Goal: Task Accomplishment & Management: Use online tool/utility

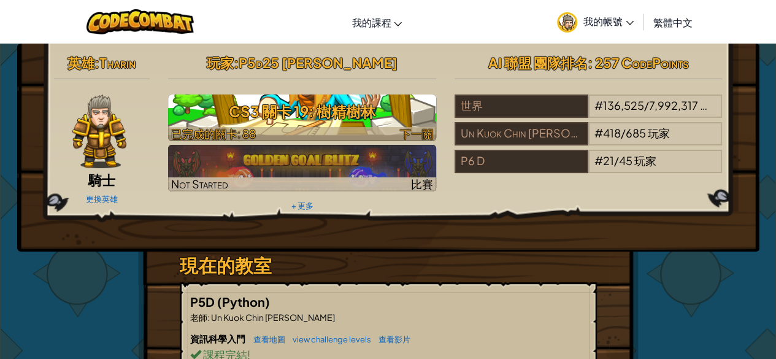
click at [325, 115] on h3 "CS3 關卡 19: 樹精樹林" at bounding box center [302, 112] width 268 height 28
click at [330, 116] on h3 "CS3 關卡 19: 樹精樹林" at bounding box center [302, 112] width 268 height 28
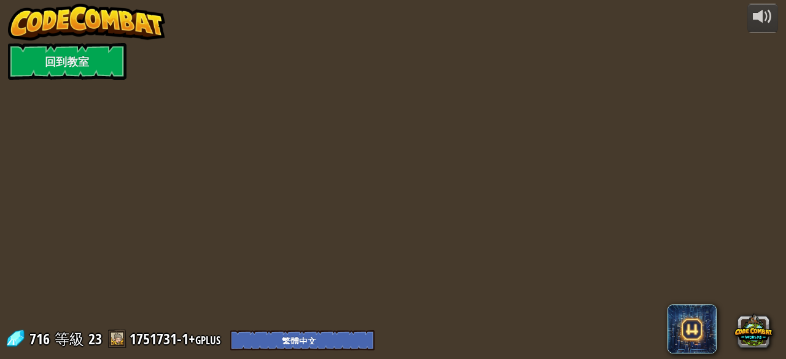
select select "zh-HANT"
click at [322, 111] on div at bounding box center [393, 179] width 584 height 359
select select "zh-HANT"
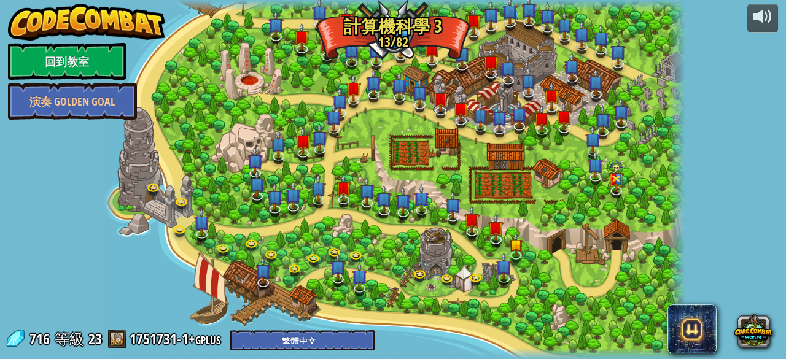
select select "zh-HANT"
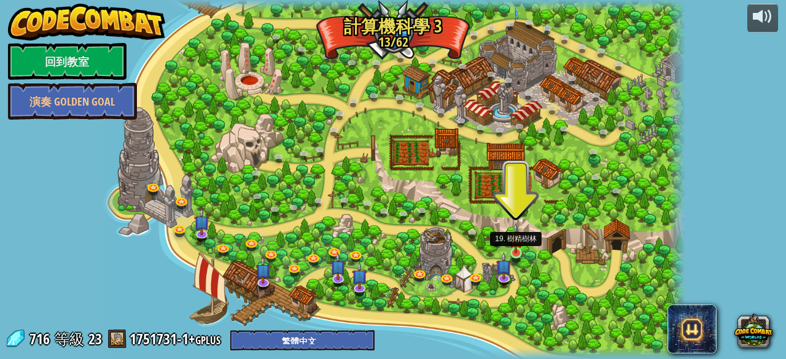
click at [514, 250] on img at bounding box center [516, 238] width 14 height 31
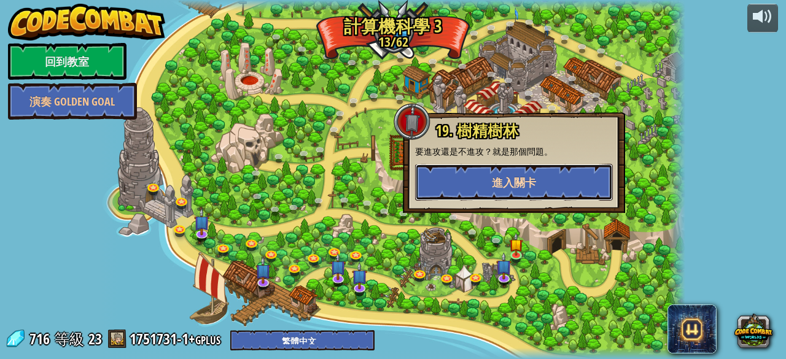
click at [490, 169] on button "進入關卡" at bounding box center [514, 182] width 198 height 37
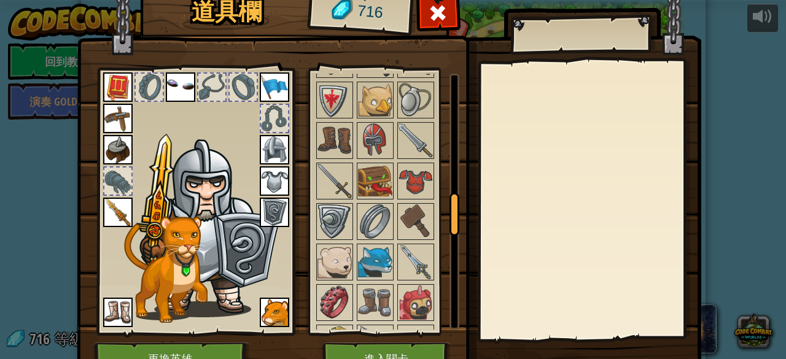
scroll to position [798, 0]
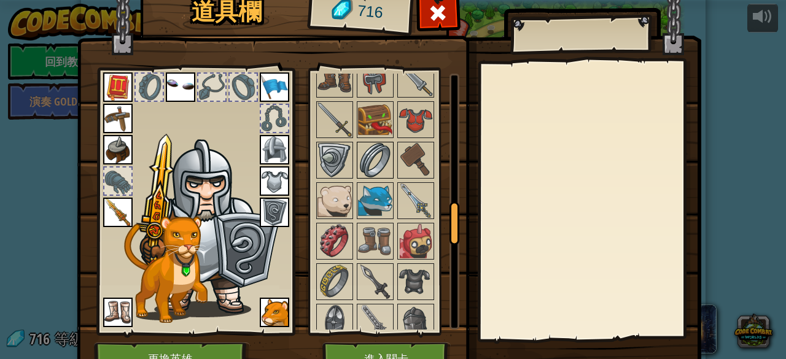
click at [372, 158] on img at bounding box center [375, 160] width 34 height 34
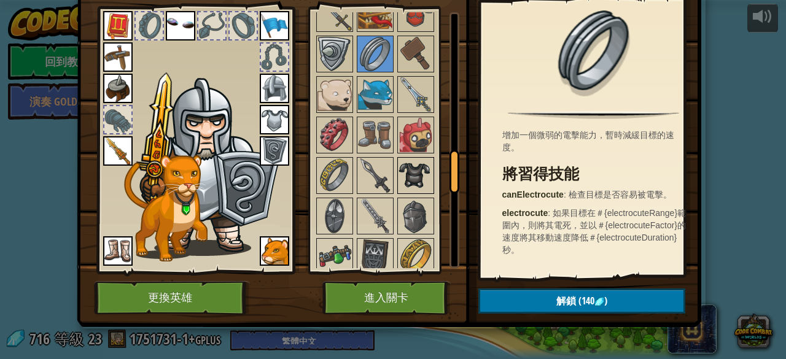
scroll to position [859, 0]
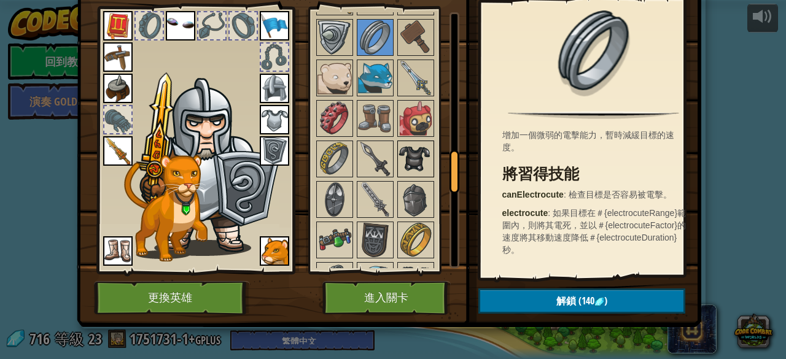
click at [406, 152] on img at bounding box center [415, 159] width 34 height 34
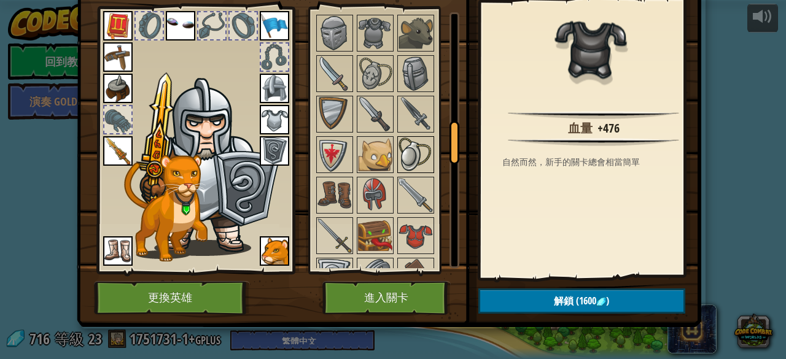
scroll to position [675, 0]
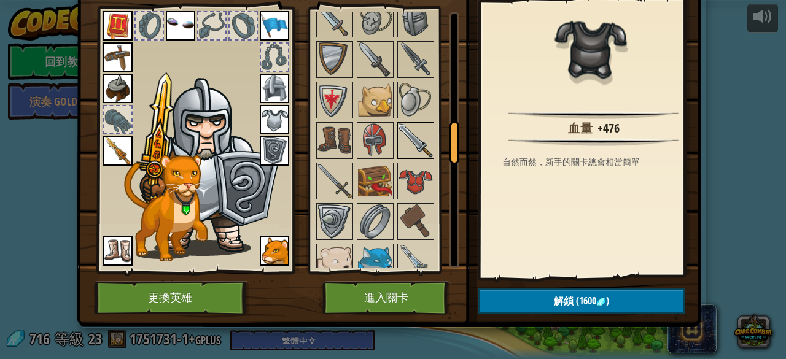
click at [412, 138] on img at bounding box center [415, 140] width 34 height 34
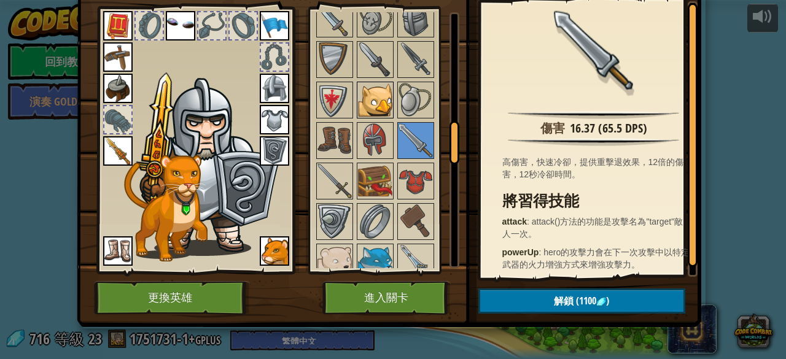
click at [376, 100] on img at bounding box center [375, 100] width 34 height 34
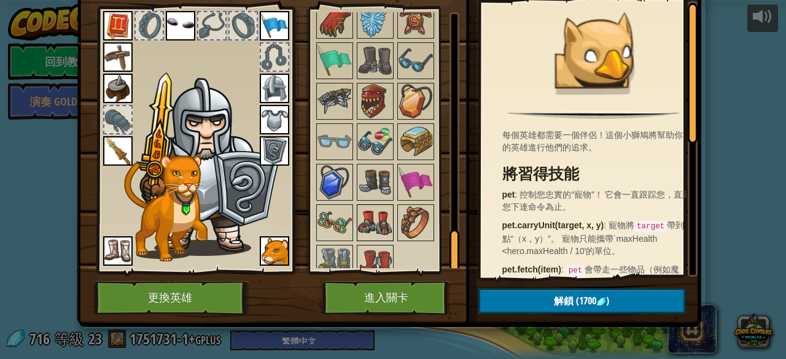
scroll to position [64, 0]
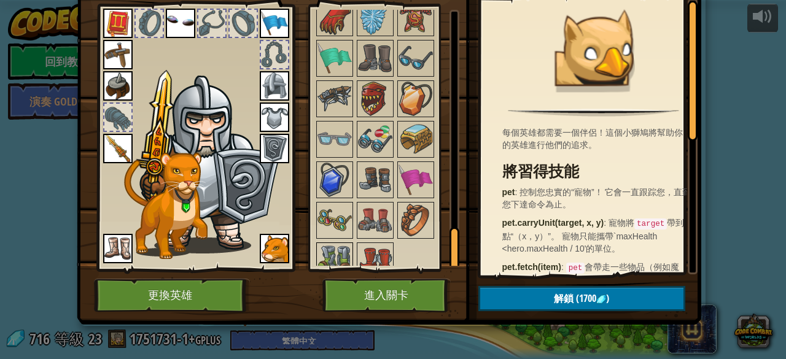
click at [324, 244] on img at bounding box center [334, 261] width 34 height 34
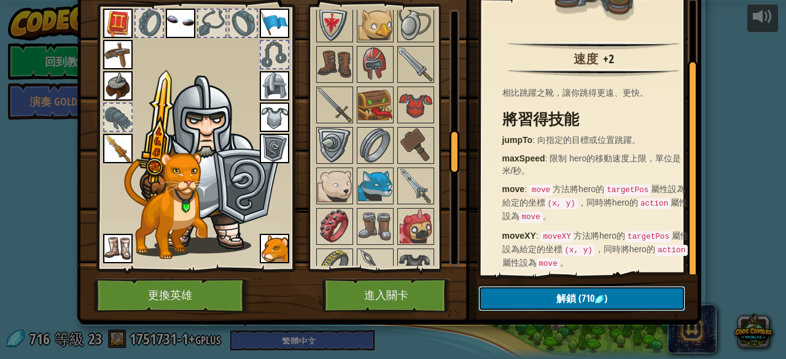
click at [495, 287] on button "解鎖 (710 )" at bounding box center [581, 298] width 207 height 25
click at [531, 292] on button "確認" at bounding box center [581, 298] width 207 height 25
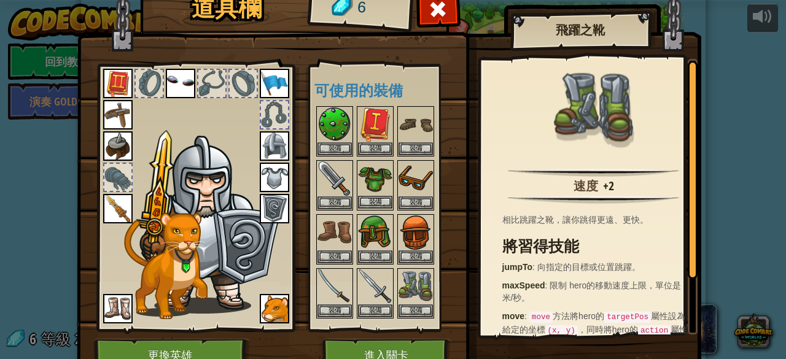
scroll to position [0, 0]
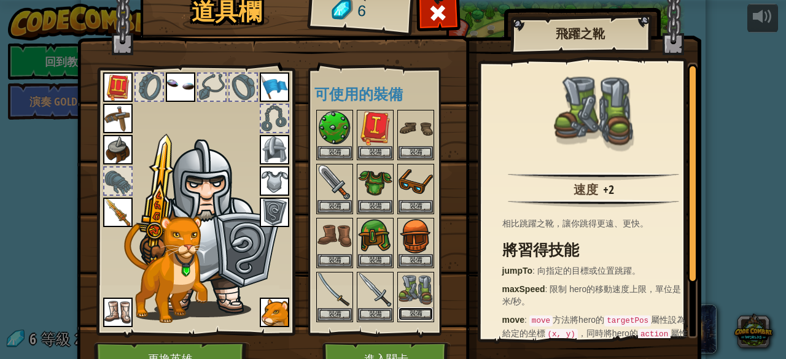
click at [411, 311] on button "裝備" at bounding box center [415, 314] width 34 height 13
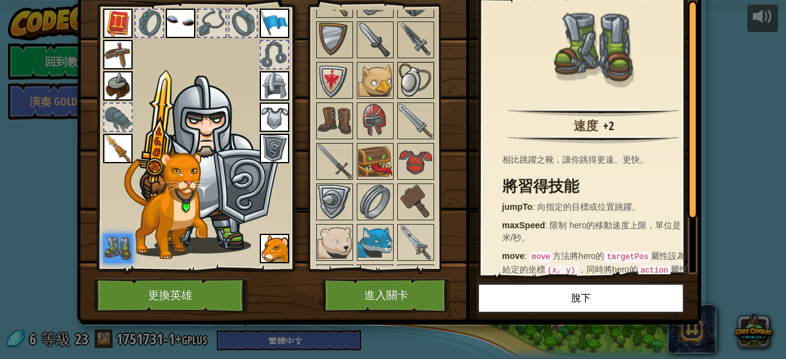
scroll to position [675, 0]
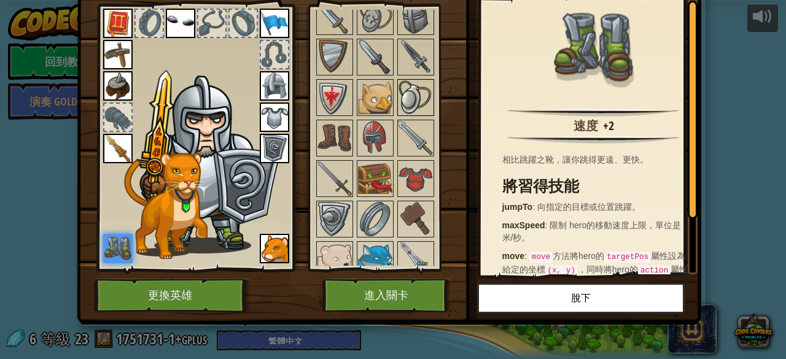
click at [408, 85] on img at bounding box center [415, 97] width 34 height 34
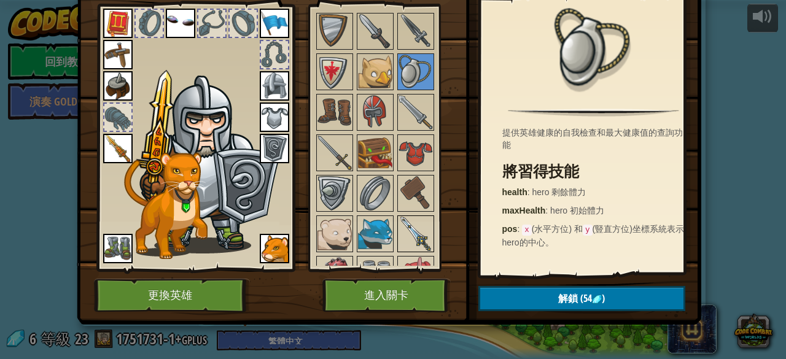
scroll to position [737, 0]
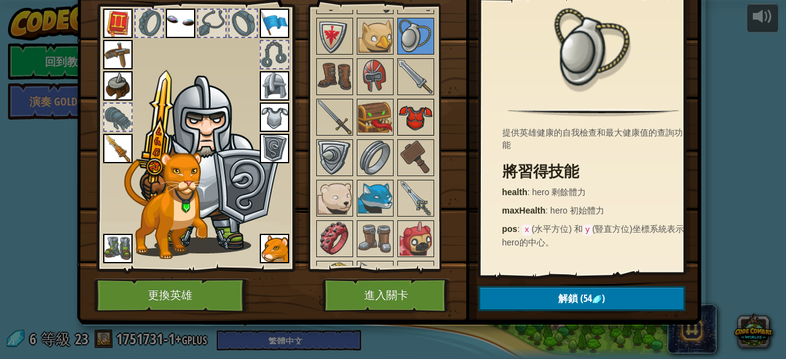
click at [409, 111] on img at bounding box center [415, 117] width 34 height 34
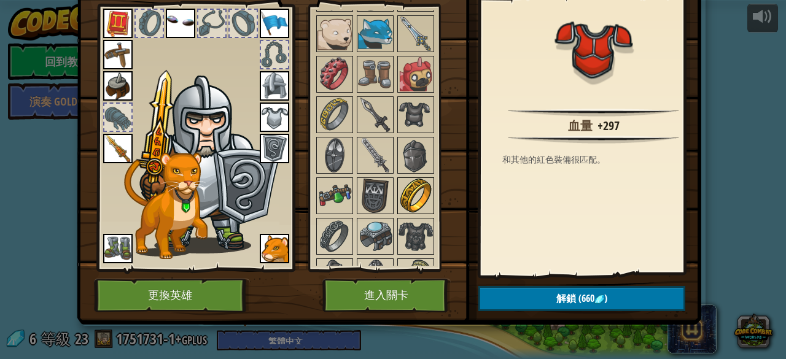
scroll to position [921, 0]
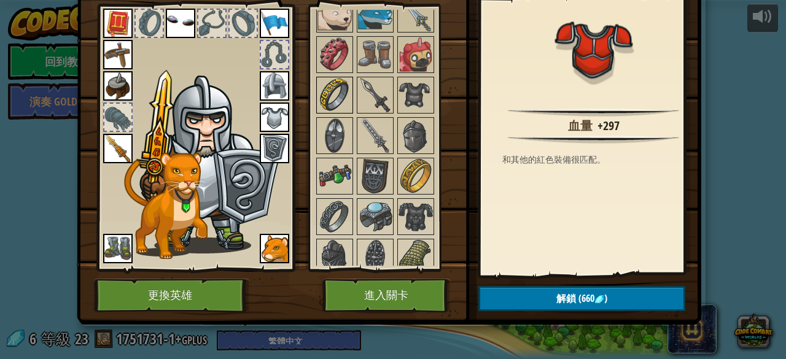
click at [319, 84] on img at bounding box center [334, 95] width 34 height 34
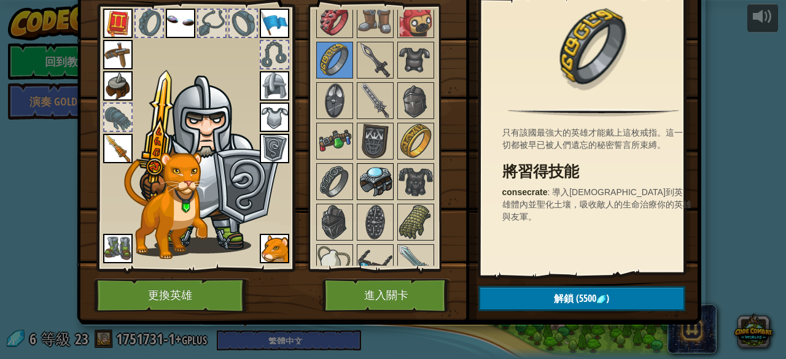
scroll to position [982, 0]
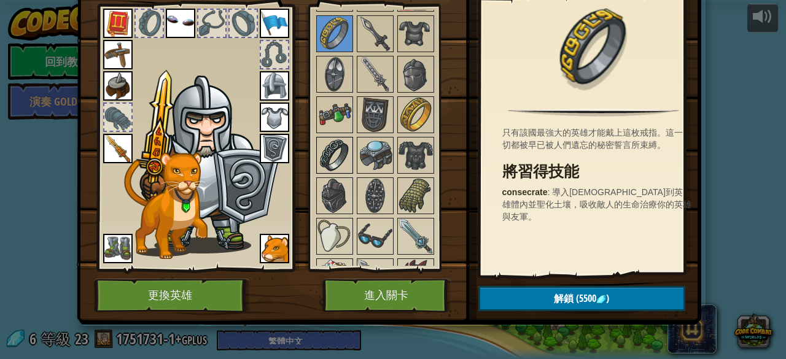
click at [332, 144] on img at bounding box center [334, 155] width 34 height 34
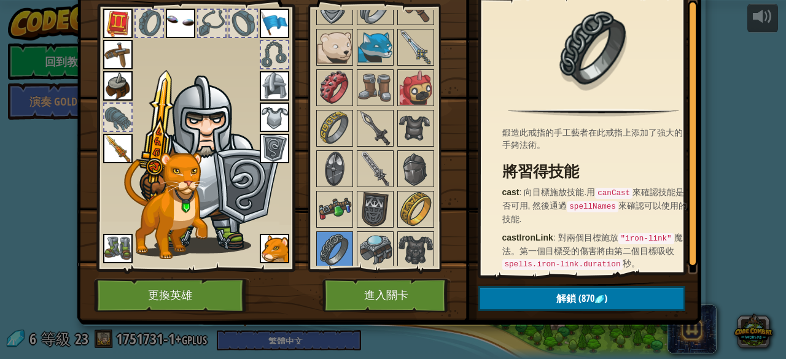
scroll to position [737, 0]
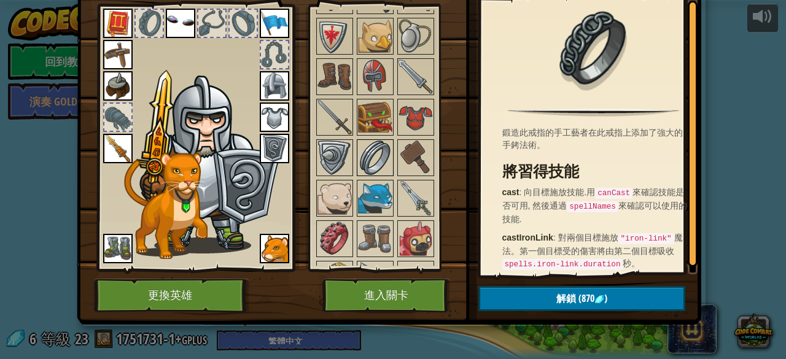
click at [382, 152] on img at bounding box center [375, 158] width 34 height 34
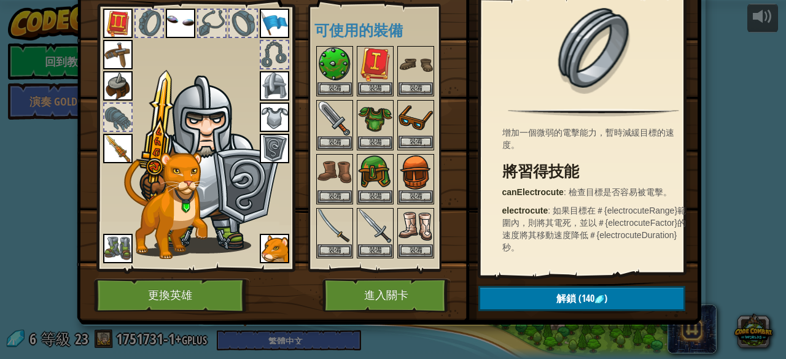
scroll to position [2, 0]
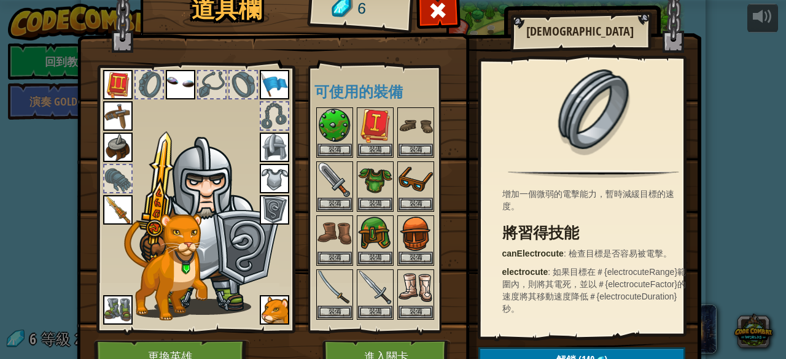
click at [210, 165] on img at bounding box center [209, 225] width 150 height 179
click at [268, 146] on img at bounding box center [274, 147] width 29 height 29
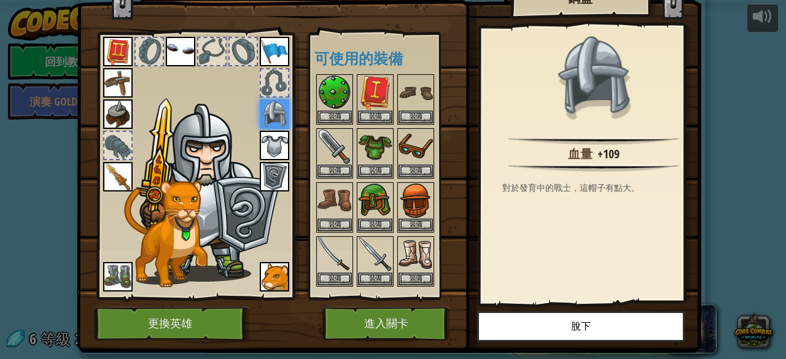
scroll to position [64, 0]
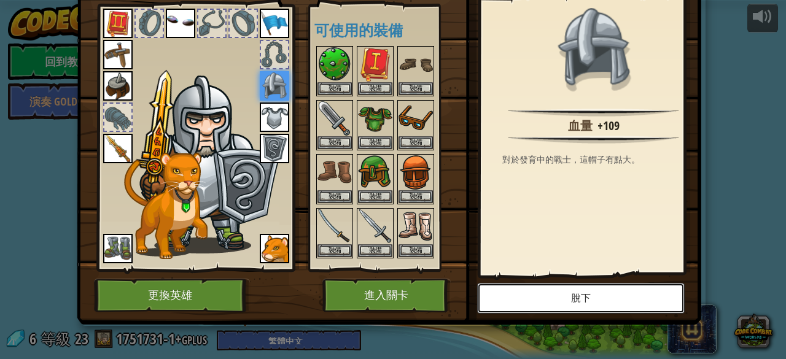
click at [605, 287] on button "脫下" at bounding box center [580, 298] width 207 height 31
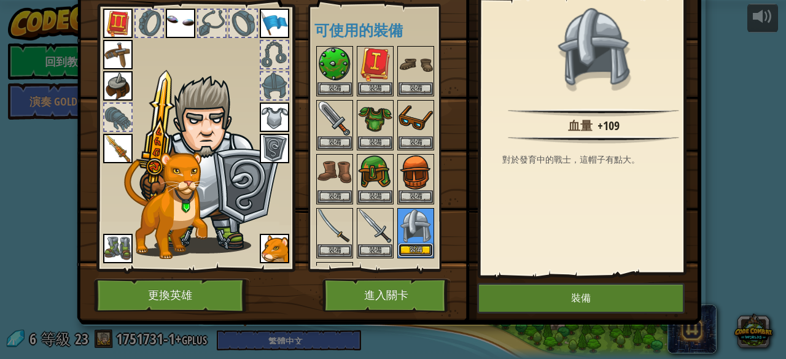
click at [406, 244] on button "裝備" at bounding box center [415, 250] width 34 height 13
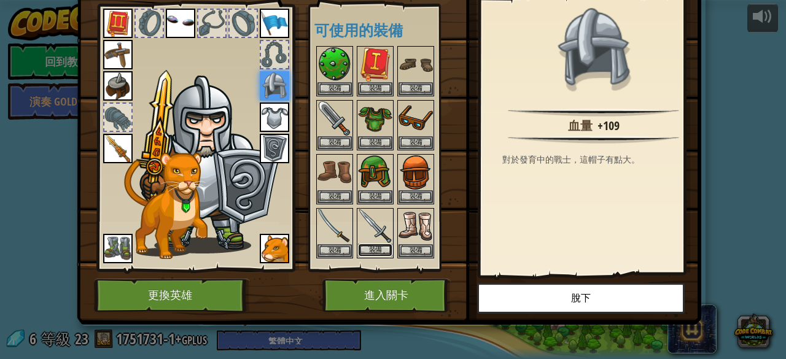
click at [364, 244] on button "裝備" at bounding box center [375, 250] width 34 height 13
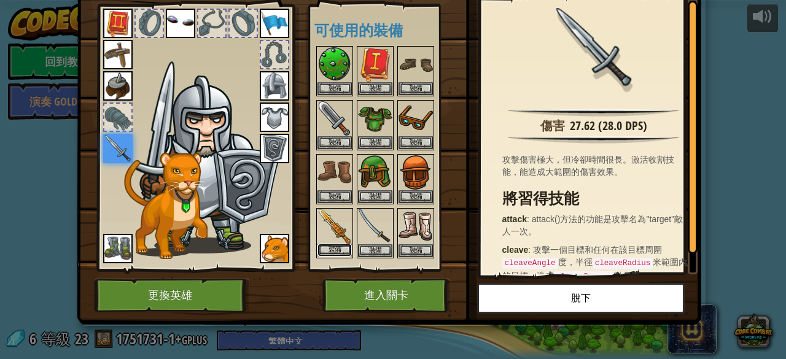
click at [317, 244] on button "裝備" at bounding box center [334, 250] width 34 height 13
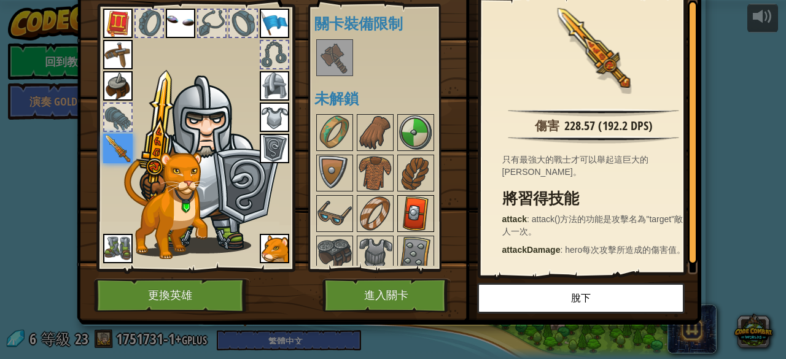
scroll to position [368, 0]
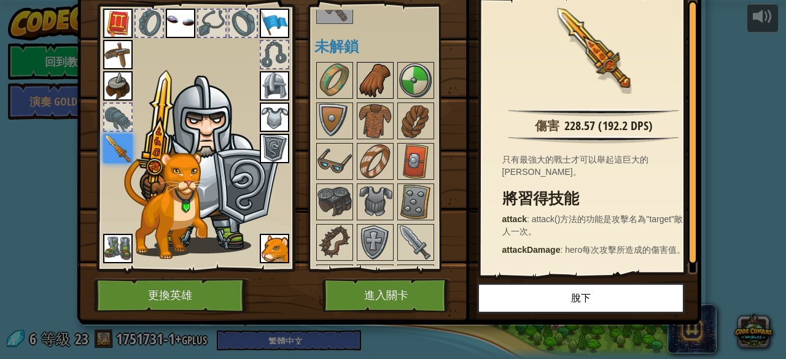
click at [373, 81] on img at bounding box center [375, 80] width 34 height 34
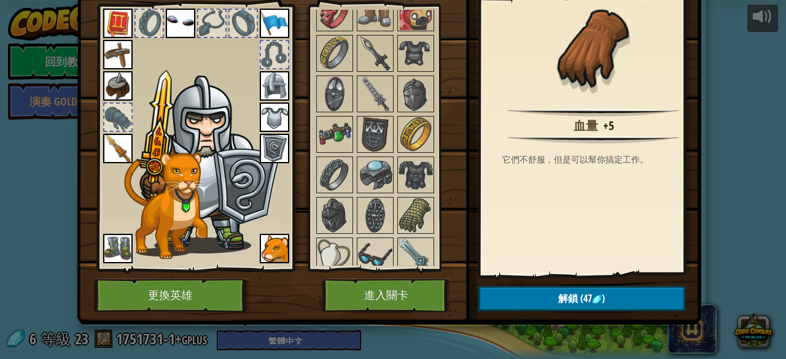
scroll to position [982, 0]
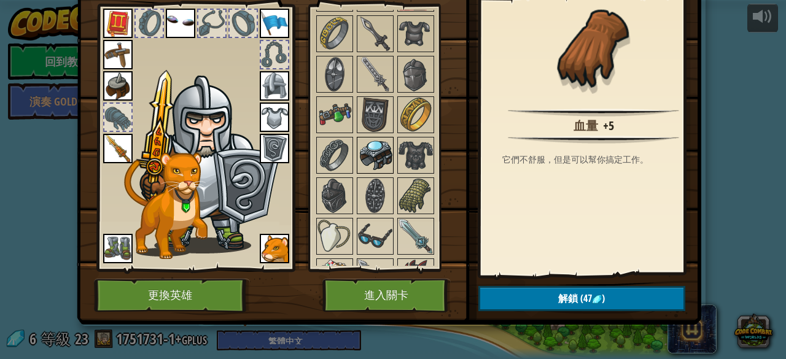
click at [368, 145] on img at bounding box center [375, 155] width 34 height 34
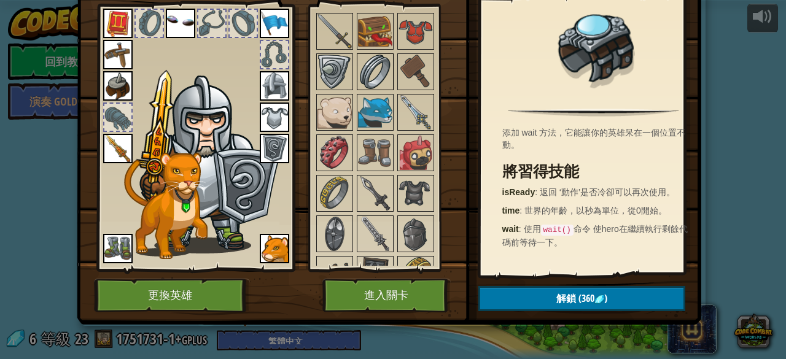
scroll to position [798, 0]
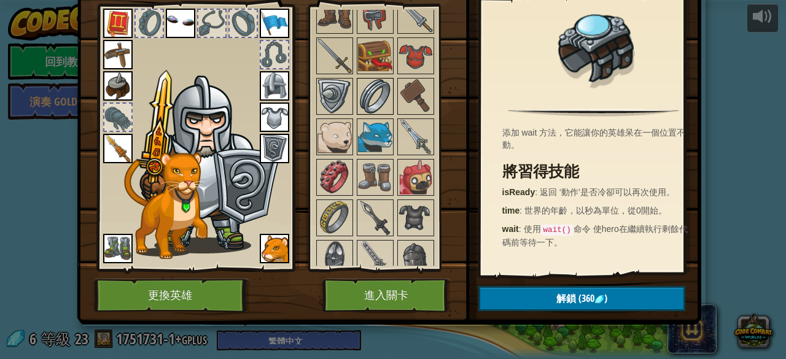
click at [361, 91] on img at bounding box center [375, 96] width 34 height 34
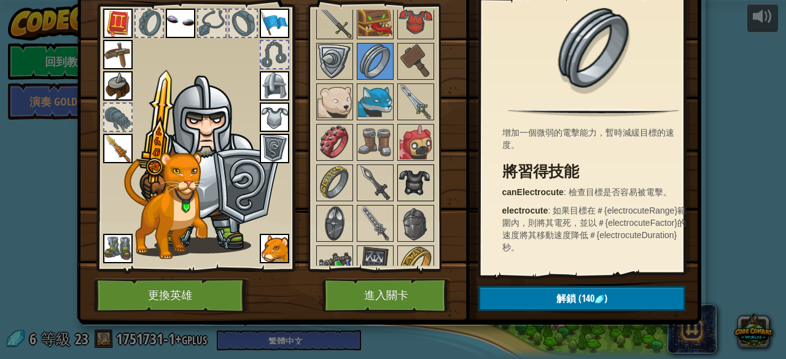
scroll to position [859, 0]
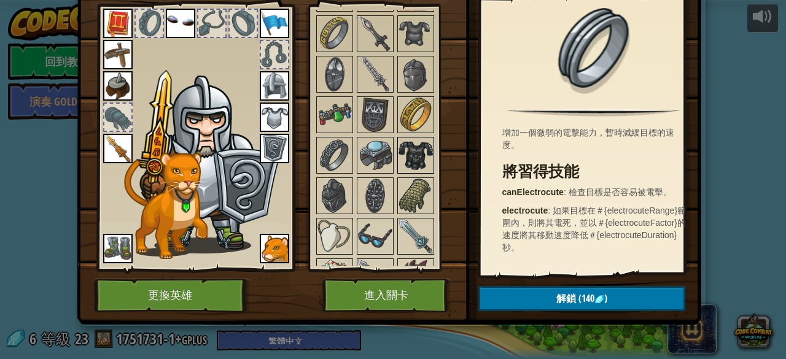
click at [412, 138] on img at bounding box center [415, 155] width 34 height 34
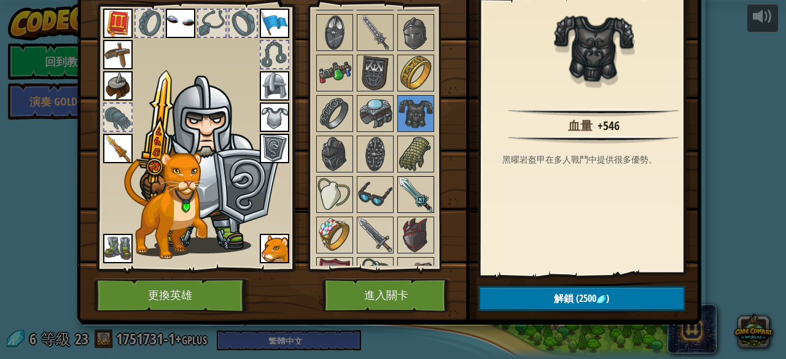
scroll to position [1043, 0]
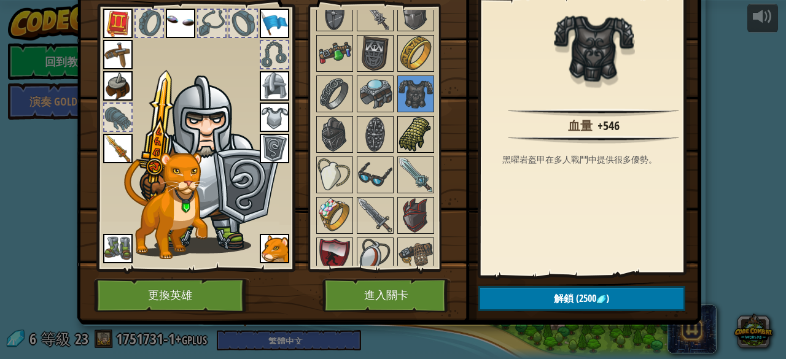
click at [419, 126] on img at bounding box center [415, 134] width 34 height 34
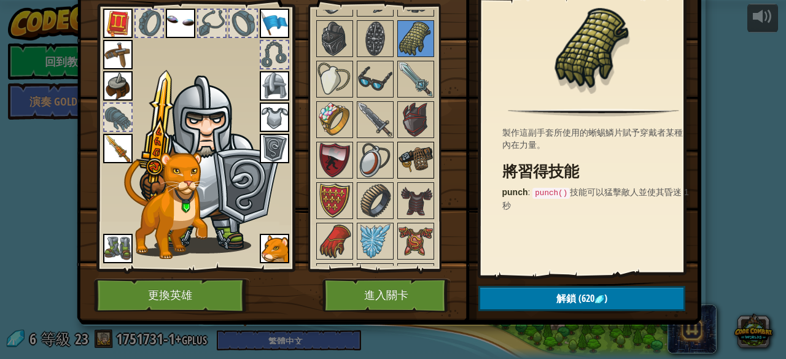
scroll to position [1166, 0]
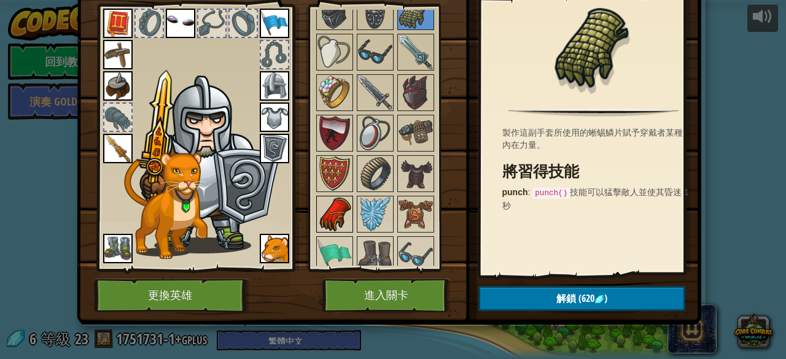
click at [335, 207] on img at bounding box center [334, 214] width 34 height 34
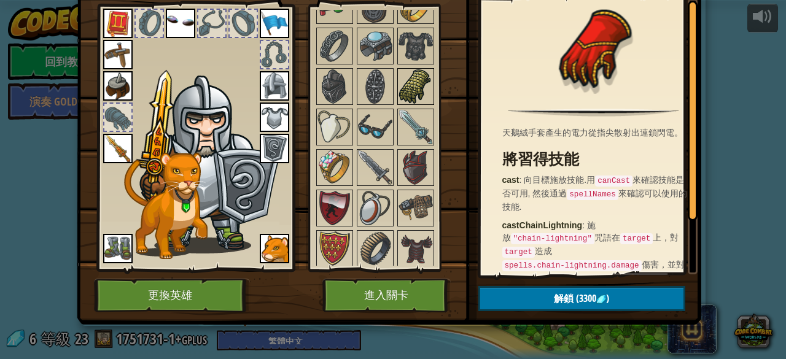
scroll to position [1056, 0]
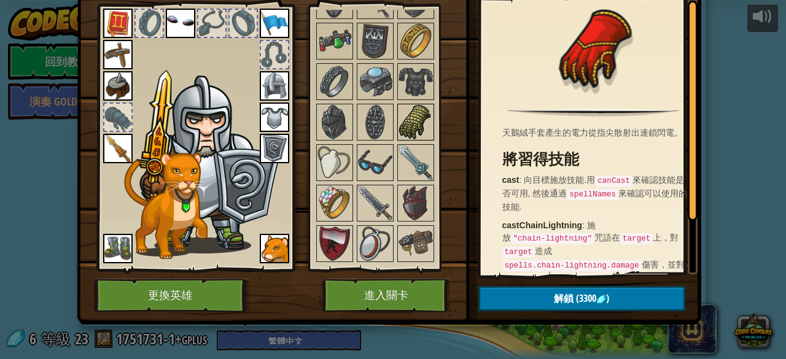
click at [405, 114] on img at bounding box center [415, 122] width 34 height 34
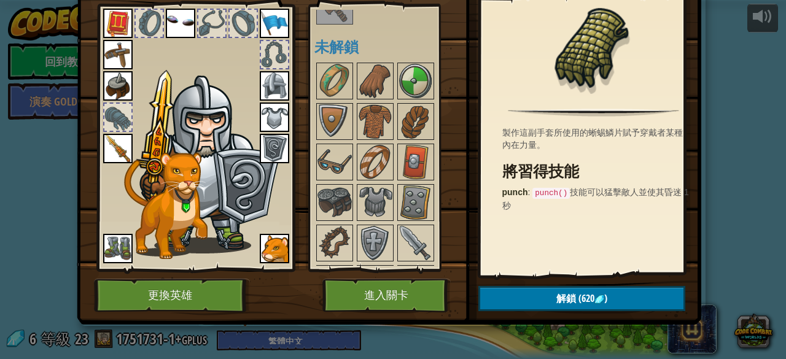
scroll to position [319, 0]
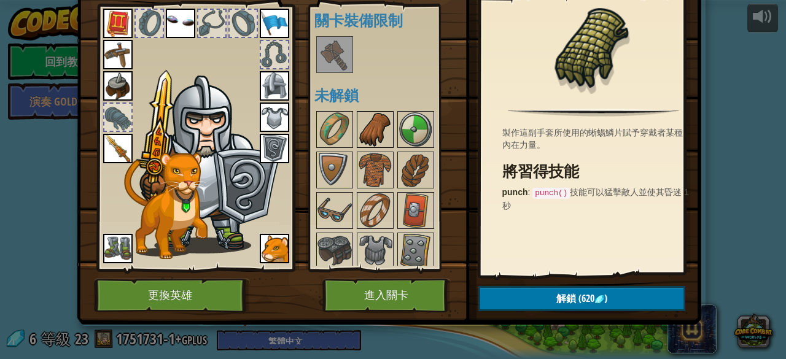
click at [384, 118] on img at bounding box center [375, 129] width 34 height 34
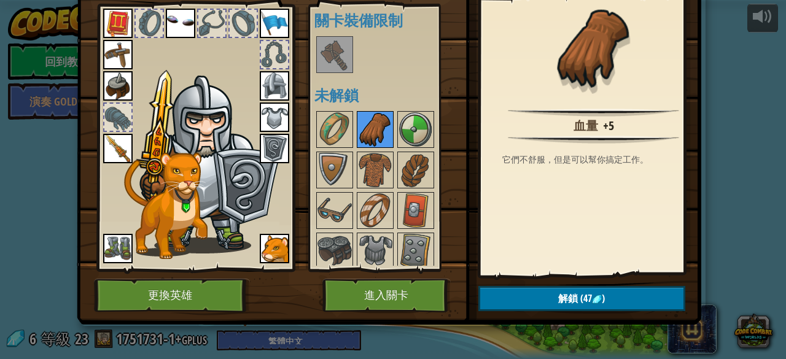
click at [366, 128] on img at bounding box center [375, 129] width 34 height 34
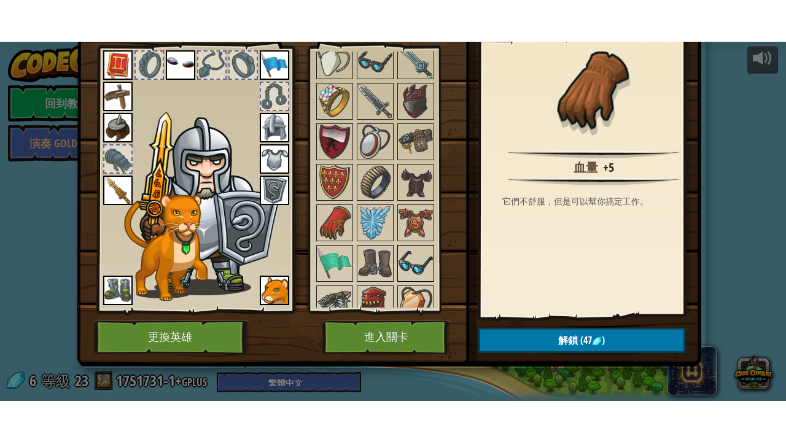
scroll to position [1228, 0]
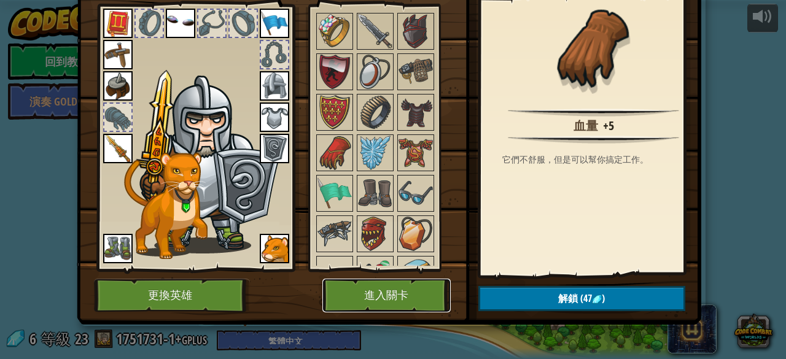
click at [398, 285] on button "進入關卡" at bounding box center [386, 296] width 128 height 34
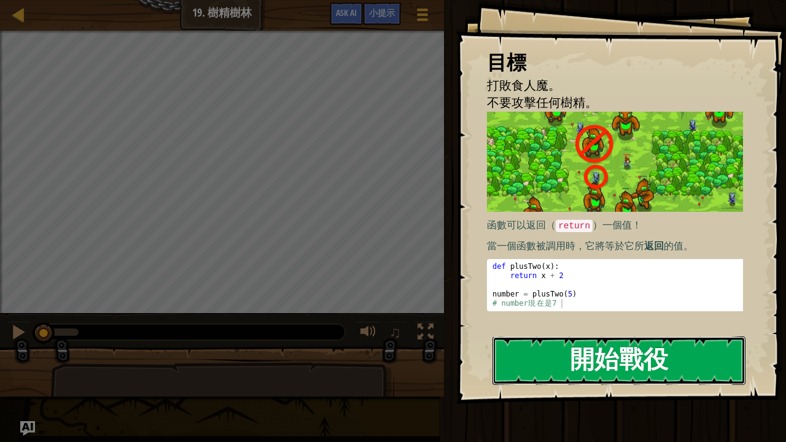
click at [644, 358] on button "開始戰役" at bounding box center [618, 360] width 253 height 48
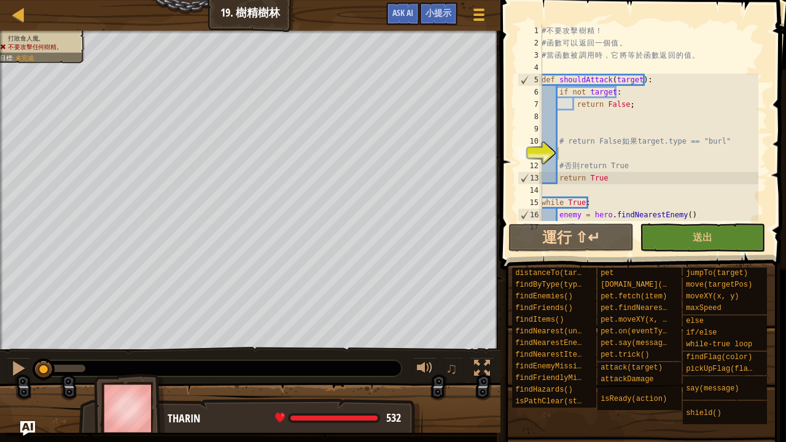
click at [378, 15] on div "地圖 資訊科學 3 19. 樹精樹林 遊戲選單 完成 小提示 Ask AI" at bounding box center [250, 15] width 500 height 31
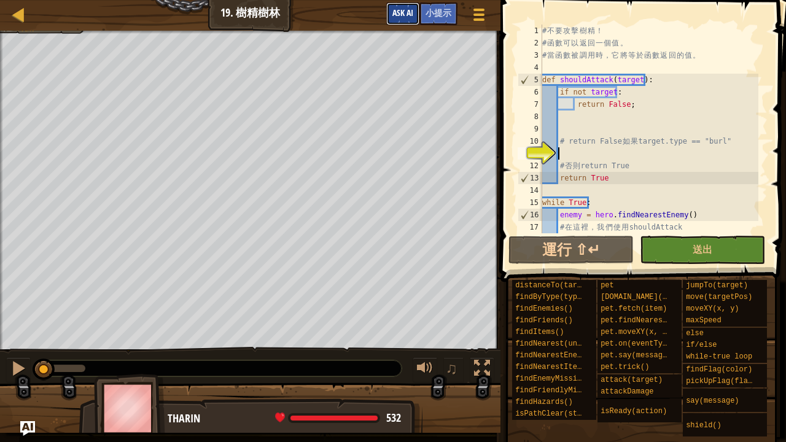
click at [395, 11] on span "Ask AI" at bounding box center [402, 13] width 21 height 12
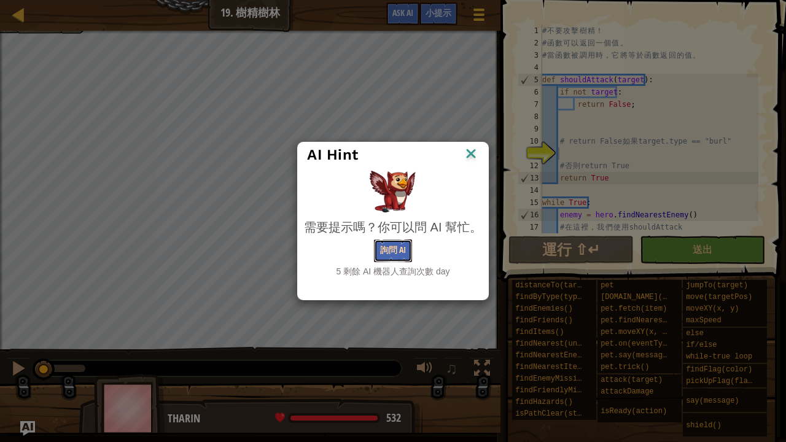
click at [391, 239] on button "詢問 AI" at bounding box center [393, 250] width 38 height 23
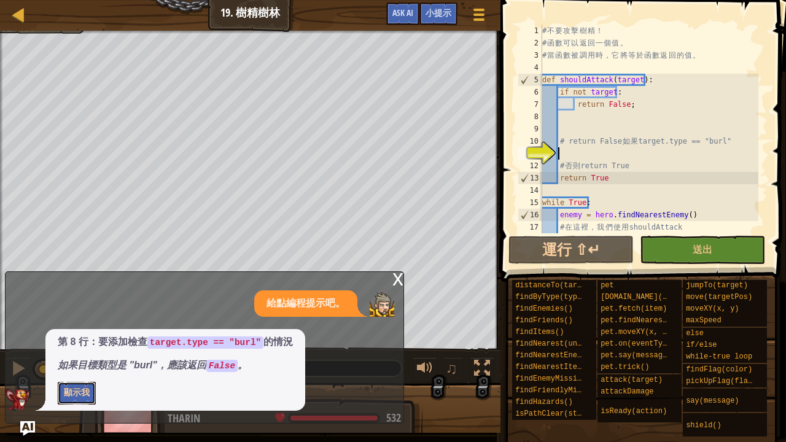
click at [87, 358] on button "顯示我" at bounding box center [77, 393] width 38 height 23
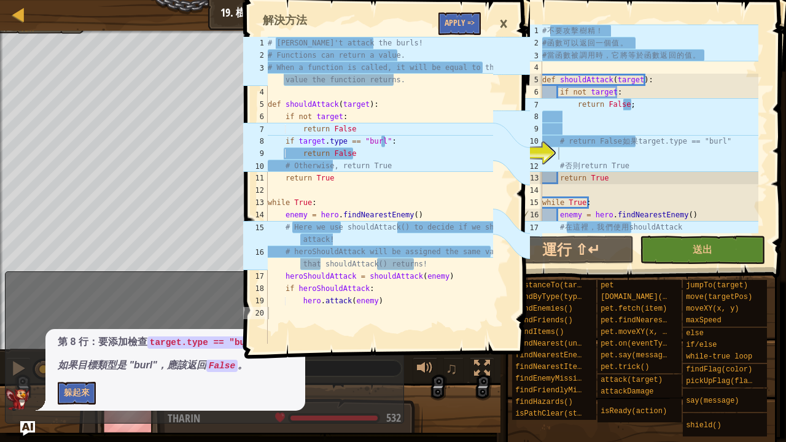
type textarea "# Don't attack the burls!"
click at [271, 42] on div "# Don't attack the burls! # Functions can return a value. # When a function is …" at bounding box center [379, 202] width 228 height 331
click at [280, 95] on div "# Don't attack the burls! # Functions can return a value. # When a function is …" at bounding box center [379, 202] width 228 height 331
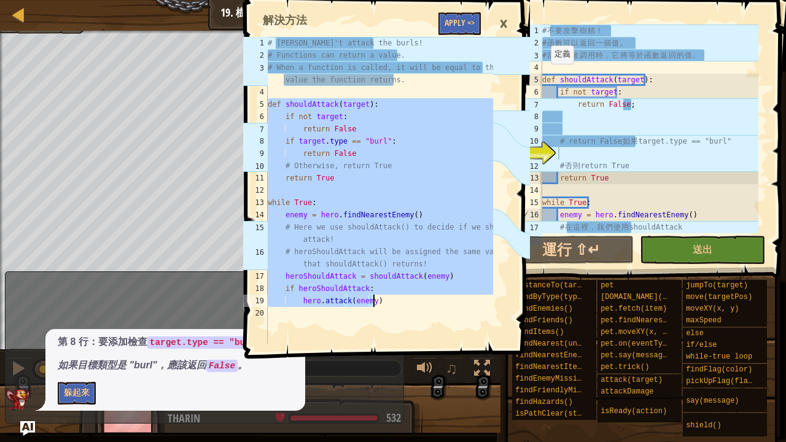
drag, startPoint x: 269, startPoint y: 103, endPoint x: 402, endPoint y: 302, distance: 239.9
click at [403, 302] on div "# Don't attack the burls! # Functions can return a value. # When a function is …" at bounding box center [379, 202] width 228 height 331
type textarea "if heroShouldAttack: hero.attack(enemy)"
click at [503, 22] on div "×" at bounding box center [503, 24] width 21 height 28
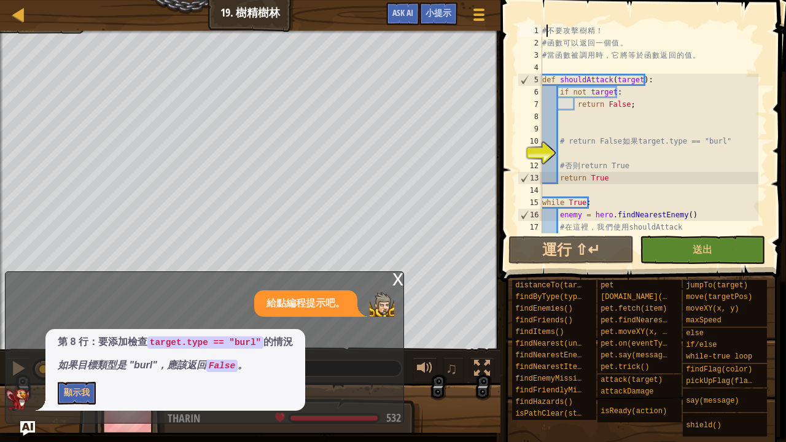
click at [544, 31] on div "# 不 要 攻 擊 樹 精 ！ # 函 數 可 以 返 回 一 個 值 。 # 當 函 數 被 調 用 時 ， 它 將 等 於 函 數 返 回 的 值 。 d…" at bounding box center [649, 148] width 219 height 246
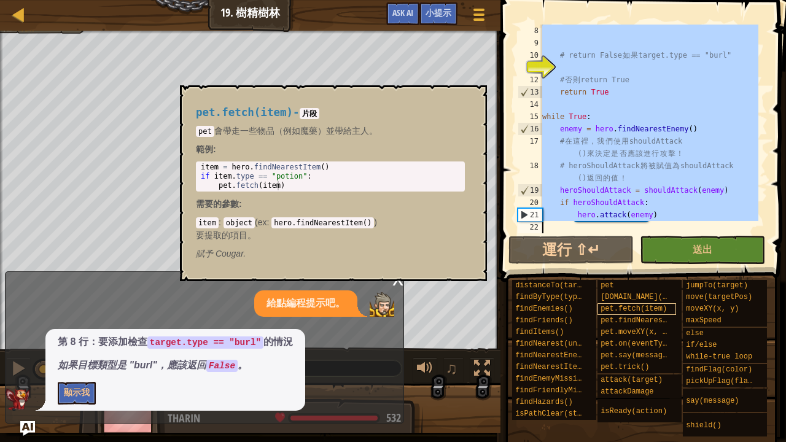
scroll to position [86, 0]
drag, startPoint x: 544, startPoint y: 31, endPoint x: 654, endPoint y: 284, distance: 276.3
click at [652, 288] on div "小提示 # 不要攻擊樹精！ 8 9 10 11 12 13 14 15 16 17 18 19 20 21 22 # return False 如 果 tar…" at bounding box center [641, 218] width 289 height 436
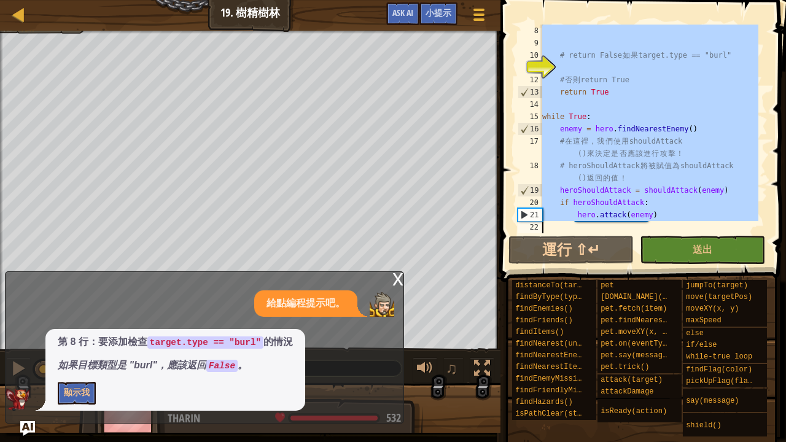
paste textarea
type textarea "hero.attack(enemy)"
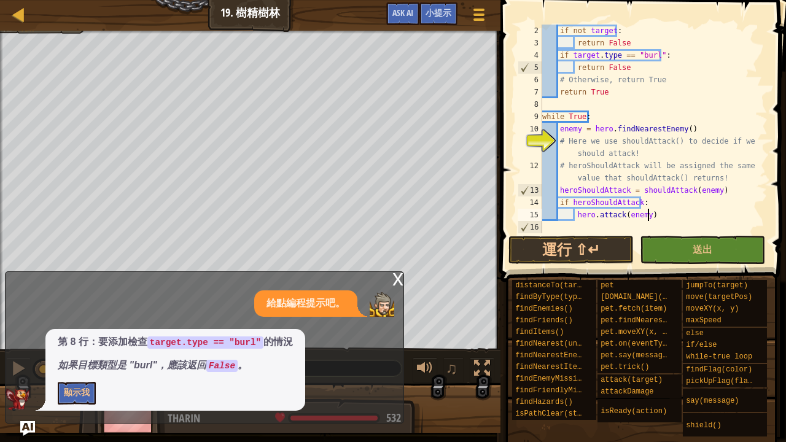
scroll to position [12, 0]
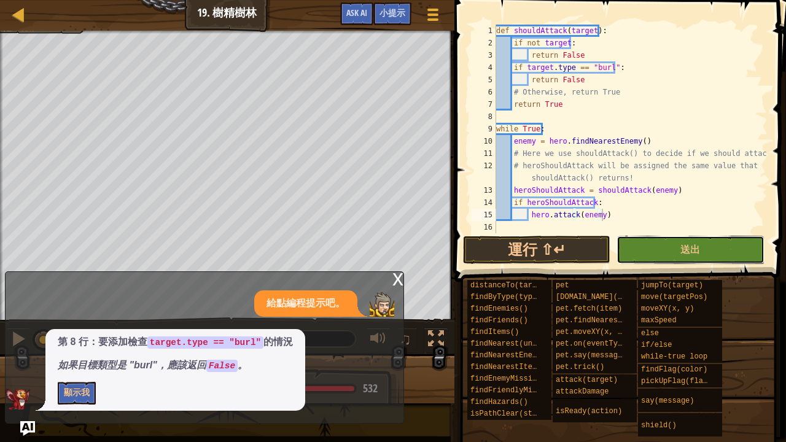
click at [663, 244] on button "送出" at bounding box center [689, 250] width 147 height 28
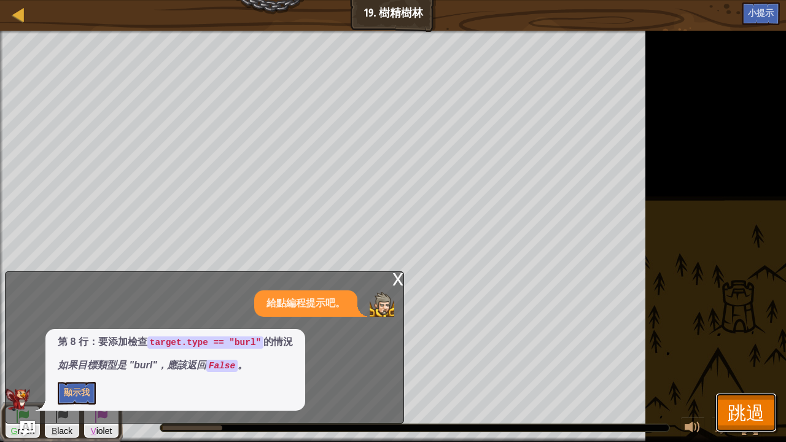
click at [754, 358] on span "跳過" at bounding box center [745, 412] width 37 height 25
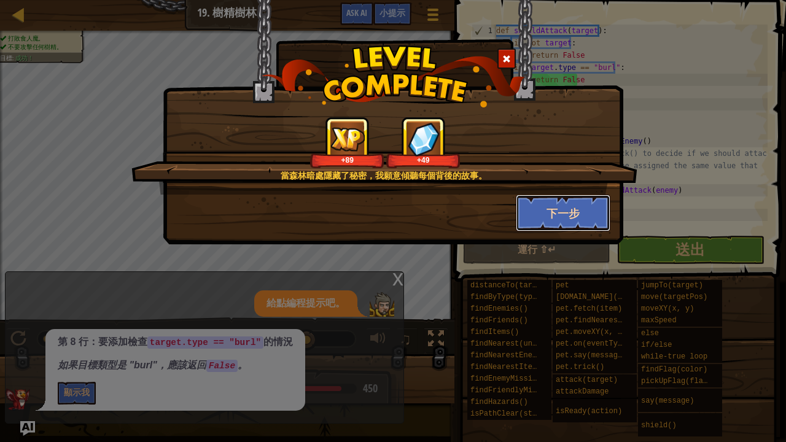
drag, startPoint x: 573, startPoint y: 211, endPoint x: 584, endPoint y: 212, distance: 11.7
click at [584, 212] on button "下一步" at bounding box center [563, 213] width 95 height 37
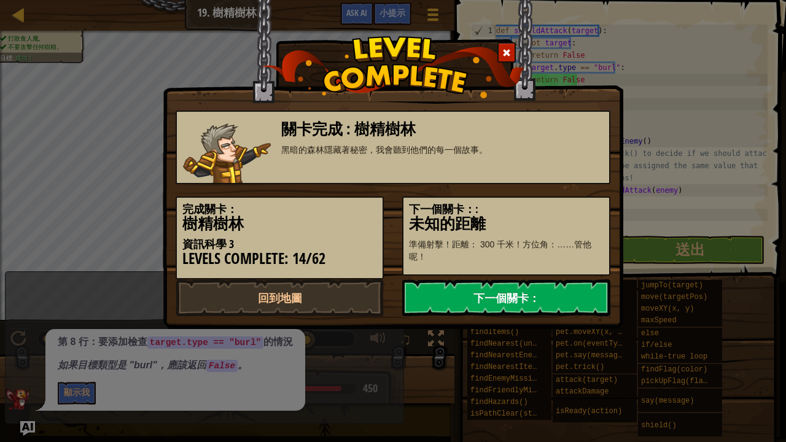
click at [489, 298] on link "下一個關卡：" at bounding box center [506, 297] width 208 height 37
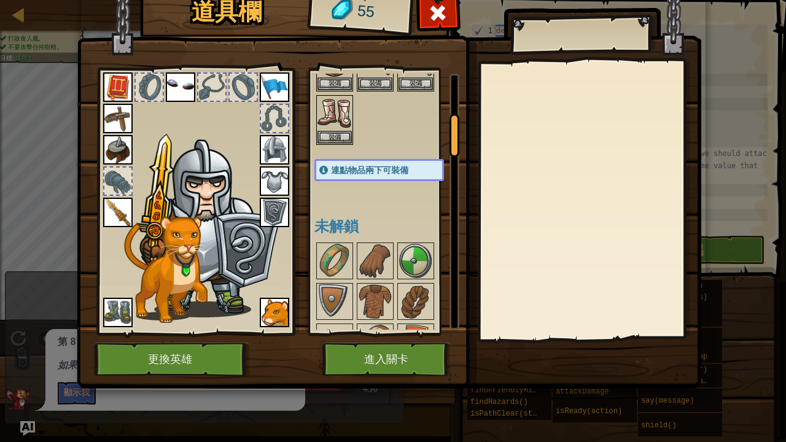
scroll to position [246, 0]
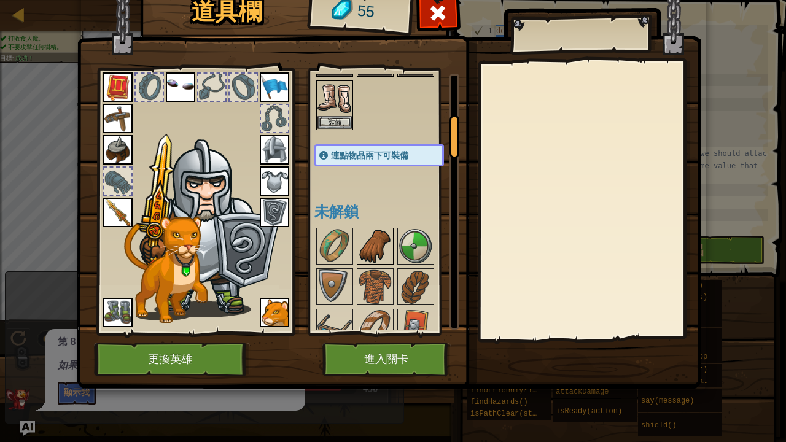
click at [378, 243] on img at bounding box center [375, 246] width 34 height 34
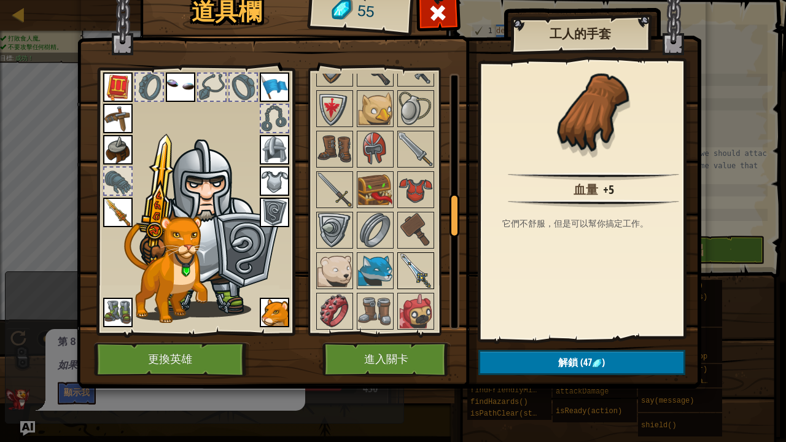
scroll to position [737, 0]
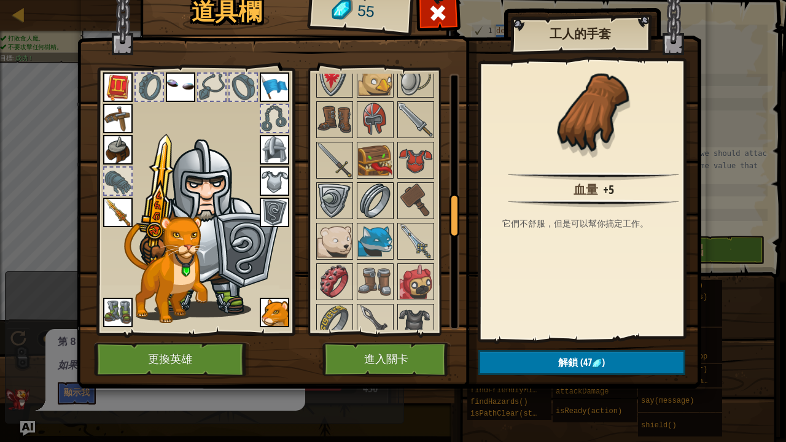
click at [384, 198] on img at bounding box center [375, 201] width 34 height 34
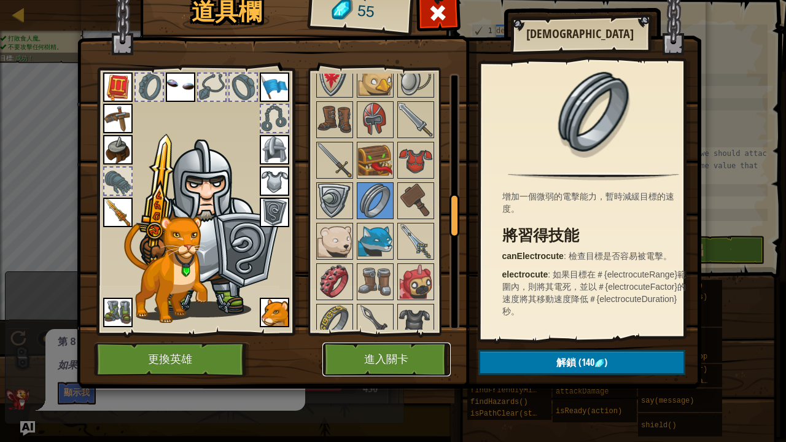
click at [368, 344] on button "進入關卡" at bounding box center [386, 359] width 128 height 34
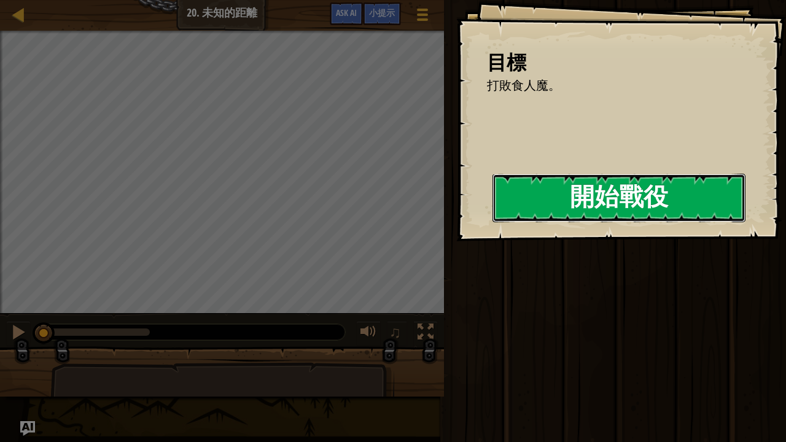
click at [592, 198] on button "開始戰役" at bounding box center [618, 198] width 253 height 48
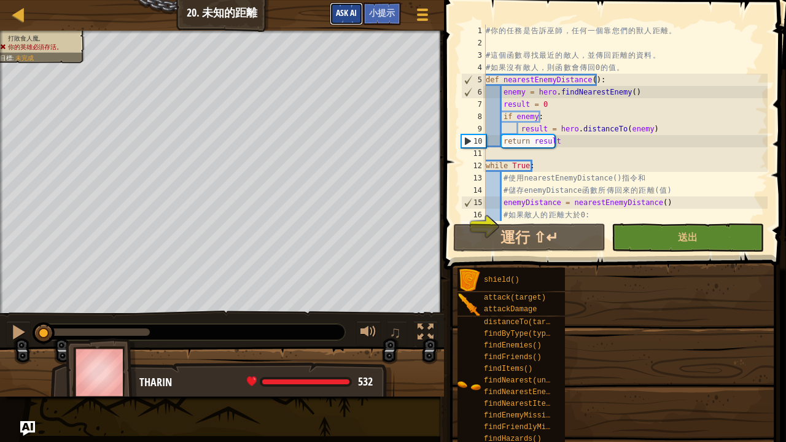
click at [347, 12] on span "Ask AI" at bounding box center [346, 13] width 21 height 12
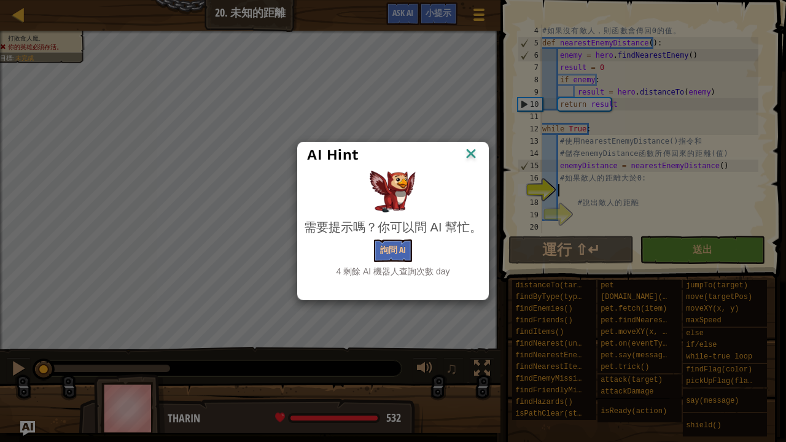
scroll to position [37, 0]
click at [384, 256] on button "詢問 AI" at bounding box center [393, 250] width 38 height 23
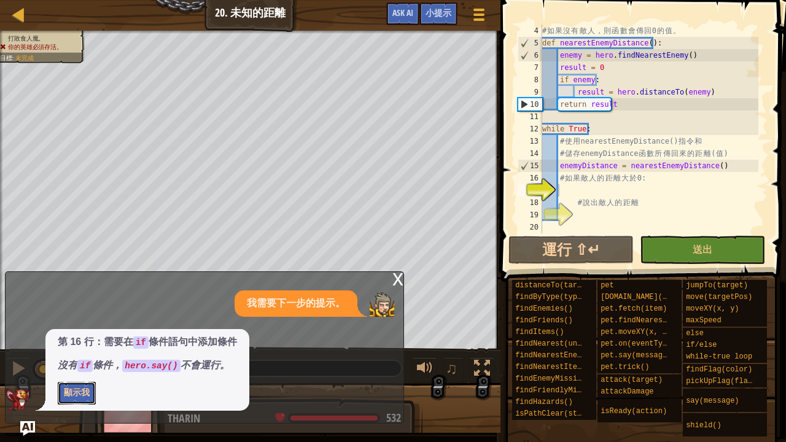
click at [75, 358] on button "顯示我" at bounding box center [77, 393] width 38 height 23
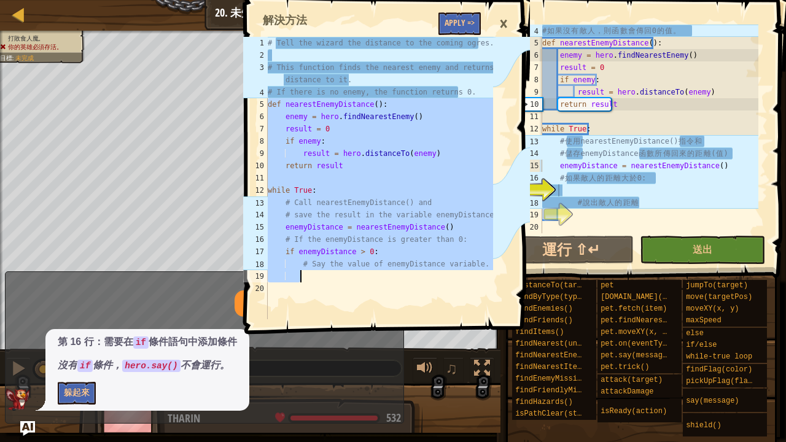
drag, startPoint x: 268, startPoint y: 106, endPoint x: 340, endPoint y: 250, distance: 161.4
click at [346, 269] on div "# Tell the wizard the distance to the coming ogres. # This function finds the n…" at bounding box center [379, 190] width 228 height 307
drag, startPoint x: 476, startPoint y: 265, endPoint x: 270, endPoint y: 106, distance: 260.0
click at [266, 101] on div "if enemyDistance > 0: # Say the value of enemyDistance variable. 1 2 3 4 5 6 7 …" at bounding box center [367, 178] width 252 height 282
type textarea "def nearestEnemyDistance(): enemy = hero.findNearestEnemy()"
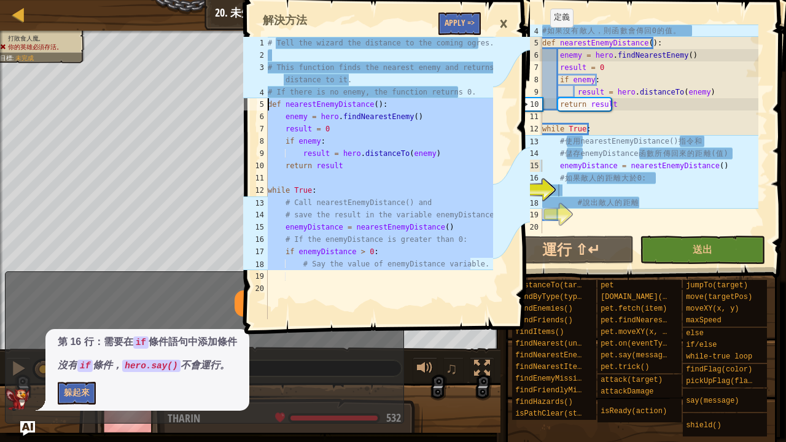
scroll to position [0, 0]
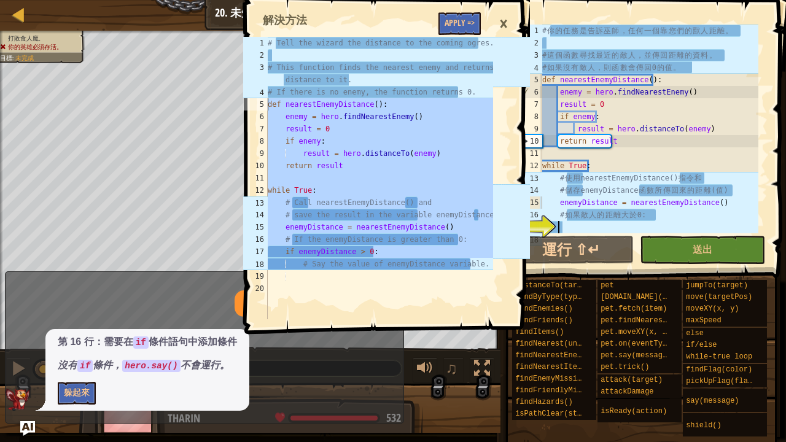
drag, startPoint x: 542, startPoint y: 32, endPoint x: 576, endPoint y: 125, distance: 98.8
click at [584, 155] on div "1 2 3 4 5 6 7 8 9 10 11 12 13 14 15 16 17 18 # 你 的 任 務 是 告 訴 巫 師 ， 任 何 一 個 靠 您 …" at bounding box center [641, 129] width 252 height 209
click at [501, 24] on div "×" at bounding box center [503, 24] width 21 height 28
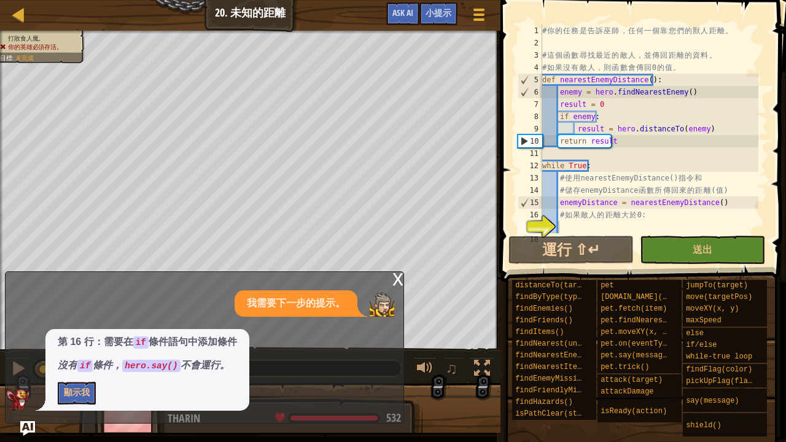
type textarea "# 你的任務是告訴巫師，任何一個靠您們的獸人距離。"
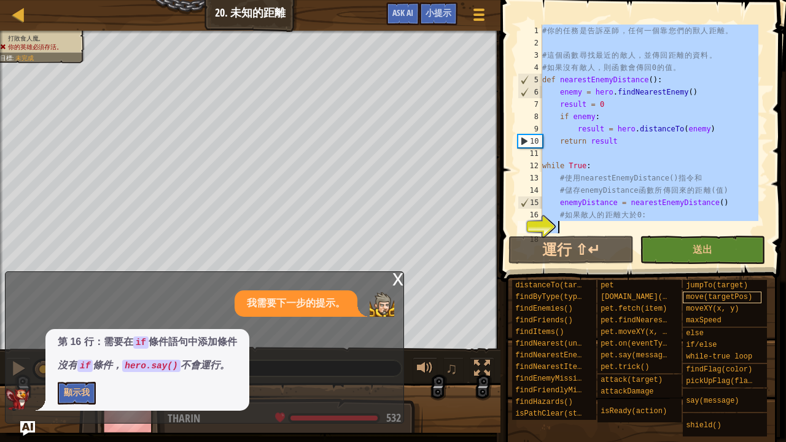
scroll to position [37, 0]
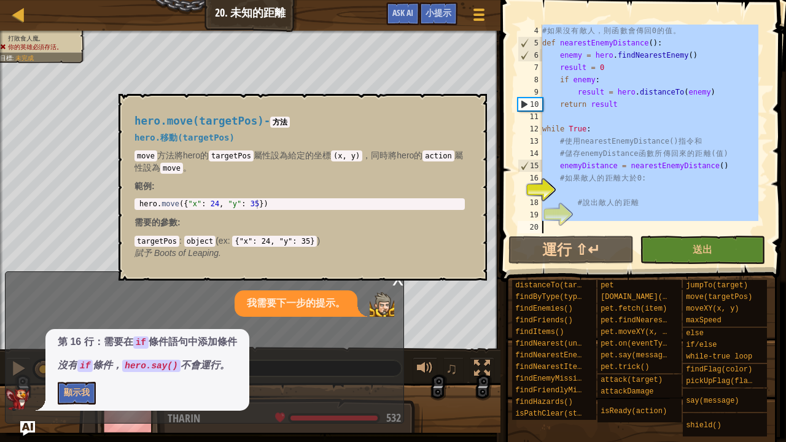
drag, startPoint x: 542, startPoint y: 32, endPoint x: 699, endPoint y: 200, distance: 230.2
click at [732, 286] on div "小提示 # 你的任務是告訴巫師，任何一個靠您們的獸人距離。 4 5 6 7 8 9 10 11 12 13 14 15 16 17 18 19 20 # 如 …" at bounding box center [641, 218] width 289 height 436
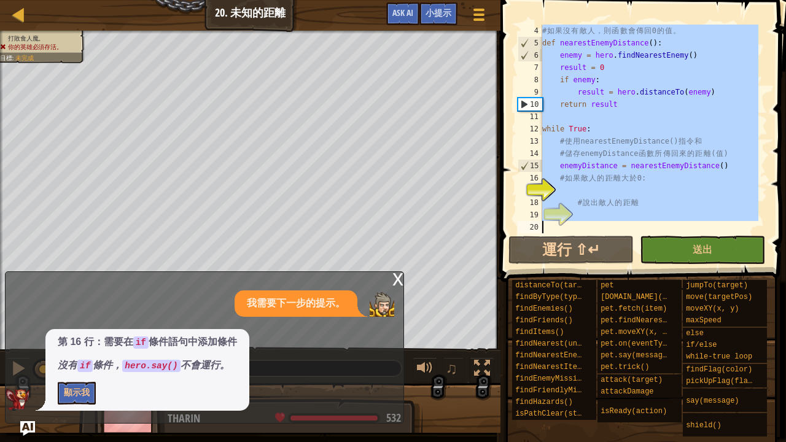
paste textarea "# Say the value of enemyDistance variable."
type textarea "# Say the value of enemyDistance variable."
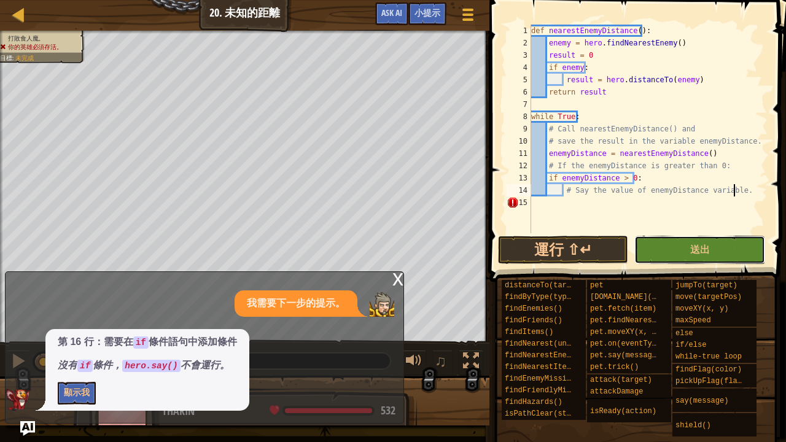
click at [684, 242] on button "送出" at bounding box center [699, 250] width 130 height 28
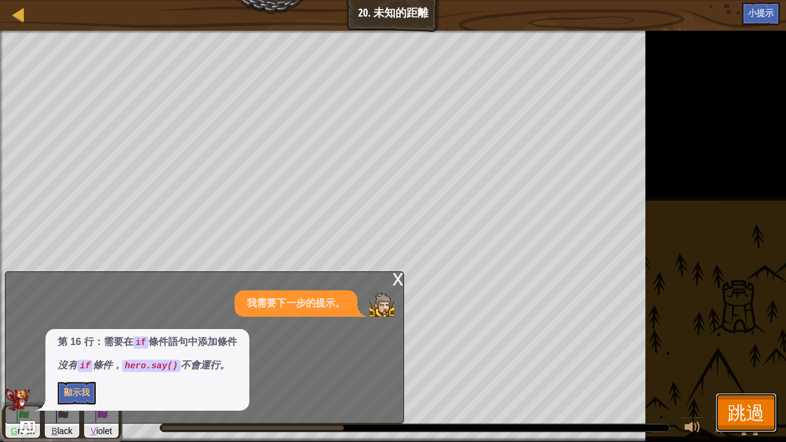
click at [726, 358] on button "跳過" at bounding box center [745, 412] width 61 height 39
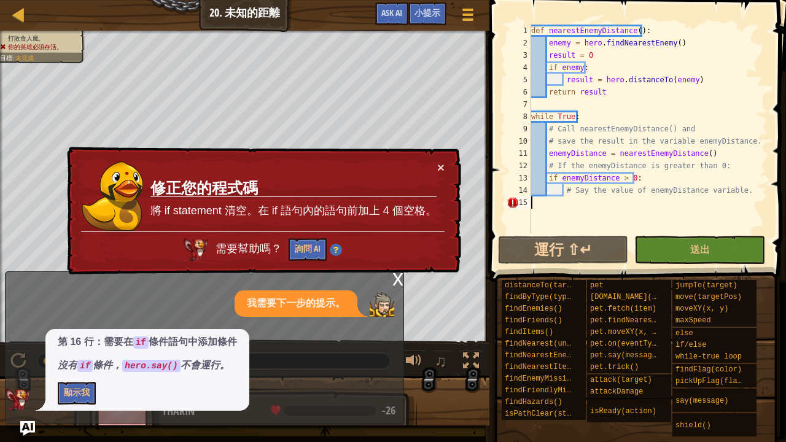
click at [567, 201] on div "def nearestEnemyDistance ( ) : enemy = hero . findNearestEnemy ( ) result = 0 i…" at bounding box center [647, 141] width 239 height 233
type textarea "# Say the value of enemyDistance variable."
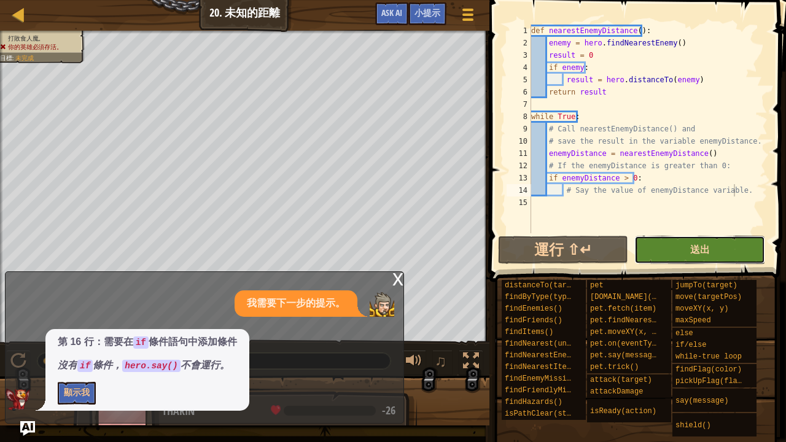
click at [700, 248] on span "送出" at bounding box center [700, 249] width 20 height 14
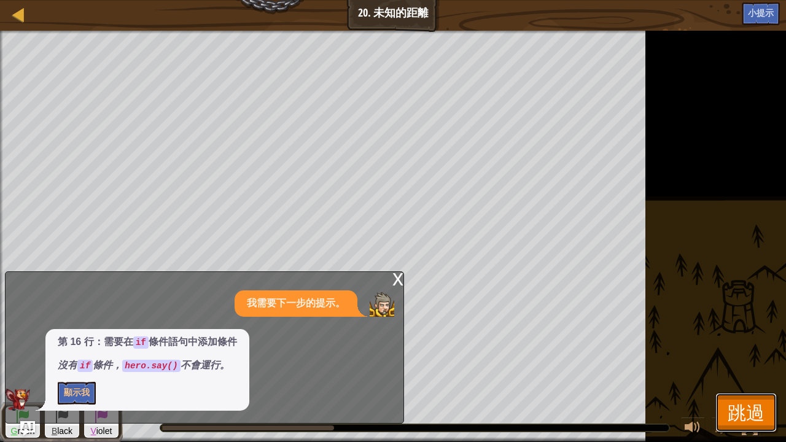
click at [725, 358] on button "跳過" at bounding box center [745, 412] width 61 height 39
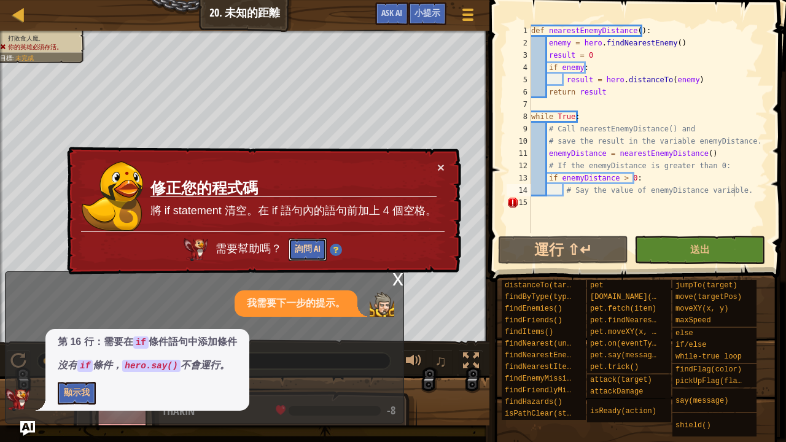
click at [304, 249] on button "詢問 AI" at bounding box center [307, 249] width 38 height 23
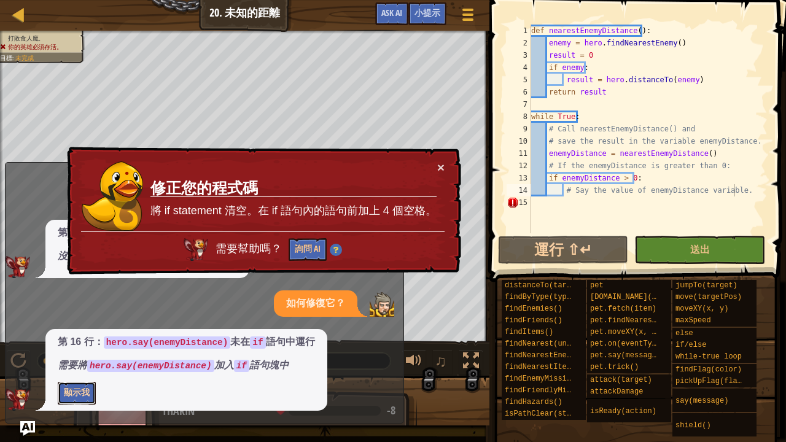
click at [82, 358] on button "顯示我" at bounding box center [77, 393] width 38 height 23
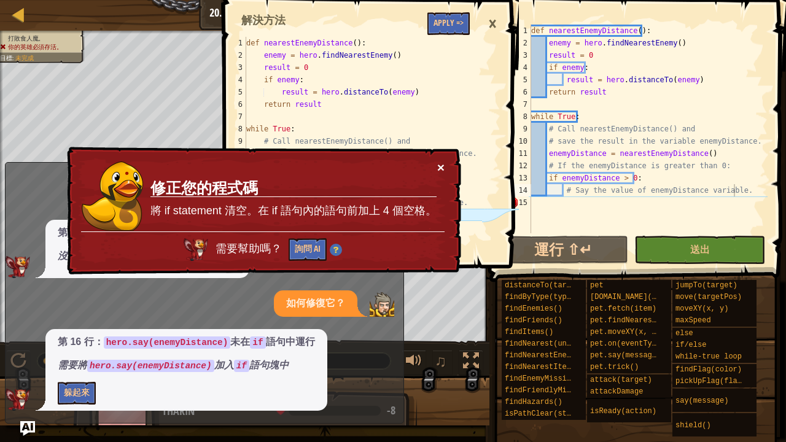
click at [441, 164] on button "×" at bounding box center [440, 167] width 7 height 13
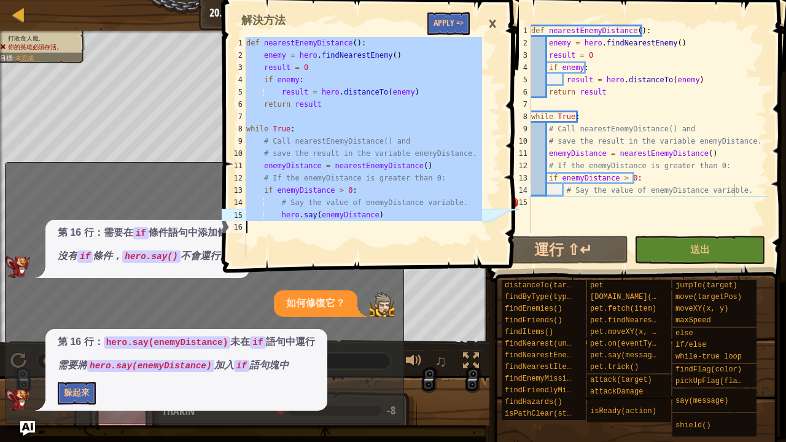
drag, startPoint x: 246, startPoint y: 44, endPoint x: 415, endPoint y: 240, distance: 259.0
click at [415, 240] on div "def nearestEnemyDistance ( ) : enemy = hero . findNearestEnemy ( ) result = 0 i…" at bounding box center [363, 160] width 239 height 246
type textarea "hero.say(enemyDistance)"
drag, startPoint x: 529, startPoint y: 28, endPoint x: 538, endPoint y: 42, distance: 16.0
click at [543, 48] on div "# Say the value of enemyDistance variable. 1 2 3 4 5 6 7 8 9 10 11 12 13 14 15 …" at bounding box center [635, 129] width 263 height 209
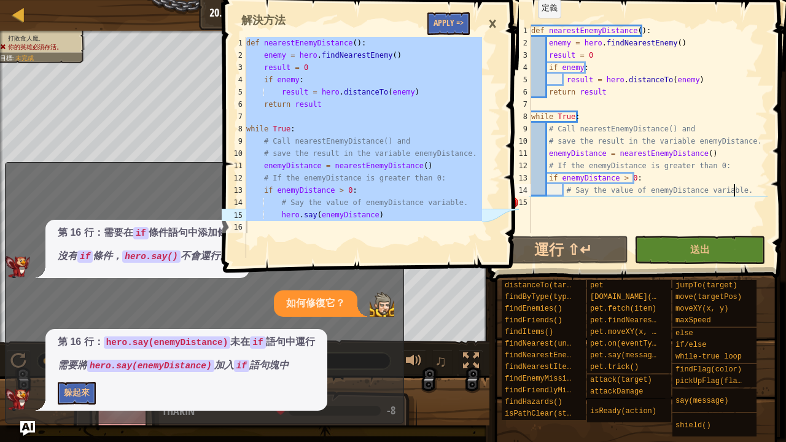
click at [490, 20] on div "×" at bounding box center [492, 24] width 21 height 28
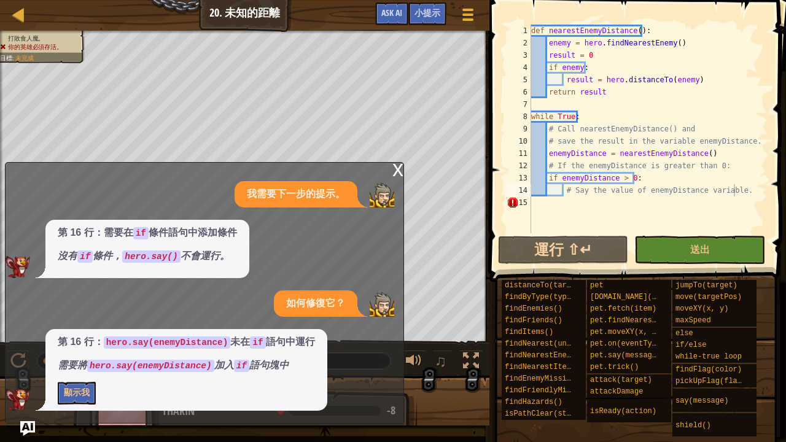
click at [495, 74] on span at bounding box center [639, 123] width 306 height 318
drag, startPoint x: 727, startPoint y: 58, endPoint x: 532, endPoint y: 28, distance: 197.4
click at [532, 28] on div "def nearestEnemyDistance ( ) : enemy = hero . findNearestEnemy ( ) result = 0 i…" at bounding box center [647, 141] width 239 height 233
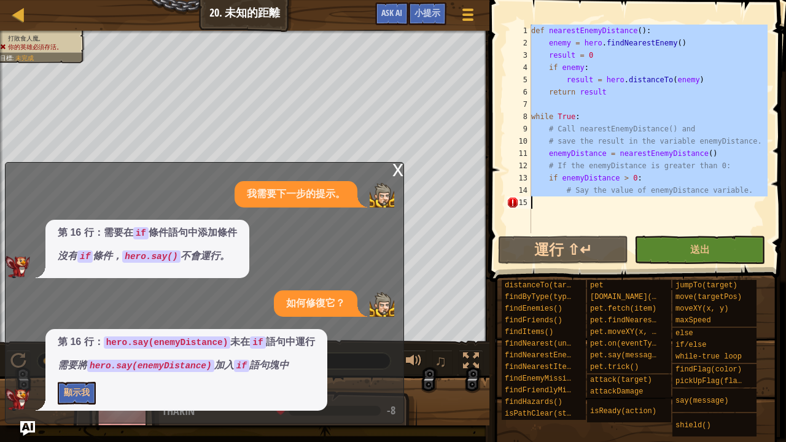
drag, startPoint x: 532, startPoint y: 28, endPoint x: 713, endPoint y: 205, distance: 253.5
click at [713, 205] on div "def nearestEnemyDistance ( ) : enemy = hero . findNearestEnemy ( ) result = 0 i…" at bounding box center [647, 141] width 239 height 233
type textarea "# Say the value of enemyDistance variable."
paste textarea
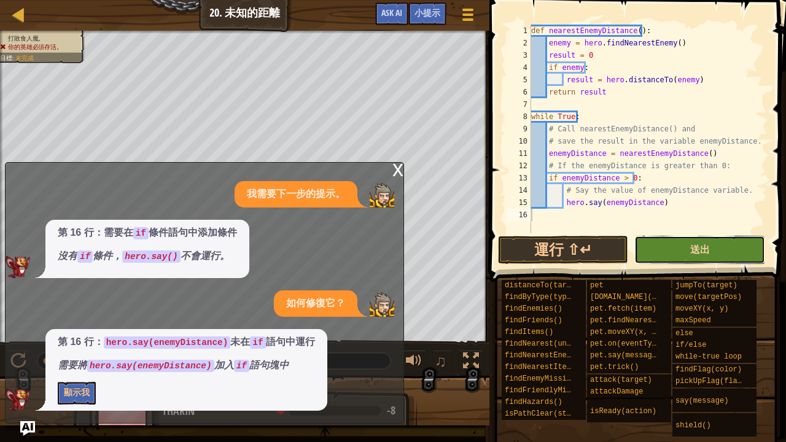
click at [701, 255] on span "送出" at bounding box center [700, 249] width 20 height 14
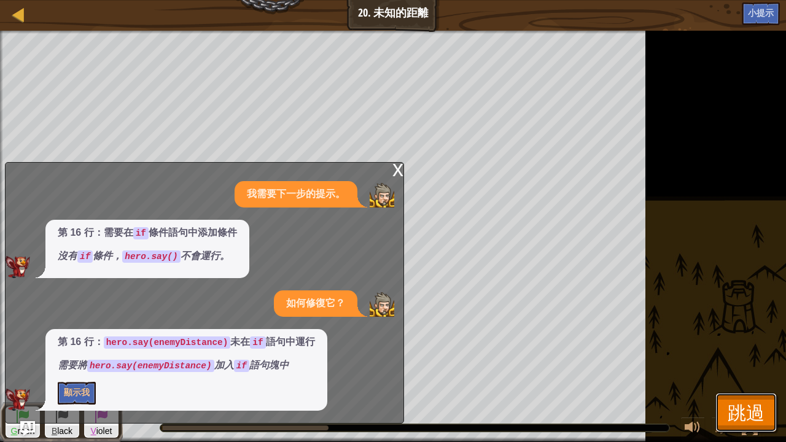
click at [749, 358] on span "跳過" at bounding box center [745, 412] width 37 height 25
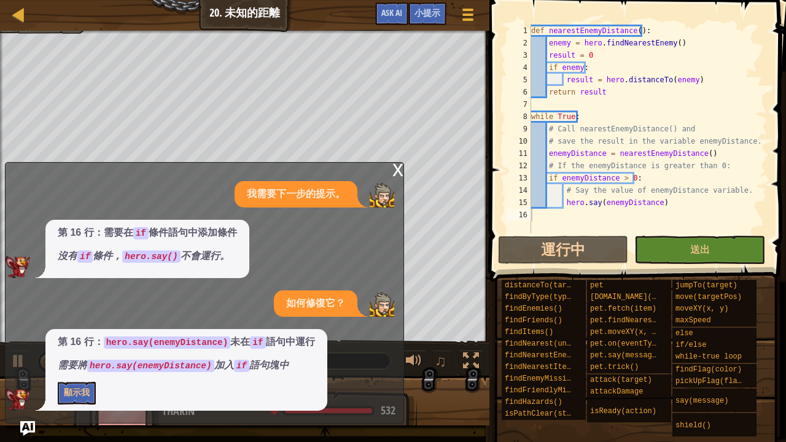
click at [392, 174] on div "x 我需要下一步的提示。 第 16 行：需要在 if 條件語句中添加條件 沒有 if 條件， hero.say() 不會運行。 如何修復它？ 第 16 行： …" at bounding box center [204, 292] width 399 height 261
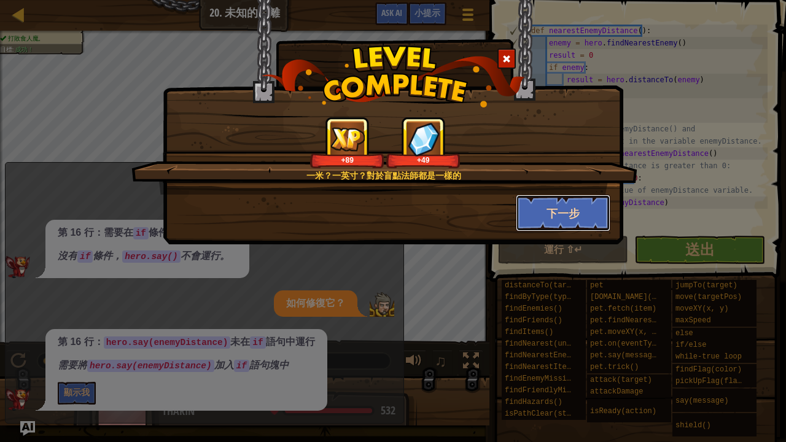
click at [578, 208] on button "下一步" at bounding box center [563, 213] width 95 height 37
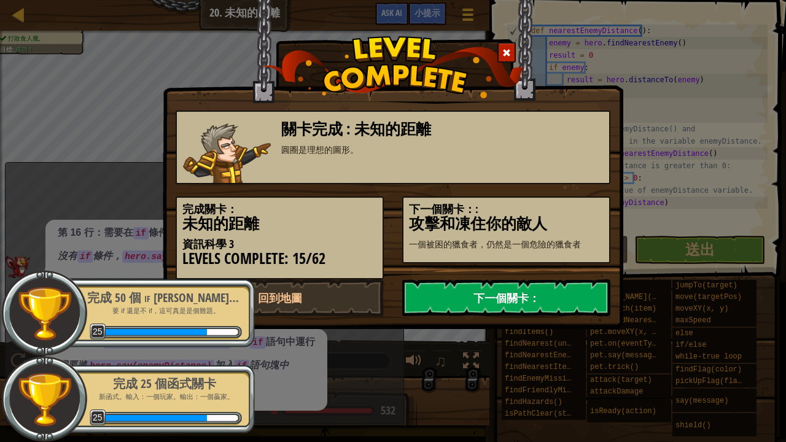
click at [522, 296] on link "下一個關卡：" at bounding box center [506, 297] width 208 height 37
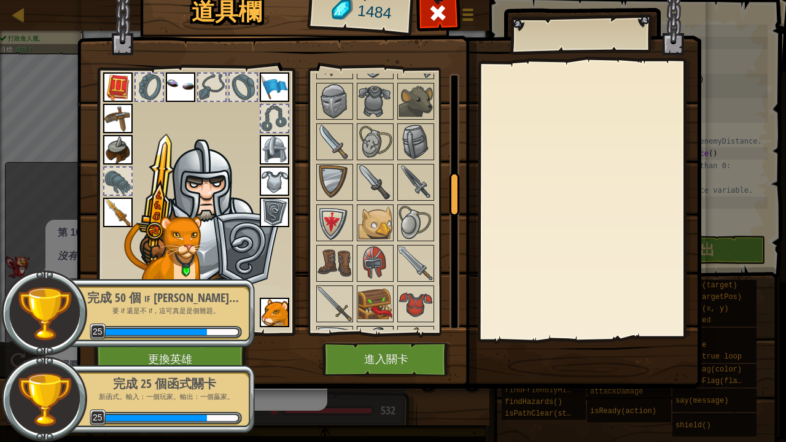
scroll to position [737, 0]
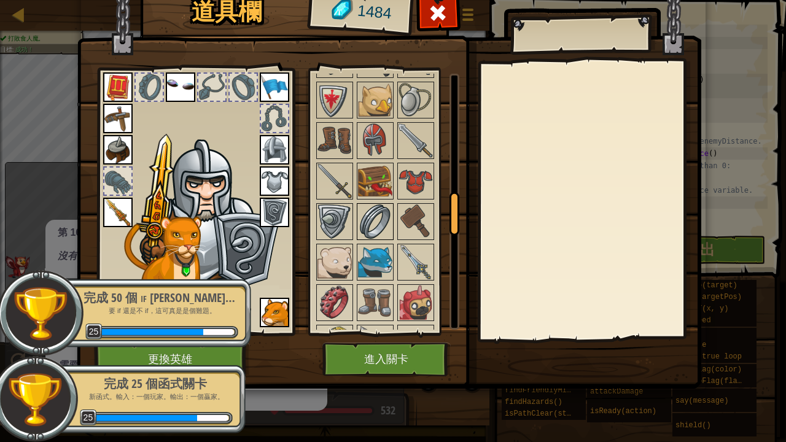
click at [379, 215] on img at bounding box center [375, 221] width 34 height 34
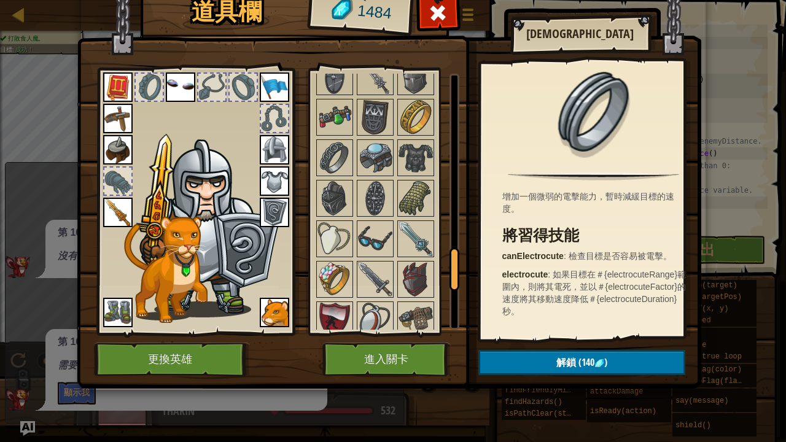
scroll to position [1166, 0]
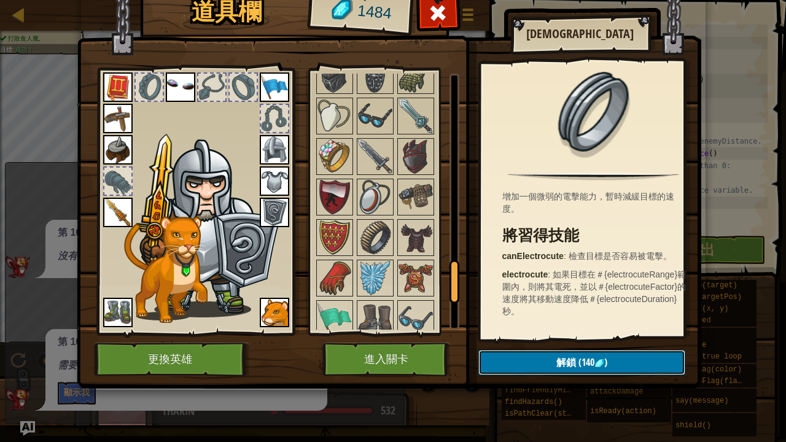
click at [533, 358] on button "解鎖 (140 )" at bounding box center [581, 362] width 207 height 25
click at [556, 358] on button "確認" at bounding box center [581, 362] width 207 height 25
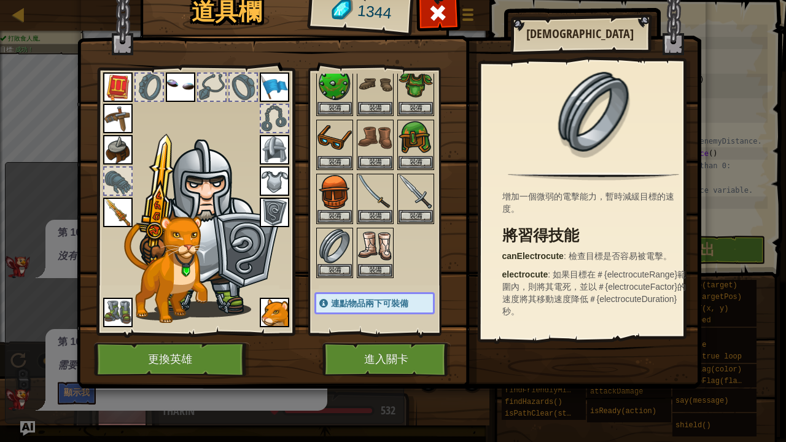
scroll to position [61, 0]
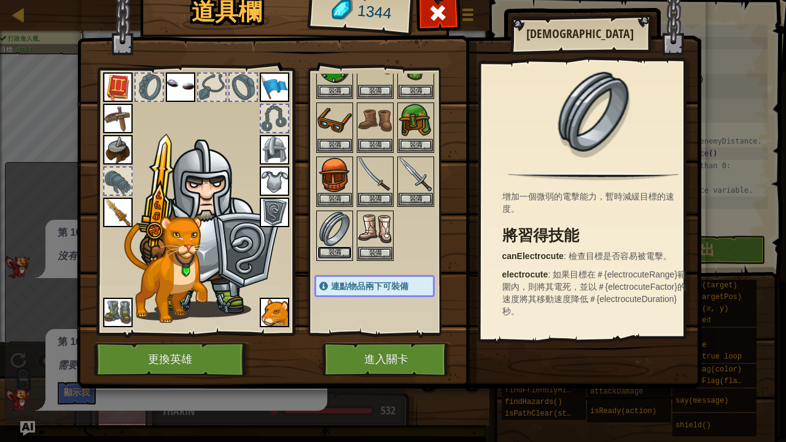
click at [333, 247] on button "裝備" at bounding box center [334, 252] width 34 height 13
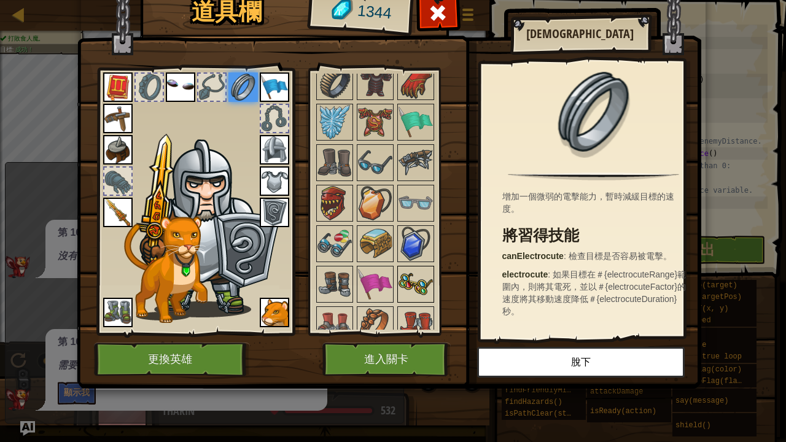
scroll to position [1261, 0]
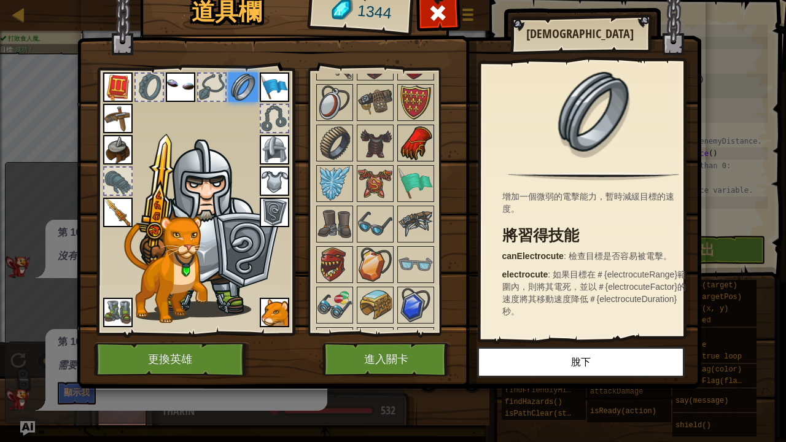
click at [414, 130] on img at bounding box center [415, 143] width 34 height 34
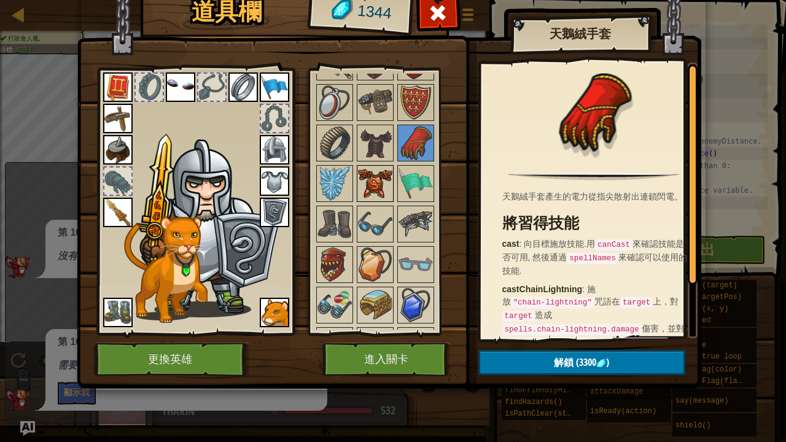
click at [384, 166] on img at bounding box center [375, 183] width 34 height 34
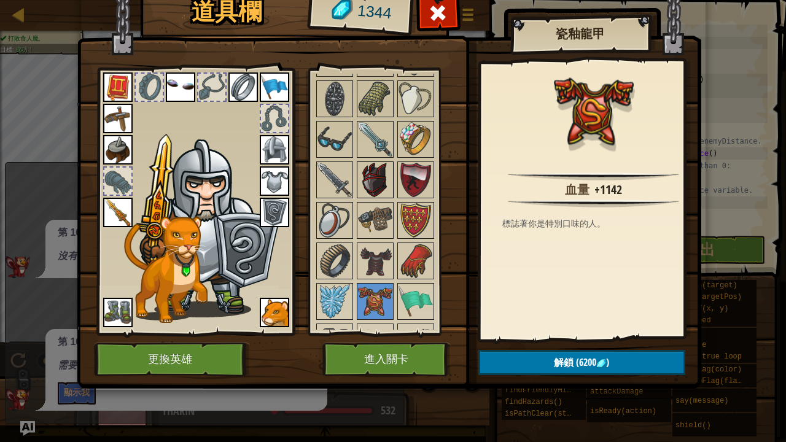
scroll to position [1138, 0]
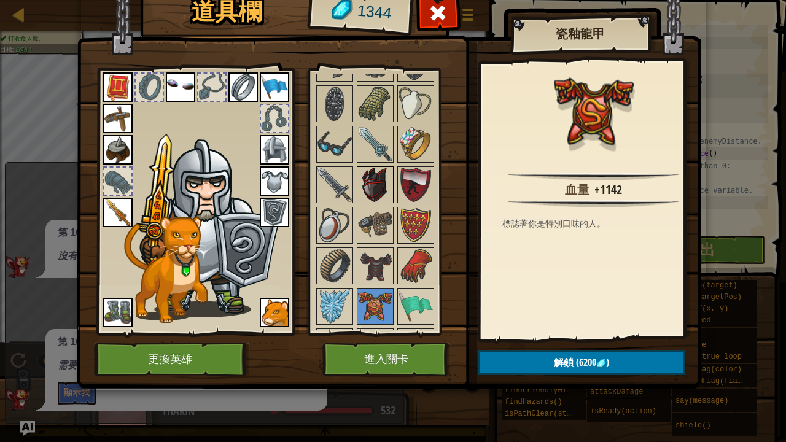
click at [380, 168] on img at bounding box center [375, 185] width 34 height 34
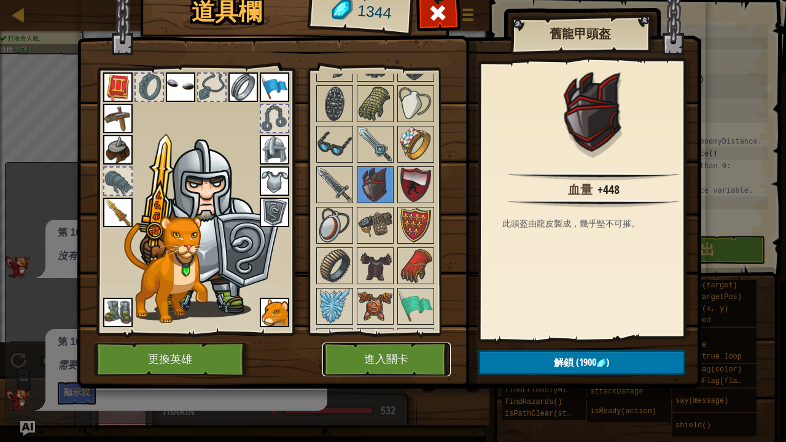
drag, startPoint x: 381, startPoint y: 346, endPoint x: 384, endPoint y: 352, distance: 7.2
click at [384, 352] on button "進入關卡" at bounding box center [386, 359] width 128 height 34
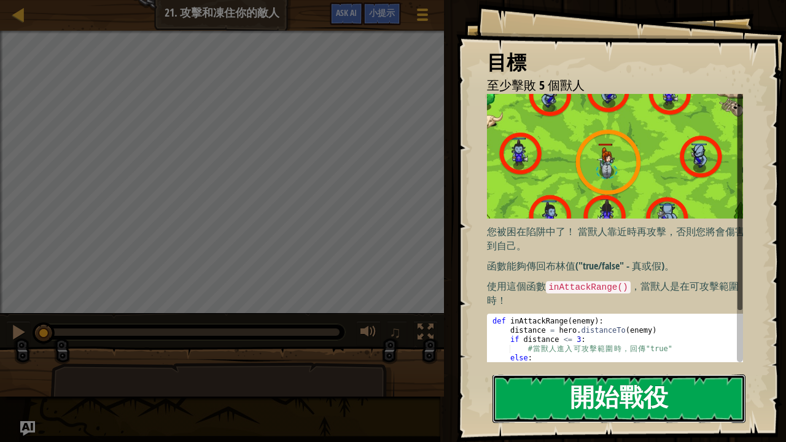
click at [575, 358] on button "開始戰役" at bounding box center [618, 398] width 253 height 48
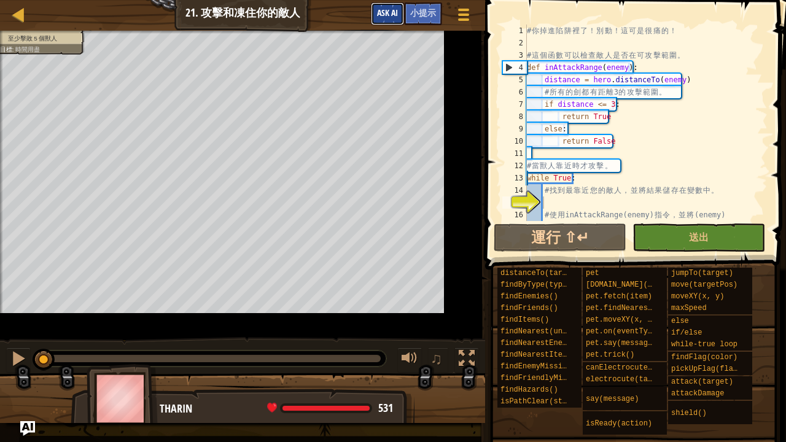
click at [334, 9] on div "地圖 資訊科學 3 21. 攻擊和凍住你的敵人 遊戲選單 完成 小提示 Ask AI" at bounding box center [242, 15] width 485 height 31
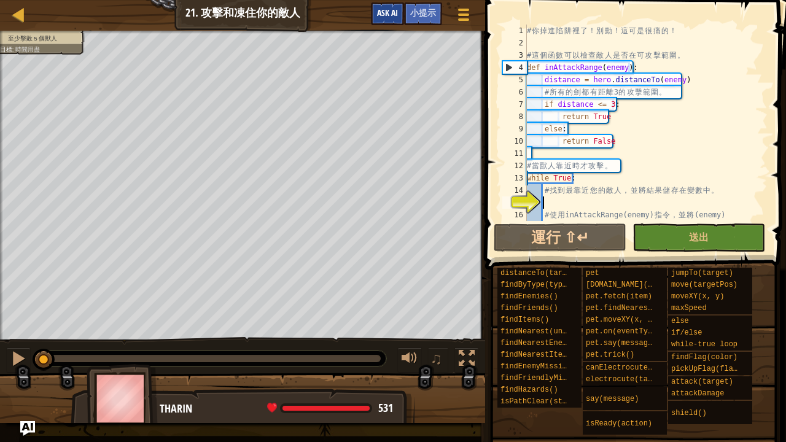
scroll to position [74, 0]
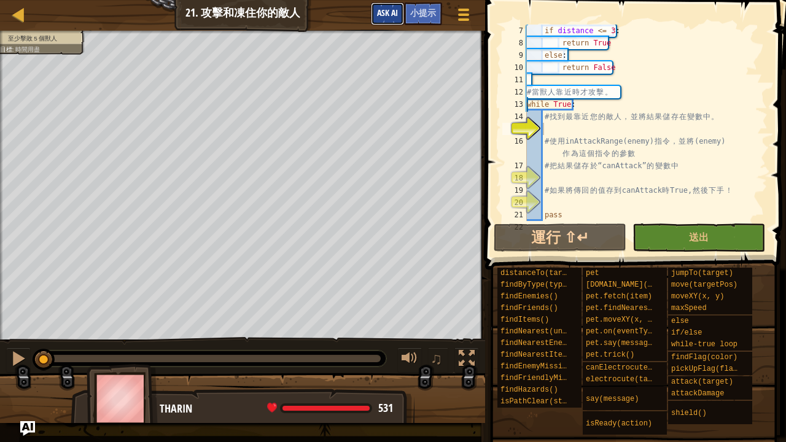
click at [387, 12] on span "Ask AI" at bounding box center [387, 13] width 21 height 12
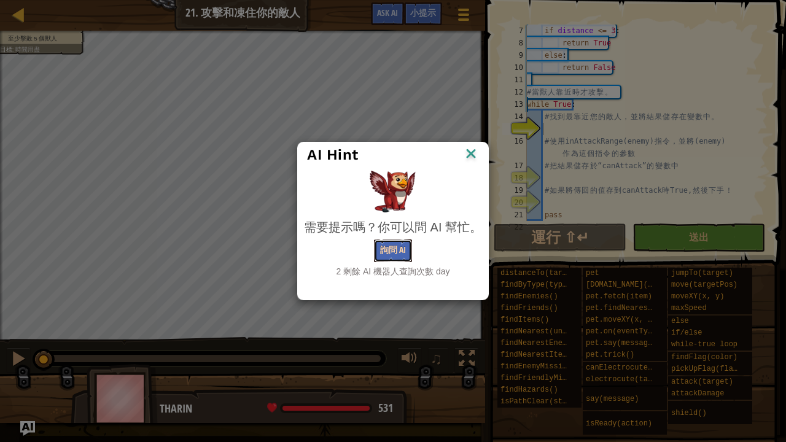
click at [395, 245] on button "詢問 AI" at bounding box center [393, 250] width 38 height 23
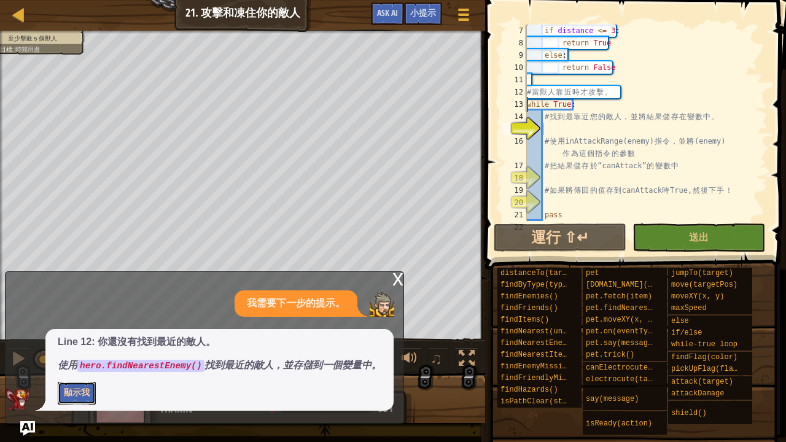
click at [82, 358] on button "顯示我" at bounding box center [77, 393] width 38 height 23
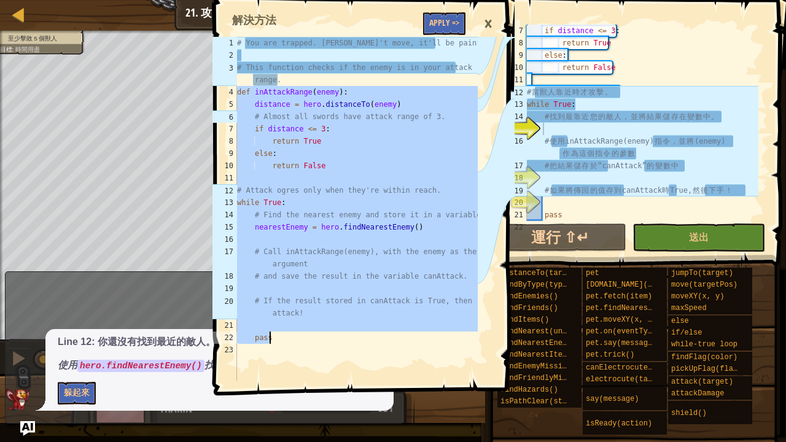
drag, startPoint x: 238, startPoint y: 91, endPoint x: 431, endPoint y: 333, distance: 308.8
click at [432, 335] on div "# You are trapped. Don't move, it'll be painful. # This function checks if the …" at bounding box center [355, 221] width 243 height 368
type textarea "pass"
drag, startPoint x: 487, startPoint y: 22, endPoint x: 496, endPoint y: 26, distance: 9.3
click at [489, 23] on div "×" at bounding box center [488, 24] width 21 height 28
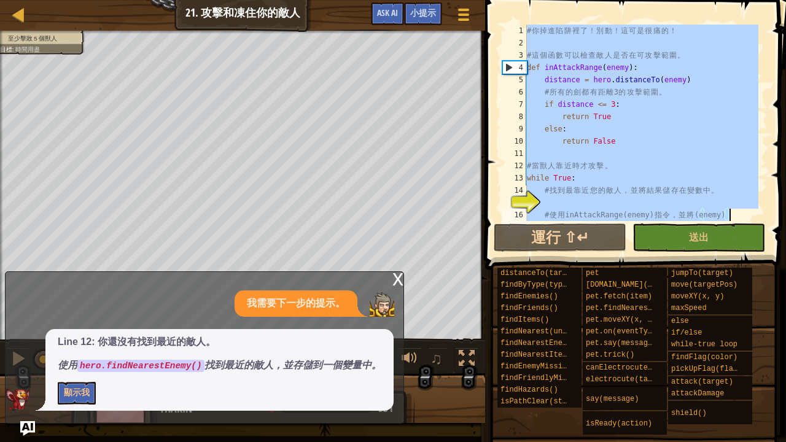
scroll to position [86, 0]
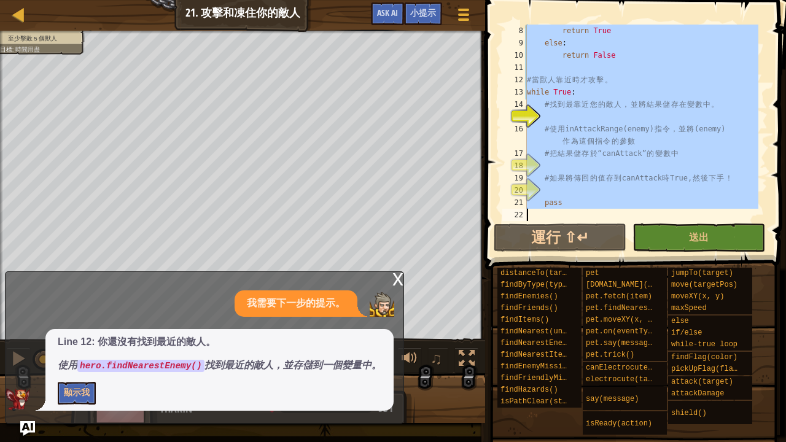
drag, startPoint x: 527, startPoint y: 29, endPoint x: 732, endPoint y: 189, distance: 260.3
click at [776, 287] on div "小提示 # 你掉進陷阱裡了！別動！這可是很痛的！ 8 9 10 11 12 13 14 15 16 17 18 19 20 21 22 return True…" at bounding box center [633, 218] width 304 height 436
paste textarea
type textarea "pass"
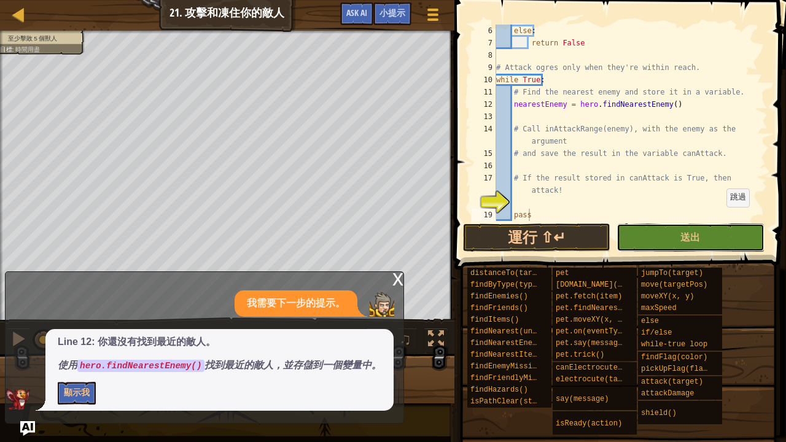
click at [719, 233] on button "送出" at bounding box center [689, 237] width 147 height 28
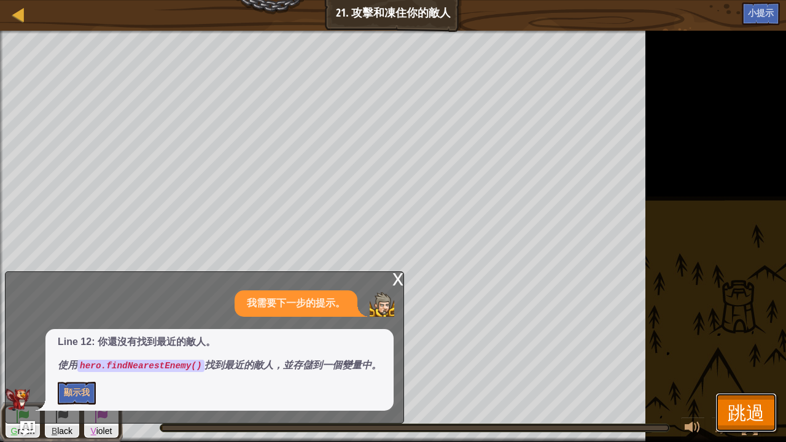
click at [732, 358] on span "跳過" at bounding box center [745, 412] width 37 height 25
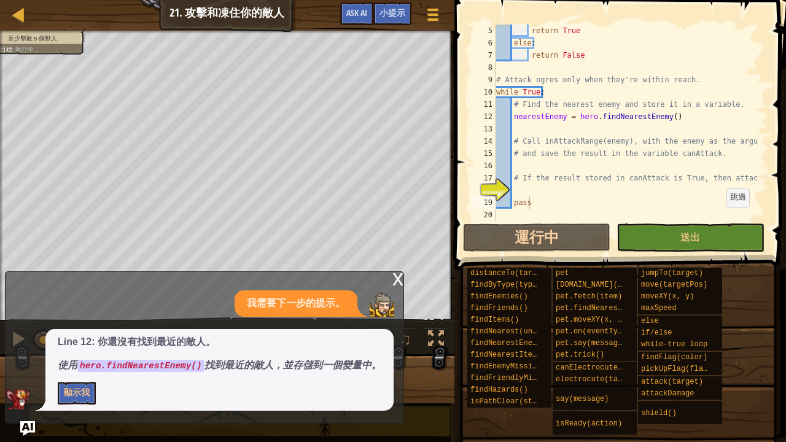
click at [393, 281] on div "x" at bounding box center [397, 278] width 11 height 12
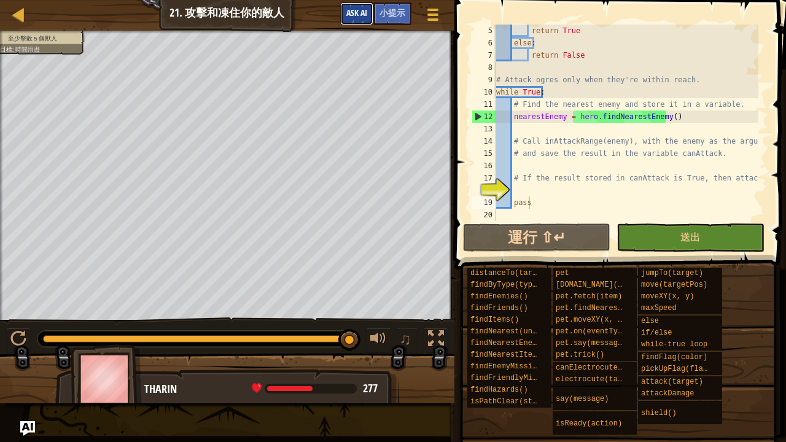
click at [352, 7] on button "Ask AI" at bounding box center [356, 13] width 33 height 23
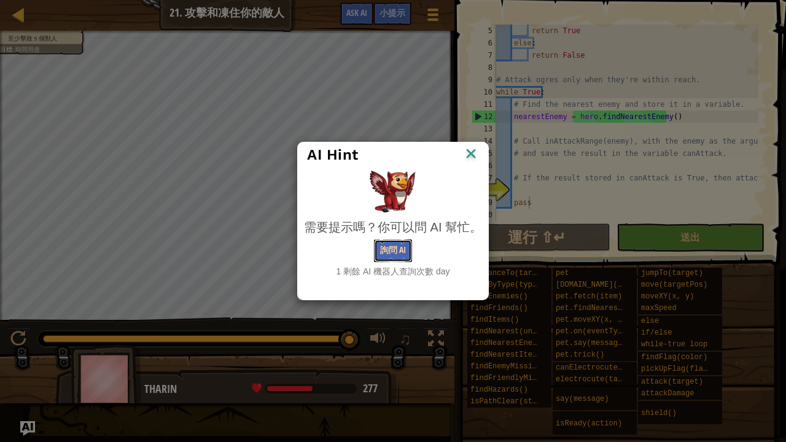
click at [395, 246] on button "詢問 AI" at bounding box center [393, 250] width 38 height 23
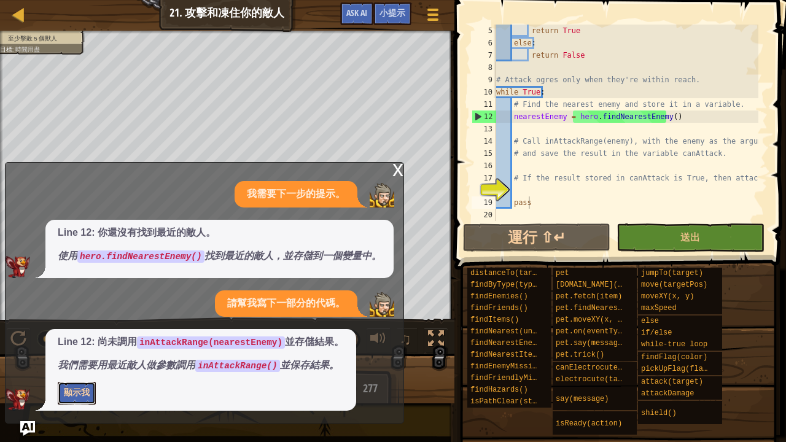
click at [79, 358] on button "顯示我" at bounding box center [77, 393] width 38 height 23
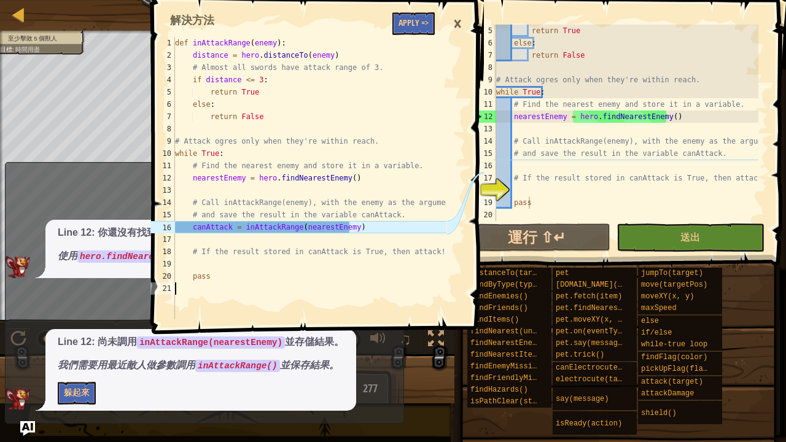
drag, startPoint x: 174, startPoint y: 43, endPoint x: 180, endPoint y: 47, distance: 7.5
click at [188, 55] on div "1 2 3 4 5 6 7 8 9 10 11 12 13 14 15 16 17 18 19 20 21 def inAttackRange ( enemy…" at bounding box center [297, 178] width 298 height 282
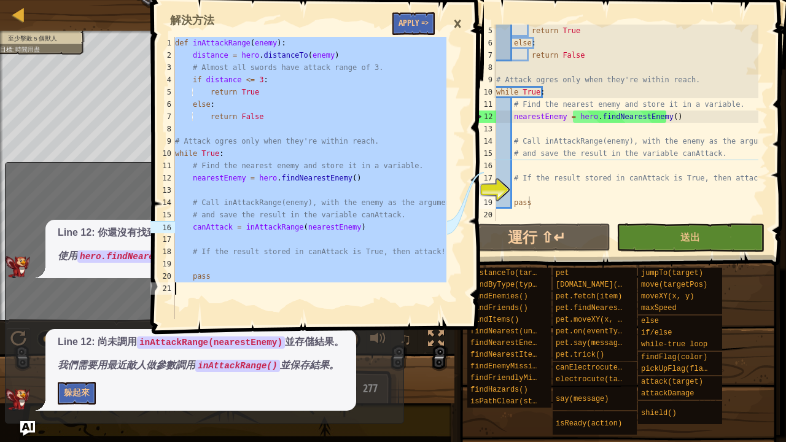
drag, startPoint x: 175, startPoint y: 41, endPoint x: 327, endPoint y: 268, distance: 273.1
click at [339, 292] on div "def inAttackRange ( enemy ) : distance = hero . distanceTo ( enemy ) # Almost a…" at bounding box center [309, 190] width 274 height 307
type textarea "pass"
click at [459, 21] on div "×" at bounding box center [457, 24] width 21 height 28
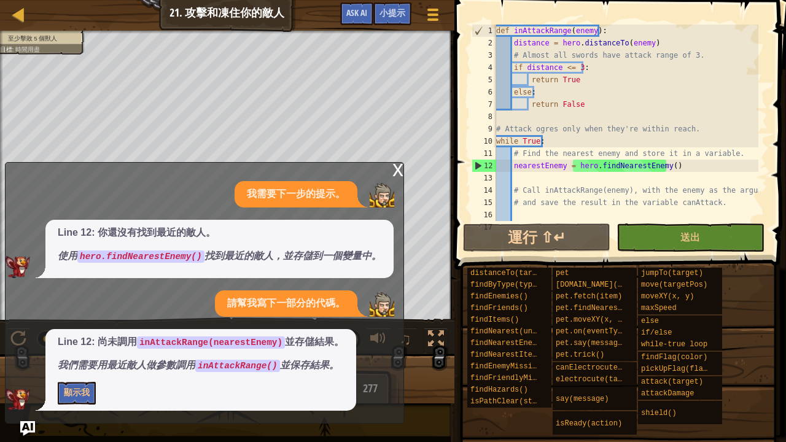
drag, startPoint x: 493, startPoint y: 28, endPoint x: 539, endPoint y: 81, distance: 70.1
click at [552, 100] on div "pass 1 2 3 4 5 6 7 8 9 10 11 12 13 14 15 16 17 def inAttackRange ( enemy ) : di…" at bounding box center [618, 123] width 298 height 196
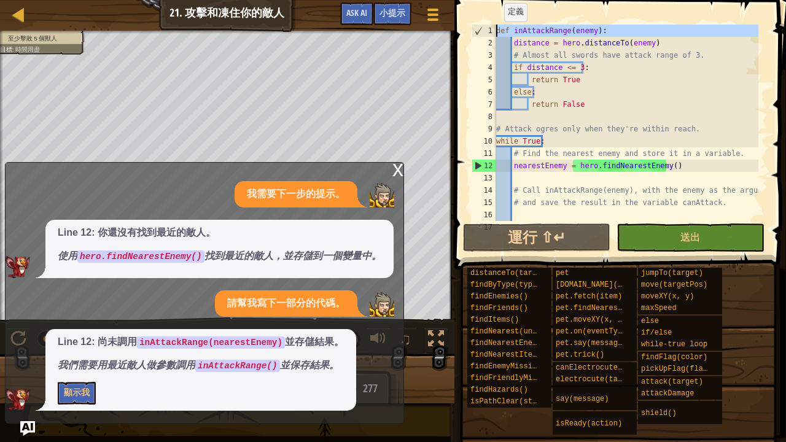
click at [494, 29] on div "1" at bounding box center [484, 31] width 24 height 12
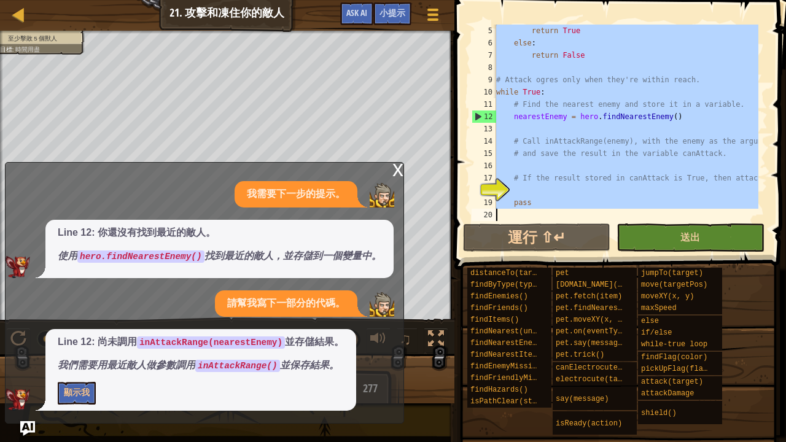
scroll to position [49, 0]
drag, startPoint x: 494, startPoint y: 29, endPoint x: 636, endPoint y: 237, distance: 251.3
type textarea "pass"
paste textarea
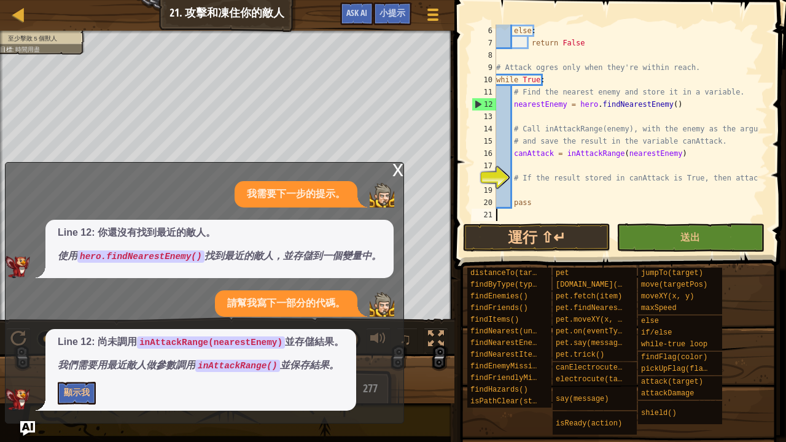
scroll to position [61, 0]
click at [707, 236] on button "送出" at bounding box center [689, 237] width 147 height 28
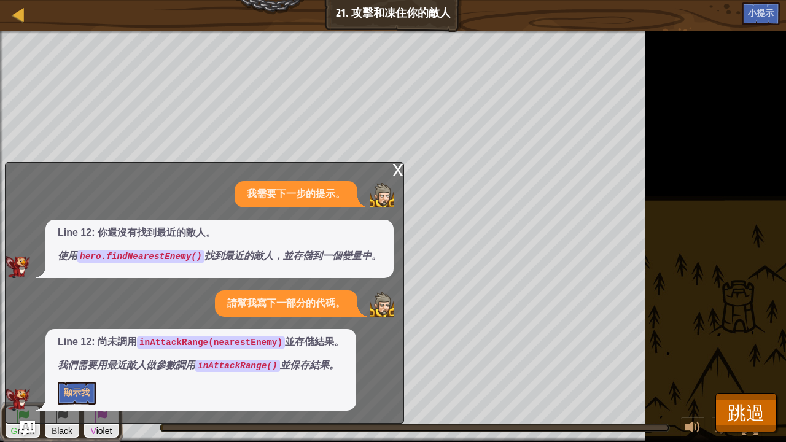
click at [395, 169] on div "x" at bounding box center [397, 169] width 11 height 12
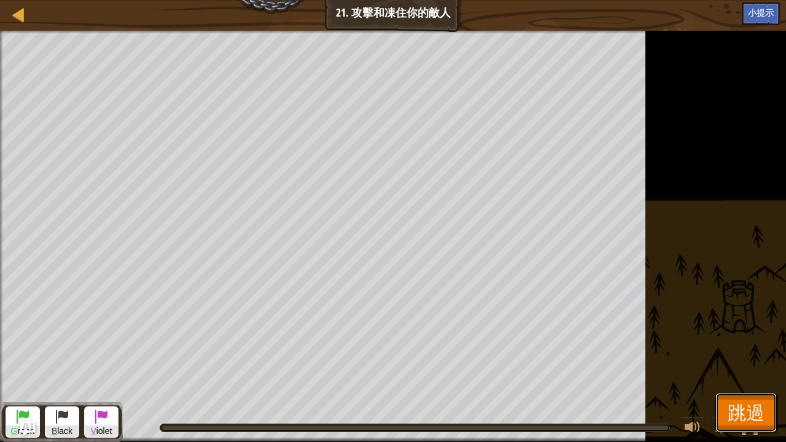
click at [754, 358] on span "跳過" at bounding box center [745, 412] width 37 height 25
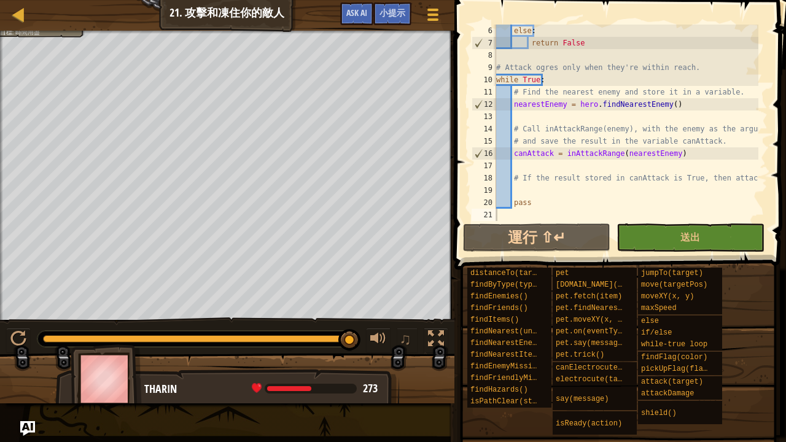
scroll to position [25, 0]
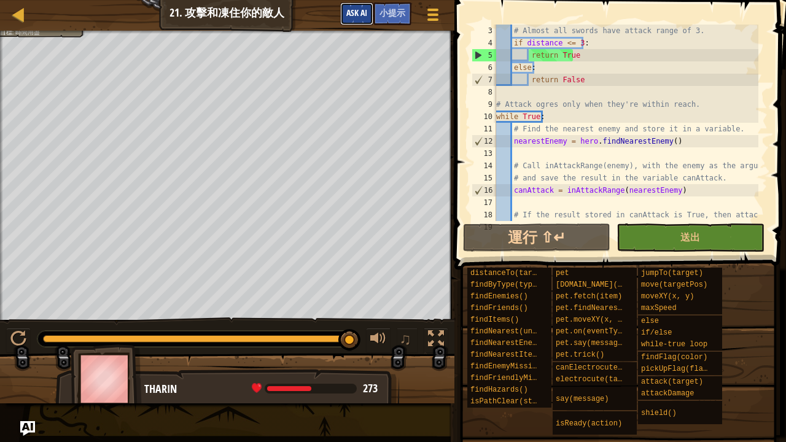
click at [358, 18] on span "Ask AI" at bounding box center [356, 13] width 21 height 12
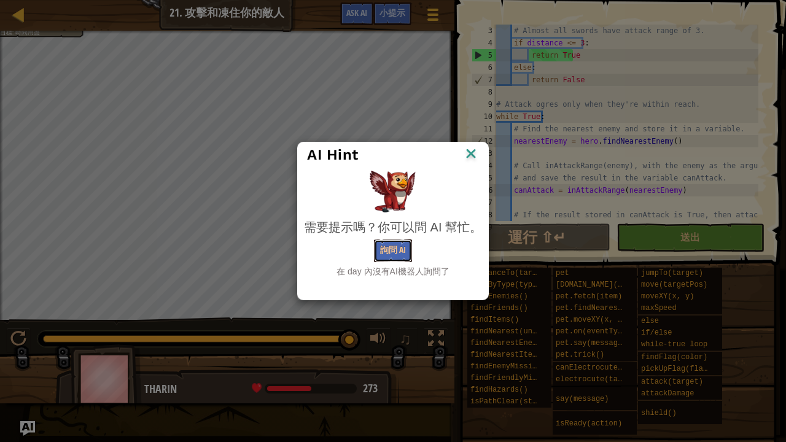
click at [388, 242] on button "詢問 AI" at bounding box center [393, 250] width 38 height 23
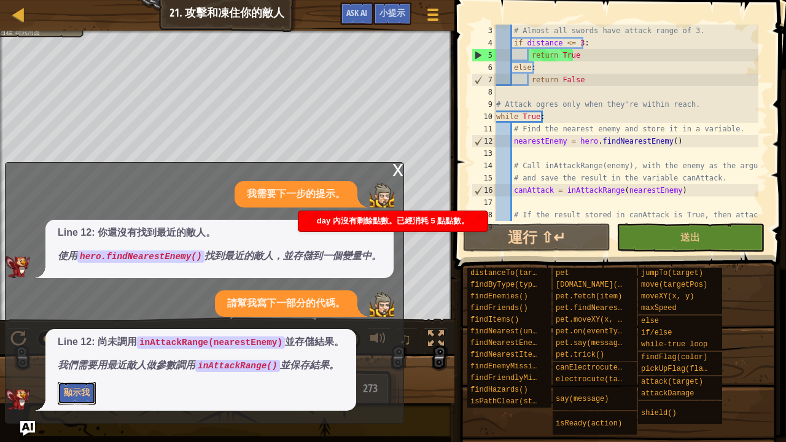
click at [88, 358] on button "顯示我" at bounding box center [77, 393] width 38 height 23
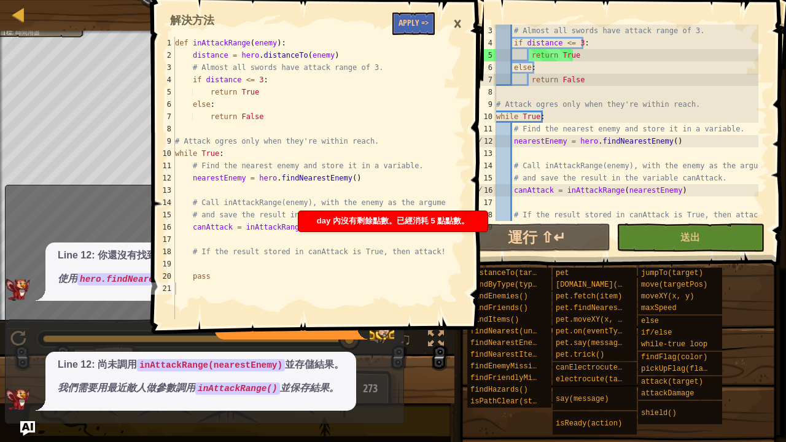
click at [465, 23] on div "×" at bounding box center [457, 24] width 21 height 28
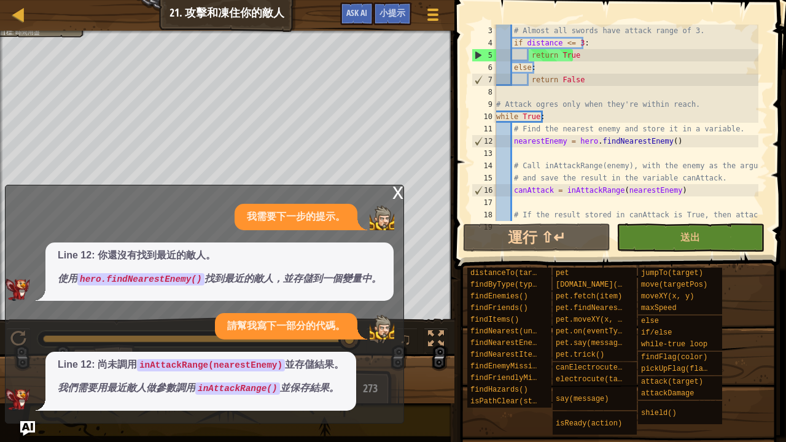
click at [400, 191] on div "x" at bounding box center [397, 191] width 11 height 12
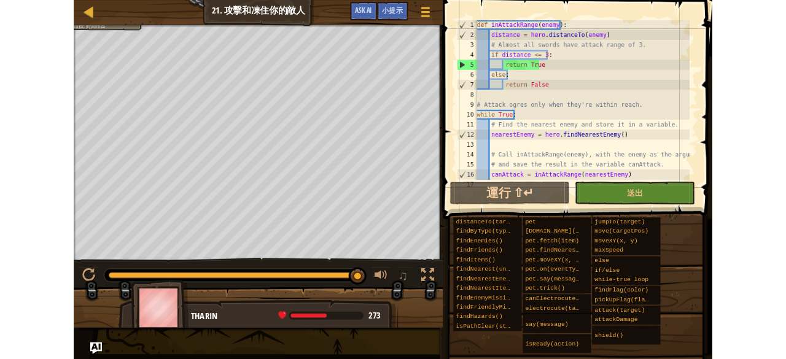
scroll to position [0, 0]
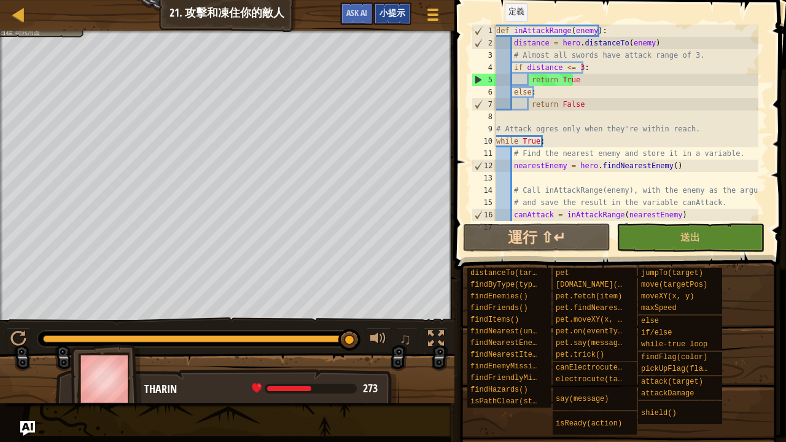
click at [397, 12] on span "小提示" at bounding box center [392, 13] width 26 height 12
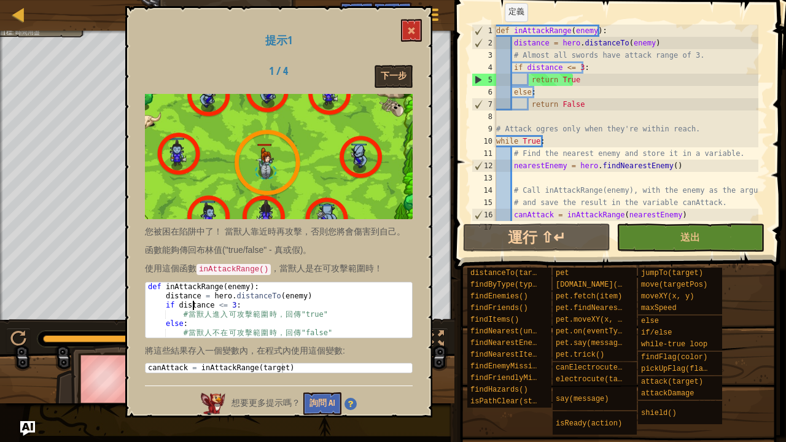
drag, startPoint x: 147, startPoint y: 285, endPoint x: 173, endPoint y: 288, distance: 26.0
click at [183, 295] on div "def inAttackRange ( enemy ) : distance = hero . distanceTo ( enemy ) if distanc…" at bounding box center [278, 319] width 267 height 74
type textarea "def inAttackRange(enemy): distance = hero.distanceTo(enemy)"
click at [497, 30] on div "def inAttackRange ( enemy ) : distance = hero . distanceTo ( enemy ) # Almost a…" at bounding box center [625, 135] width 265 height 221
click at [415, 25] on button at bounding box center [411, 30] width 21 height 23
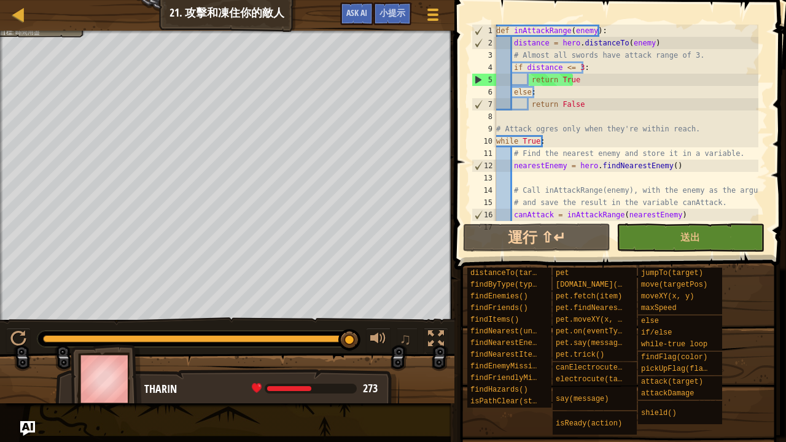
type textarea "return True"
drag, startPoint x: 575, startPoint y: 79, endPoint x: 602, endPoint y: 82, distance: 27.8
click at [602, 82] on div "def inAttackRange ( enemy ) : distance = hero . distanceTo ( enemy ) # Almost a…" at bounding box center [625, 135] width 265 height 221
click at [691, 234] on span "送出" at bounding box center [690, 237] width 20 height 14
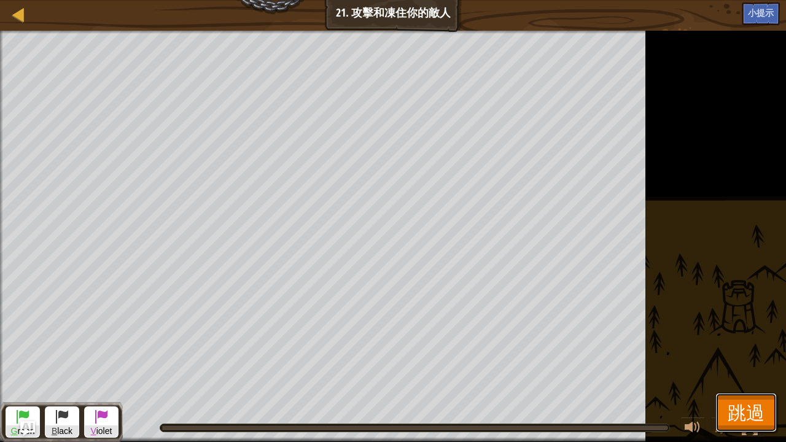
click at [743, 358] on span "跳過" at bounding box center [745, 412] width 37 height 25
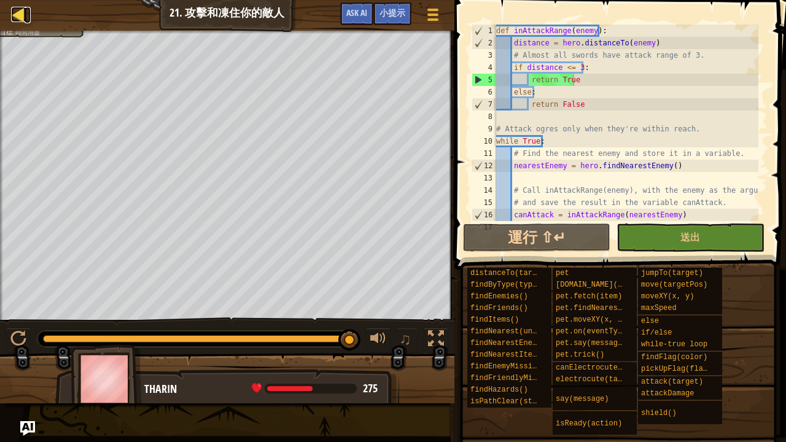
click at [18, 10] on div at bounding box center [18, 14] width 15 height 15
select select "zh-HANT"
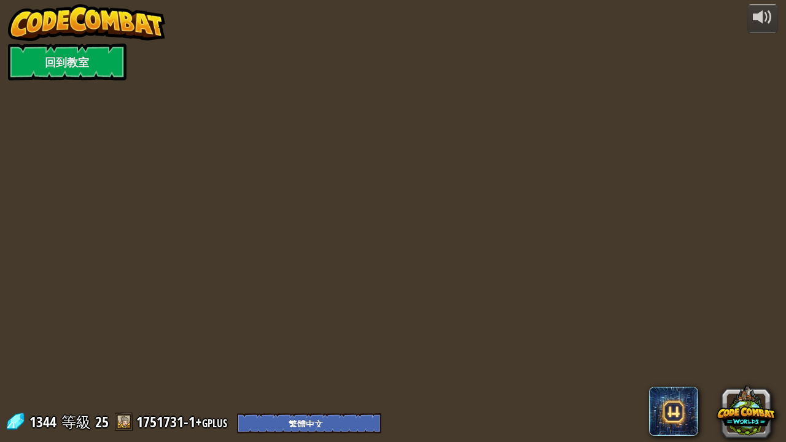
select select "zh-HANT"
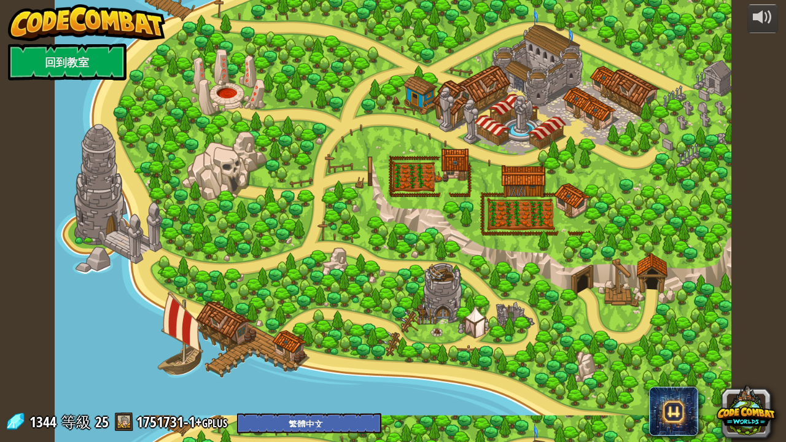
select select "zh-HANT"
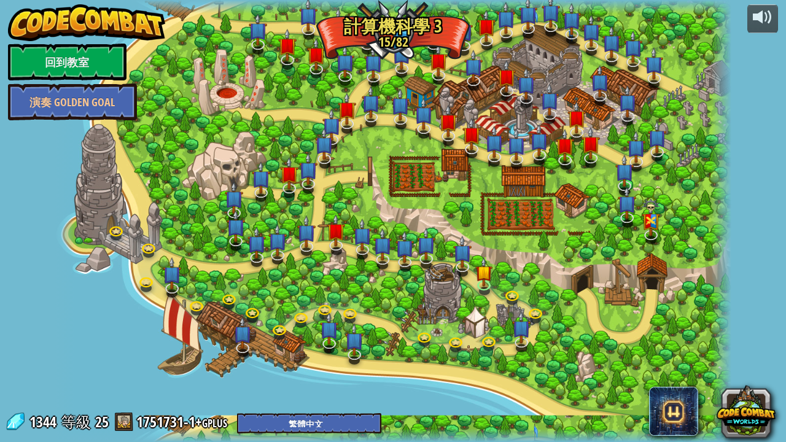
select select "zh-HANT"
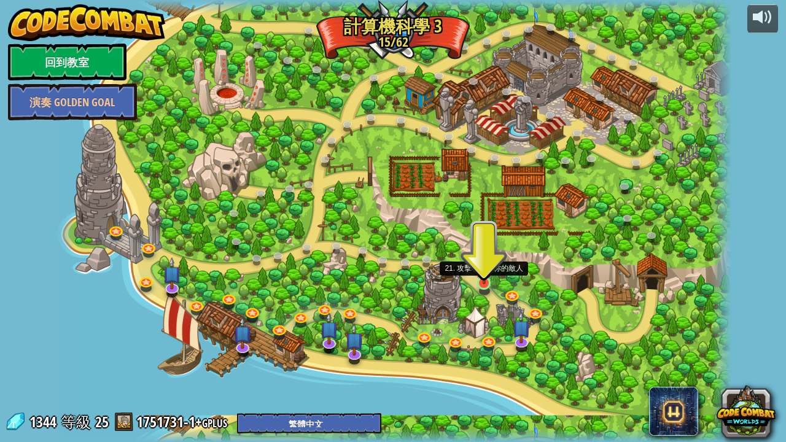
click at [481, 282] on img at bounding box center [484, 265] width 17 height 38
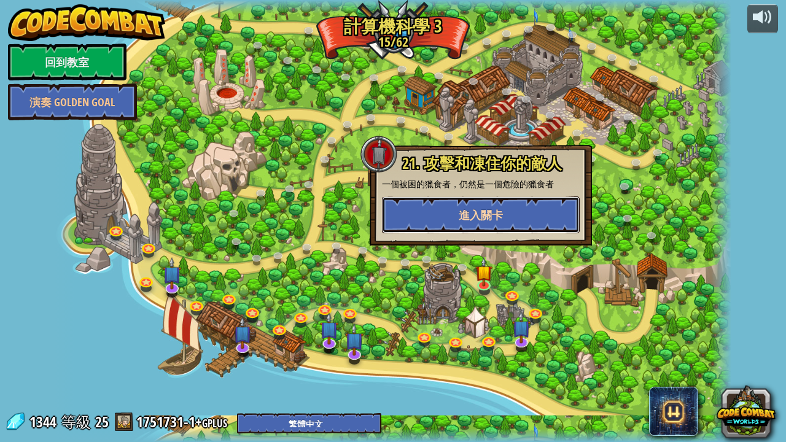
click at [548, 203] on button "進入關卡" at bounding box center [481, 214] width 198 height 37
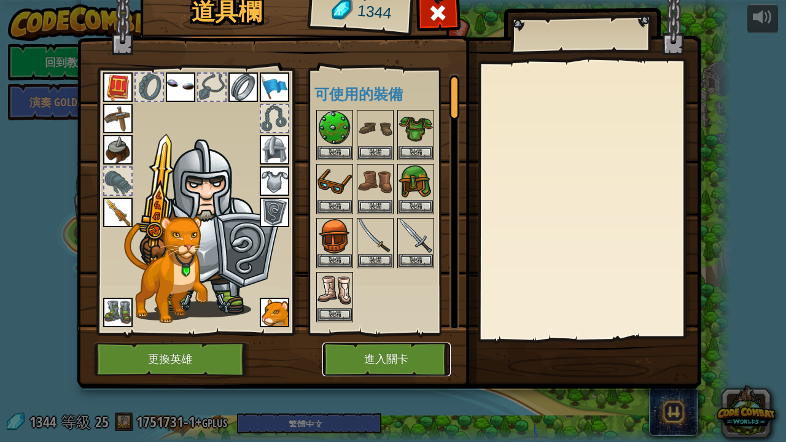
click at [350, 358] on button "進入關卡" at bounding box center [386, 359] width 128 height 34
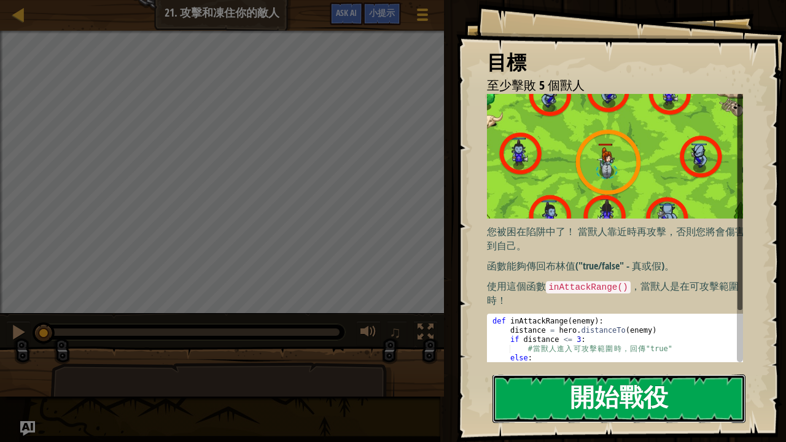
click at [691, 358] on button "開始戰役" at bounding box center [618, 398] width 253 height 48
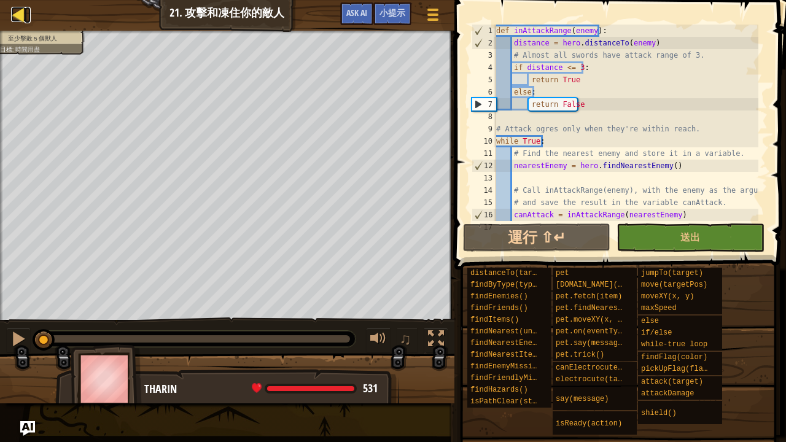
click at [23, 10] on div at bounding box center [18, 14] width 15 height 15
select select "zh-HANT"
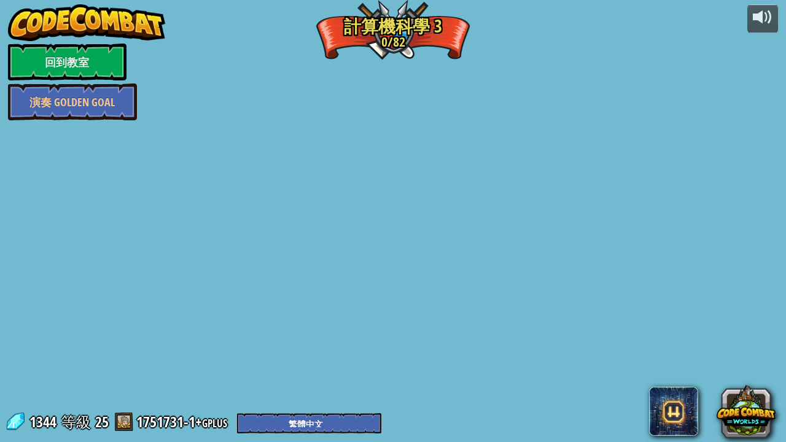
select select "zh-HANT"
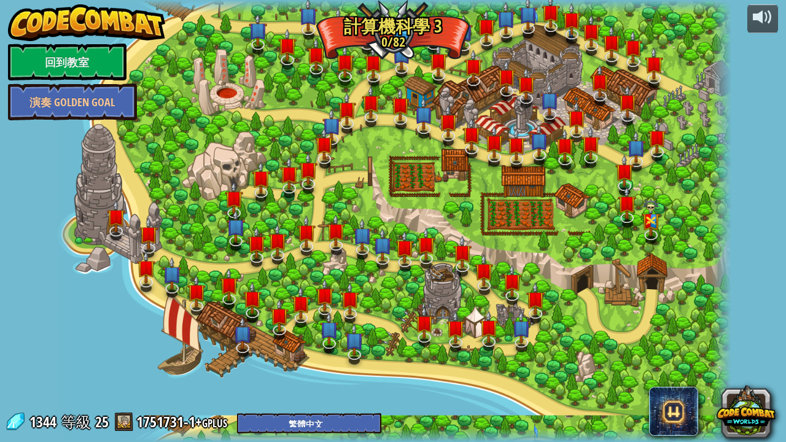
select select "zh-HANT"
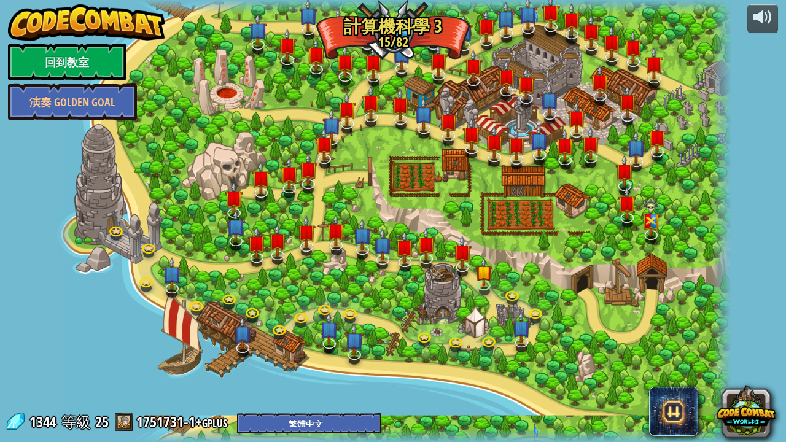
select select "zh-HANT"
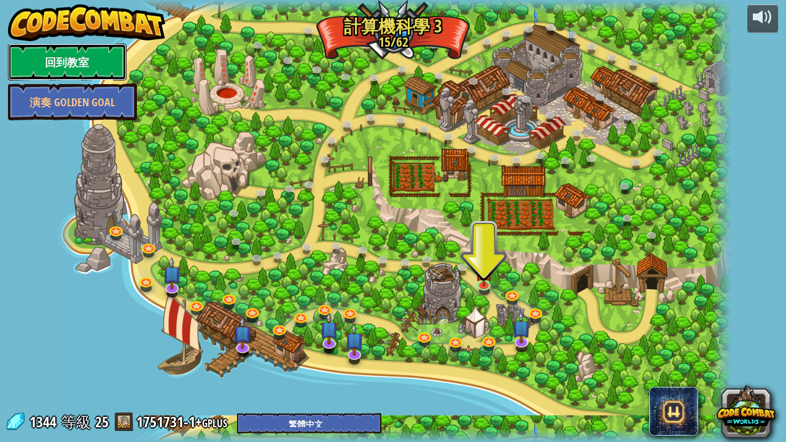
click at [76, 60] on link "回到教室" at bounding box center [67, 62] width 118 height 37
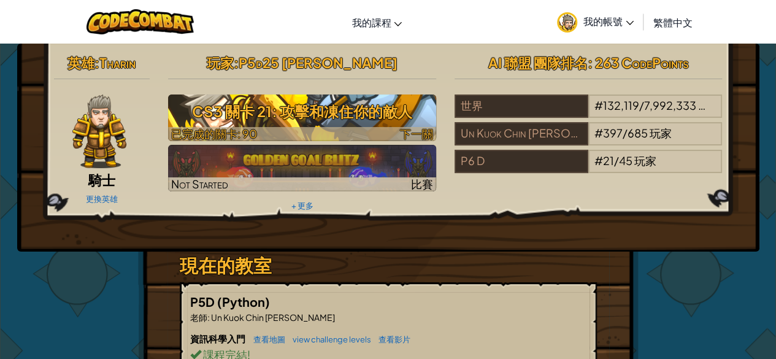
click at [303, 112] on h3 "CS3 關卡 21: 攻擊和凍住你的敵人" at bounding box center [302, 112] width 268 height 28
select select "zh-HANT"
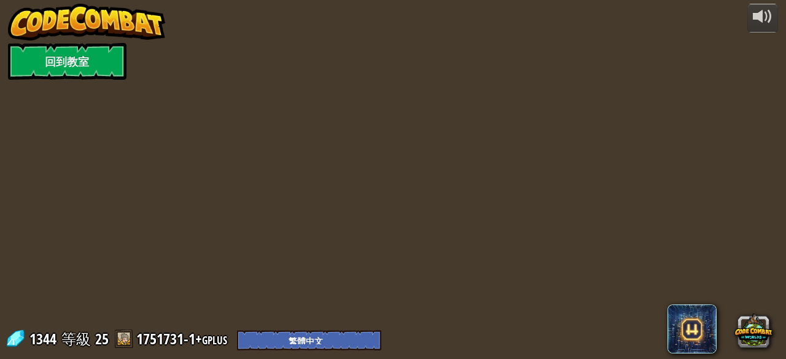
select select "zh-HANT"
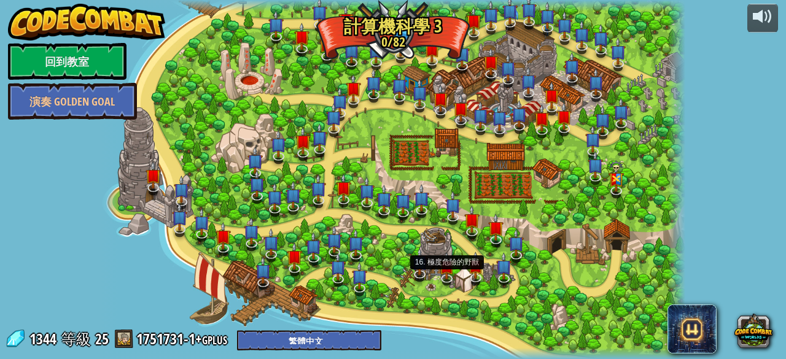
select select "zh-HANT"
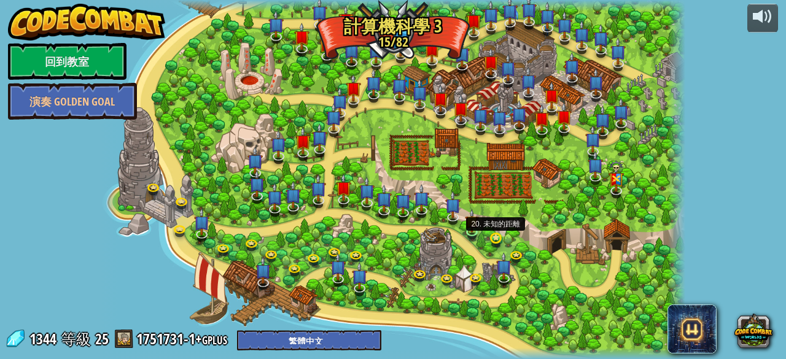
select select "zh-HANT"
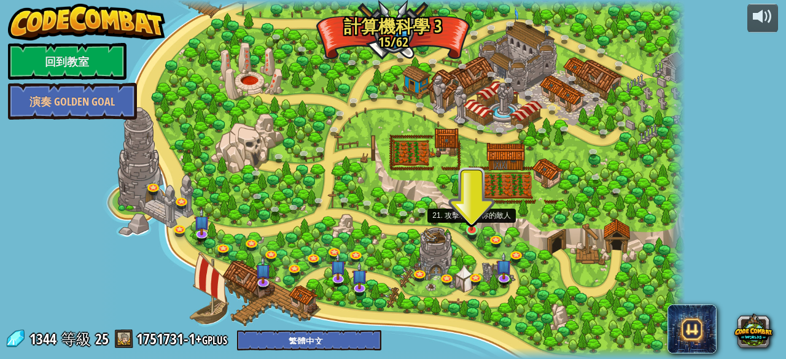
click at [466, 225] on img at bounding box center [472, 214] width 14 height 31
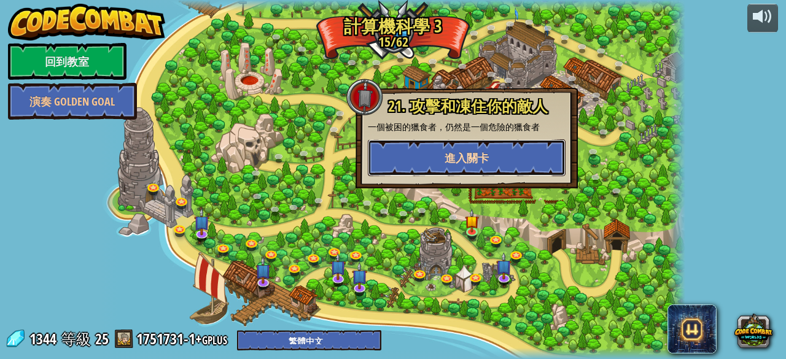
click at [462, 155] on span "進入關卡" at bounding box center [466, 157] width 44 height 15
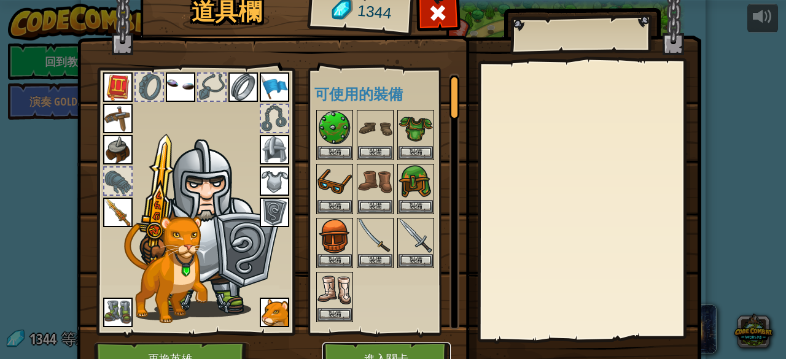
click at [381, 353] on button "進入關卡" at bounding box center [386, 359] width 128 height 34
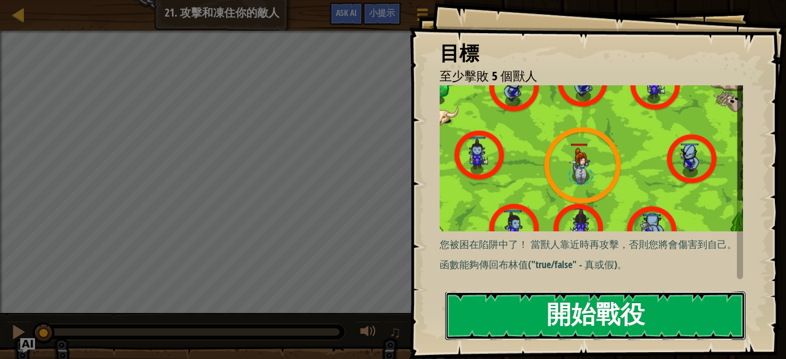
click at [546, 323] on button "開始戰役" at bounding box center [595, 316] width 300 height 48
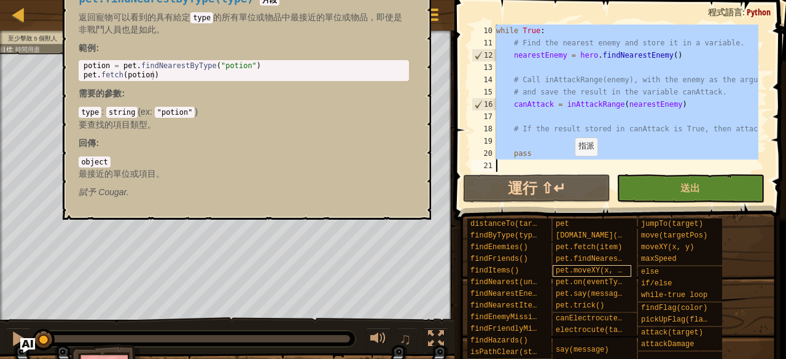
scroll to position [110, 0]
drag, startPoint x: 497, startPoint y: 31, endPoint x: 582, endPoint y: 213, distance: 201.0
click at [576, 254] on div "小提示 10 11 12 13 14 15 16 17 18 19 20 21 while True : # Find the nearest enemy a…" at bounding box center [618, 176] width 335 height 353
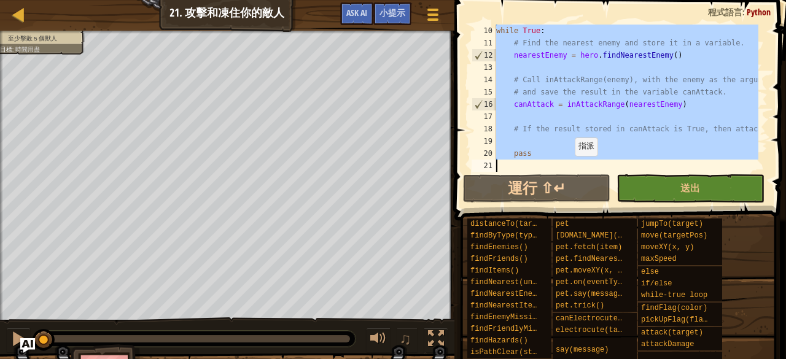
type textarea "pass"
drag, startPoint x: 595, startPoint y: 80, endPoint x: 589, endPoint y: 79, distance: 6.8
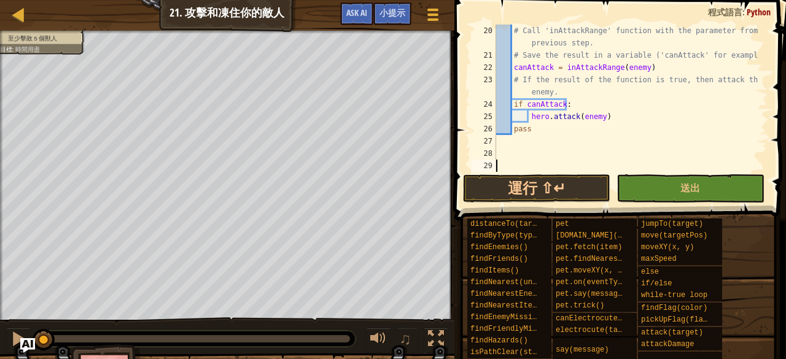
scroll to position [246, 0]
click at [682, 188] on span "送出" at bounding box center [690, 188] width 20 height 14
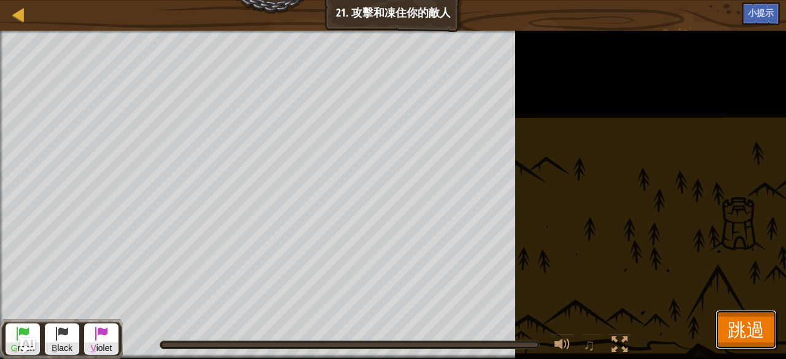
click at [754, 315] on button "跳過" at bounding box center [745, 329] width 61 height 39
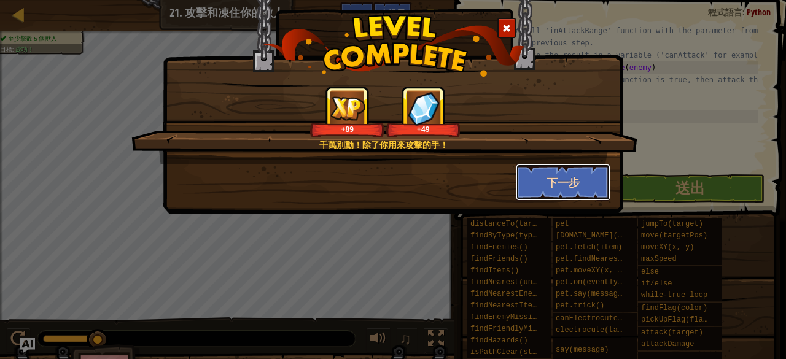
click at [540, 176] on button "下一步" at bounding box center [563, 182] width 95 height 37
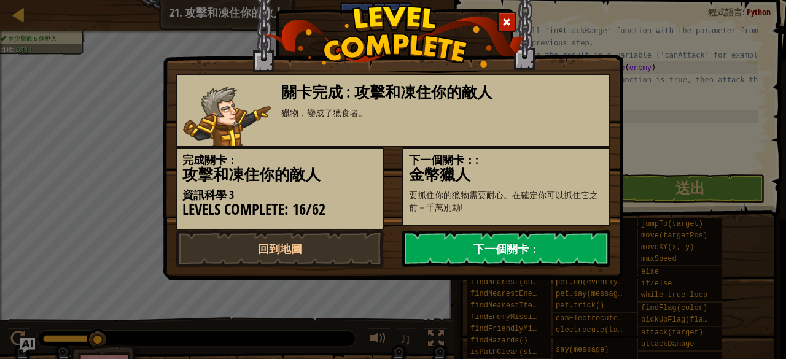
click at [536, 247] on link "下一個關卡：" at bounding box center [506, 248] width 208 height 37
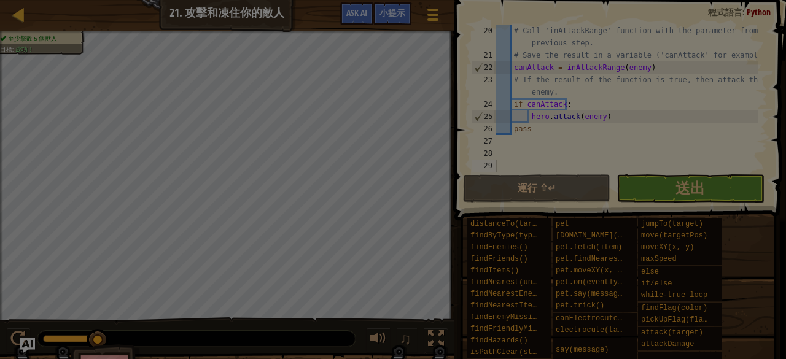
click at [538, 1] on body "地圖 資訊科學 3 21. 攻擊和凍住你的敵人 遊戲選單 完成 小提示 Ask AI 1 הההההההההההההההההההההההההההההההההה…" at bounding box center [393, 0] width 786 height 1
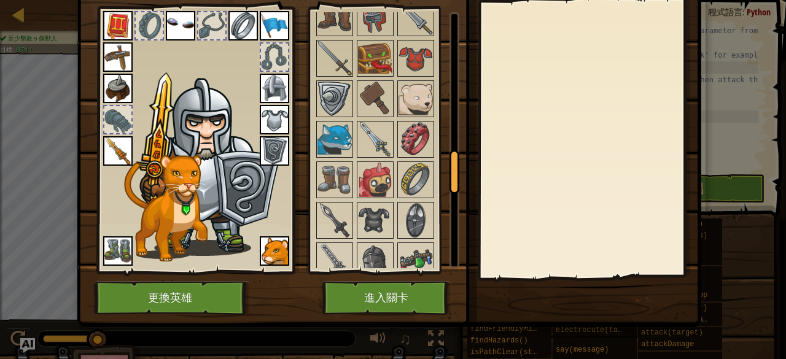
scroll to position [859, 0]
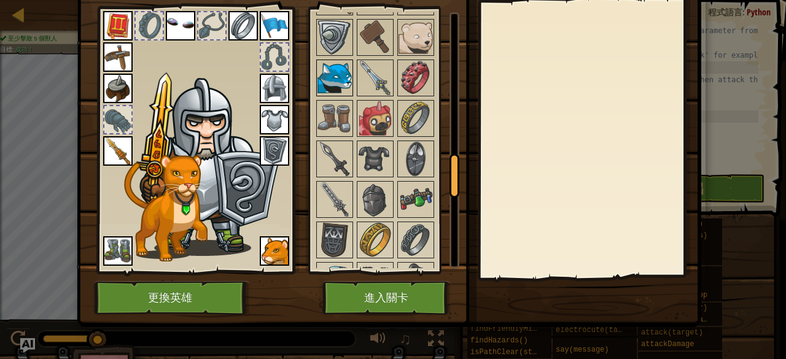
click at [325, 66] on img at bounding box center [334, 78] width 34 height 34
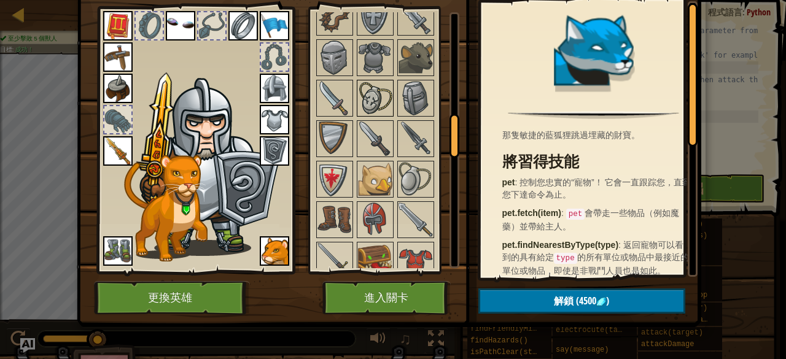
scroll to position [614, 0]
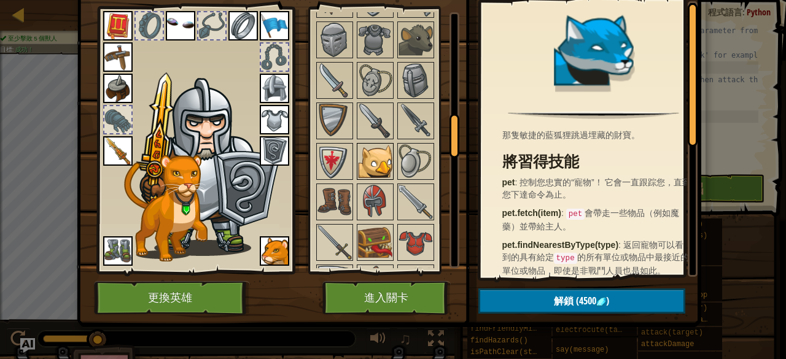
click at [375, 164] on img at bounding box center [375, 161] width 34 height 34
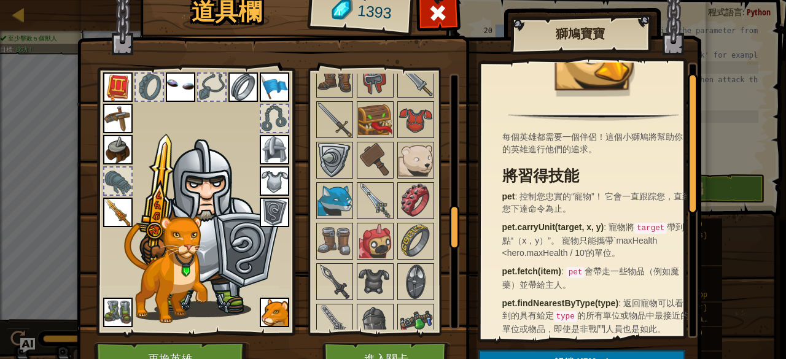
scroll to position [123, 0]
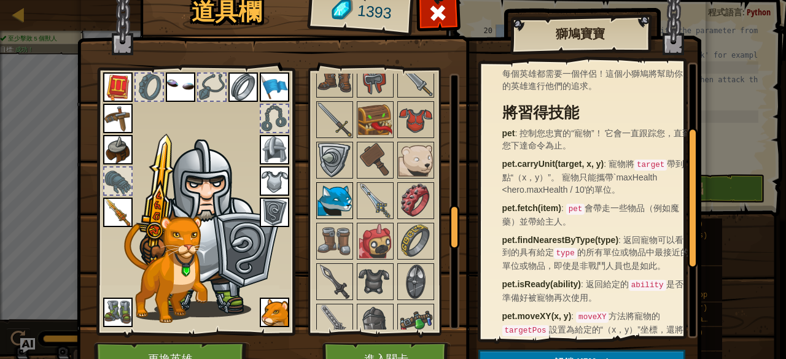
click at [338, 197] on img at bounding box center [334, 201] width 34 height 34
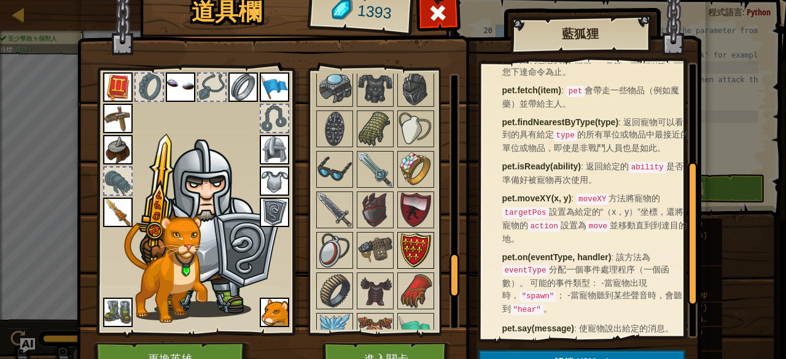
scroll to position [1138, 0]
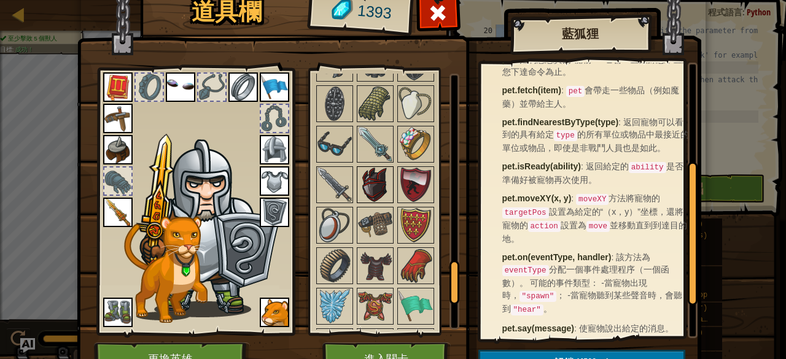
click at [369, 169] on img at bounding box center [375, 185] width 34 height 34
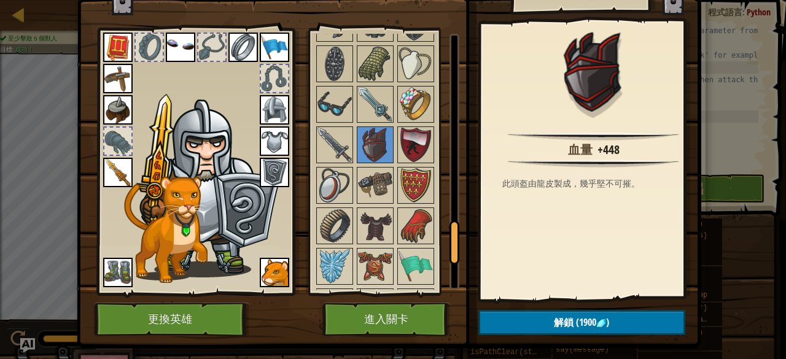
scroll to position [64, 0]
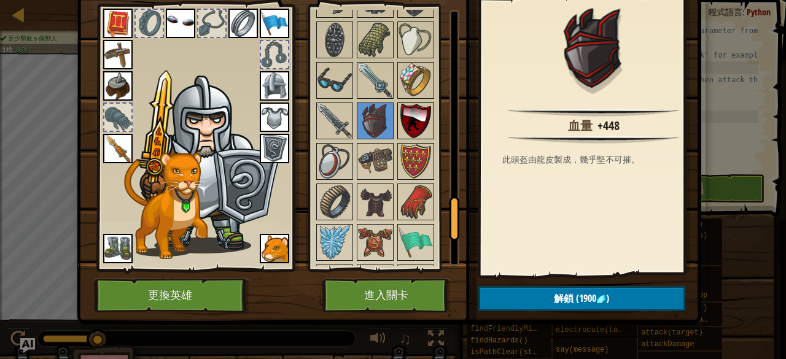
click at [409, 109] on img at bounding box center [415, 121] width 34 height 34
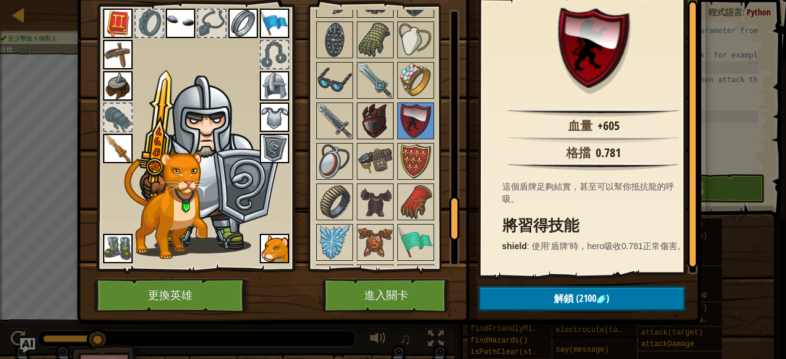
click at [368, 114] on img at bounding box center [375, 121] width 34 height 34
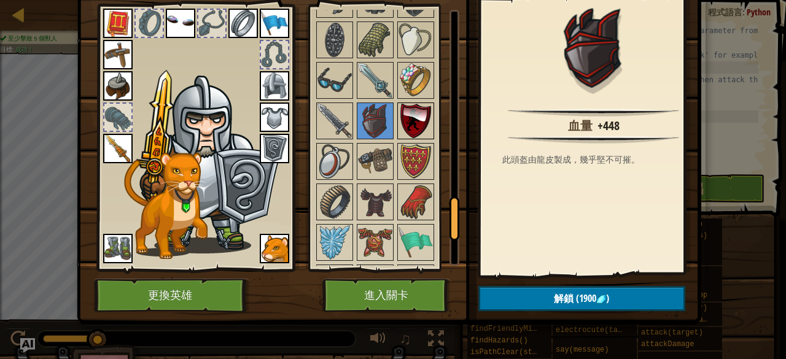
click at [411, 114] on img at bounding box center [415, 121] width 34 height 34
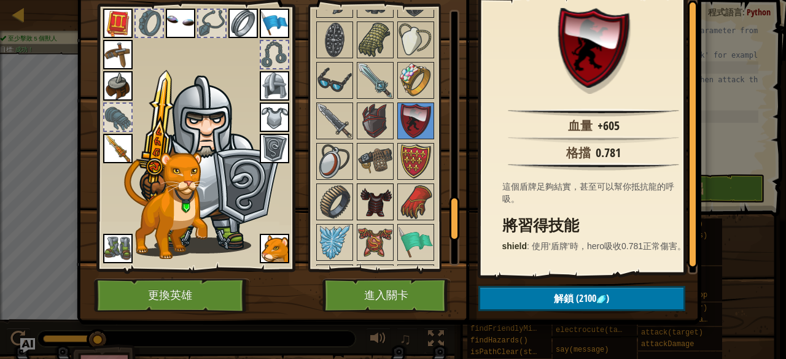
click at [373, 188] on img at bounding box center [375, 202] width 34 height 34
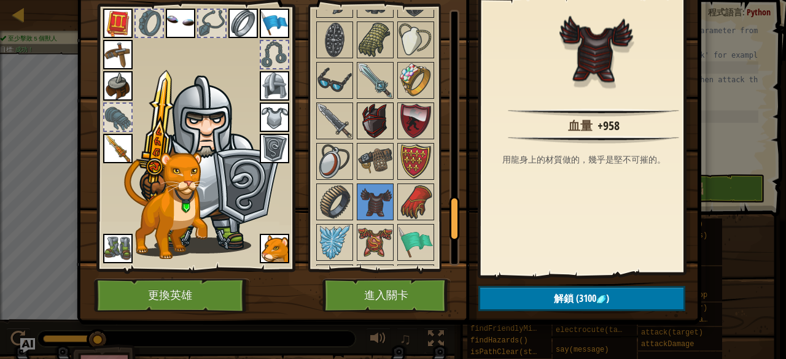
click at [374, 112] on img at bounding box center [375, 121] width 34 height 34
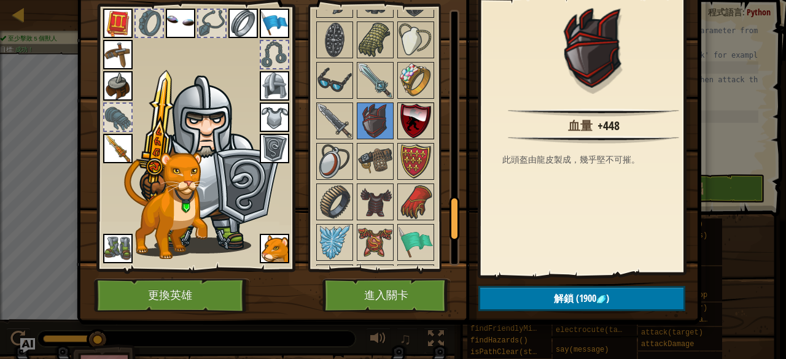
click at [403, 115] on img at bounding box center [415, 121] width 34 height 34
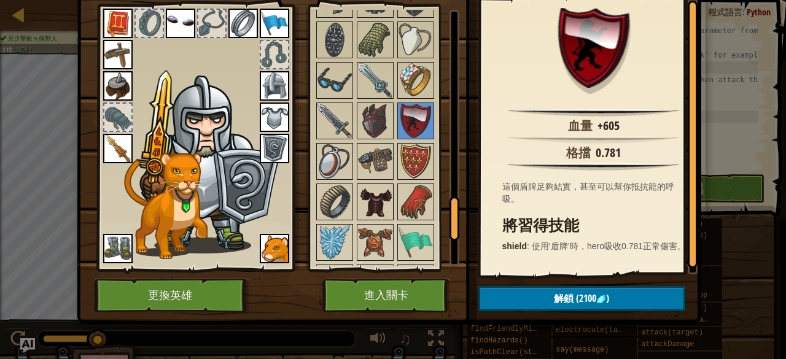
click at [362, 191] on img at bounding box center [375, 202] width 34 height 34
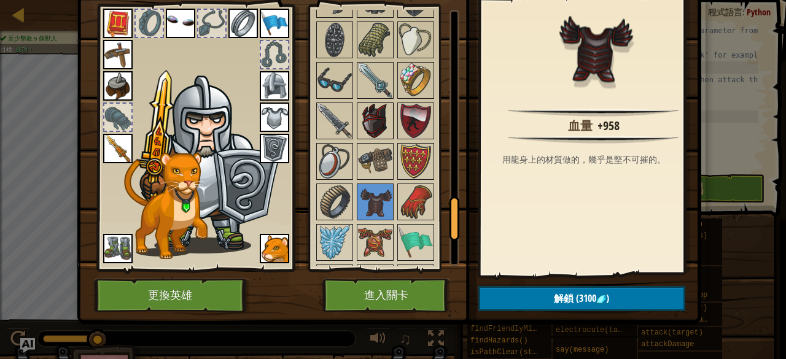
click at [373, 104] on img at bounding box center [375, 121] width 34 height 34
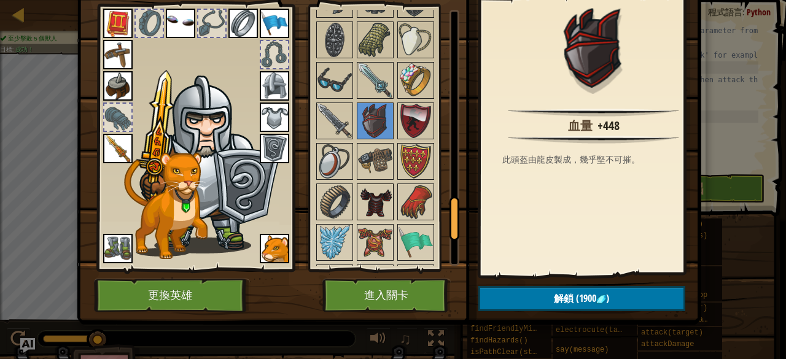
click at [363, 185] on img at bounding box center [375, 202] width 34 height 34
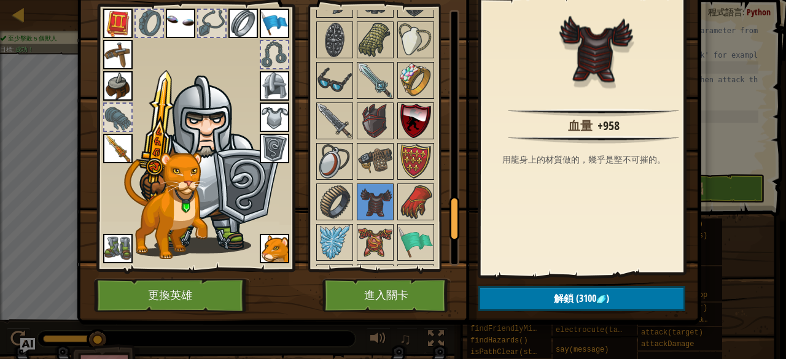
click at [409, 104] on img at bounding box center [415, 121] width 34 height 34
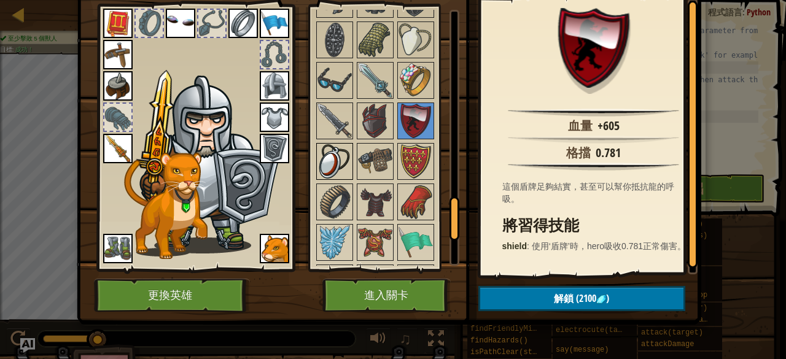
click at [317, 150] on img at bounding box center [334, 161] width 34 height 34
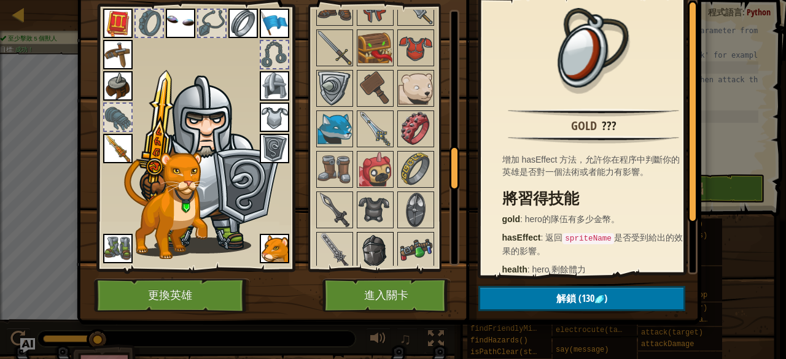
scroll to position [831, 0]
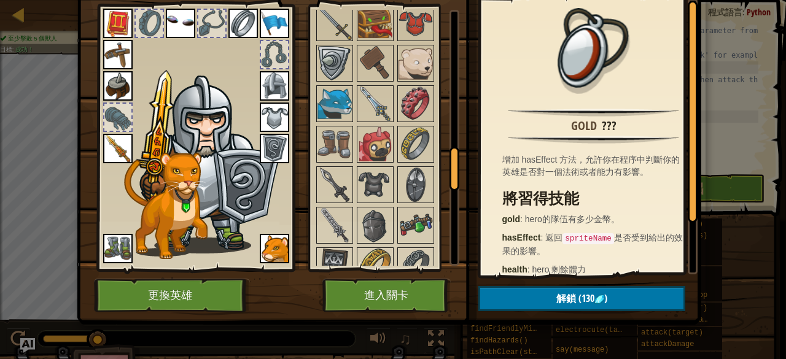
click at [201, 23] on div at bounding box center [211, 23] width 27 height 27
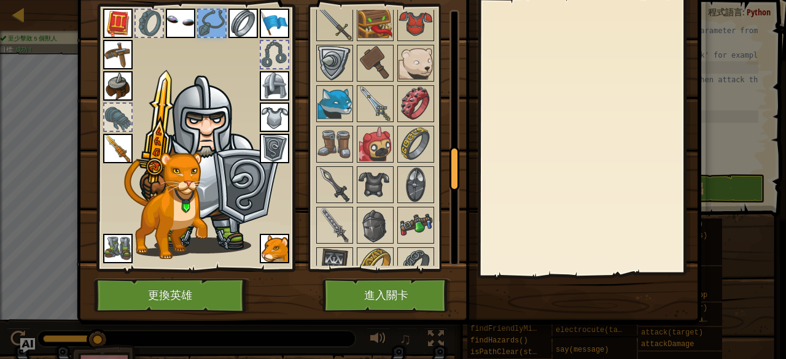
click at [201, 26] on div at bounding box center [211, 23] width 27 height 27
click at [178, 26] on img at bounding box center [180, 23] width 29 height 29
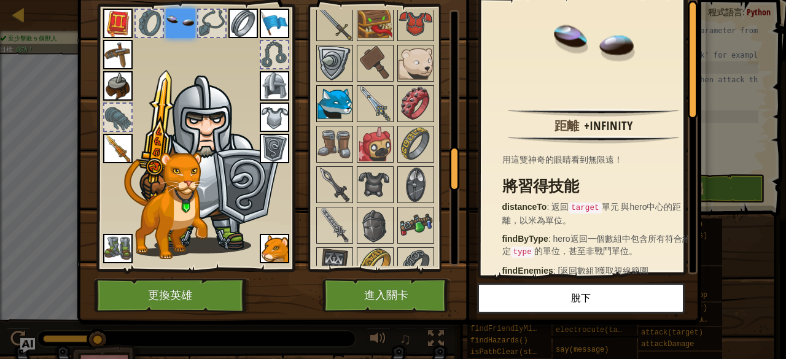
click at [329, 94] on img at bounding box center [334, 104] width 34 height 34
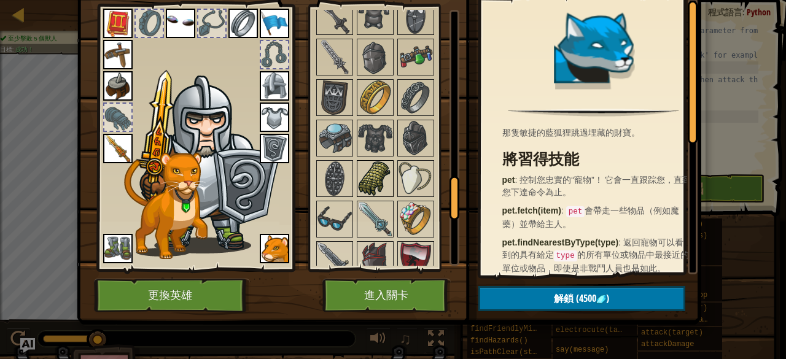
scroll to position [1015, 0]
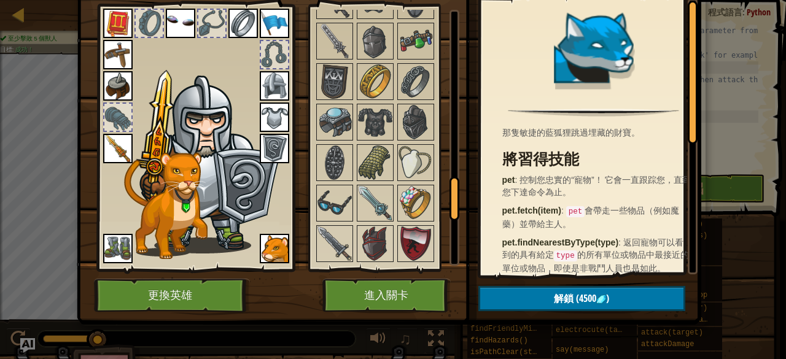
click at [271, 45] on div at bounding box center [274, 54] width 27 height 27
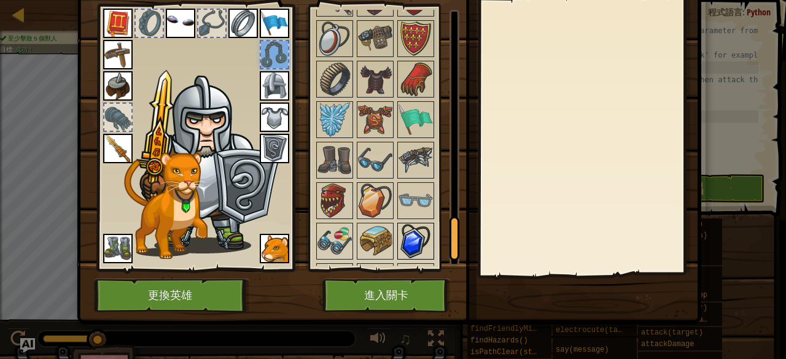
scroll to position [1322, 0]
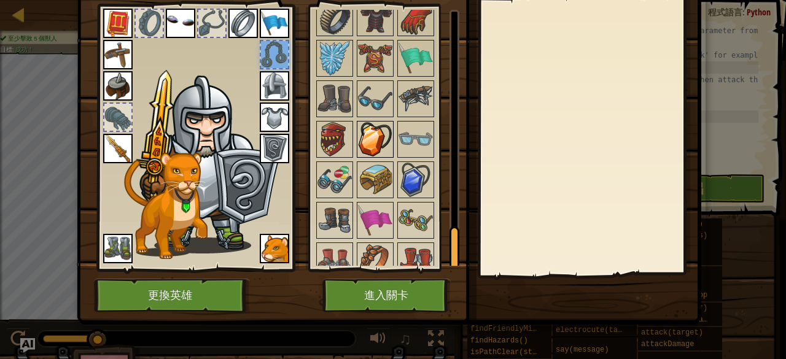
click at [358, 122] on img at bounding box center [375, 139] width 34 height 34
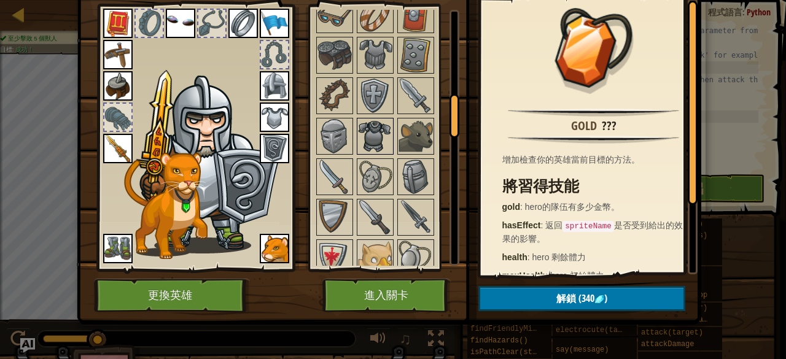
scroll to position [524, 0]
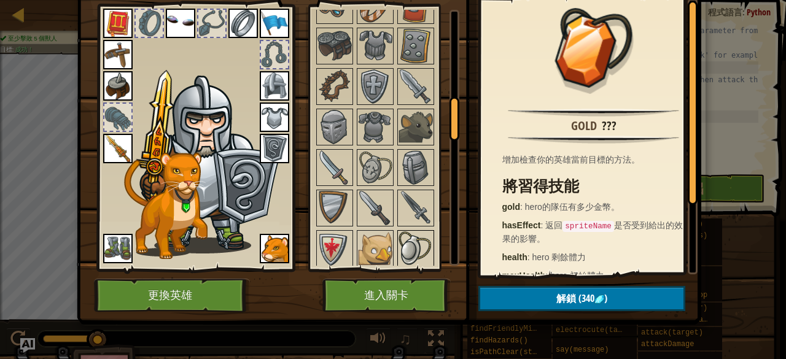
click at [401, 244] on img at bounding box center [415, 248] width 34 height 34
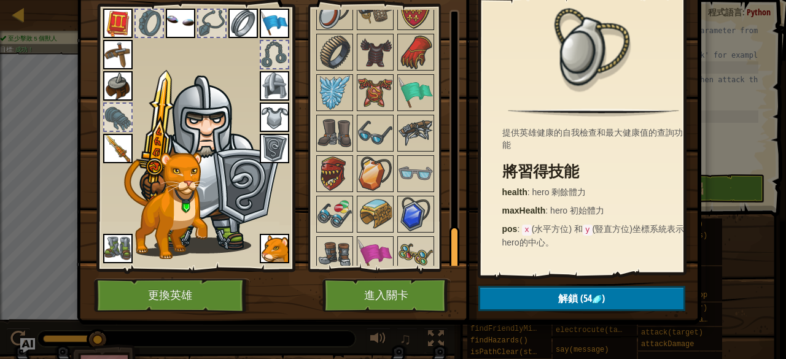
scroll to position [1322, 0]
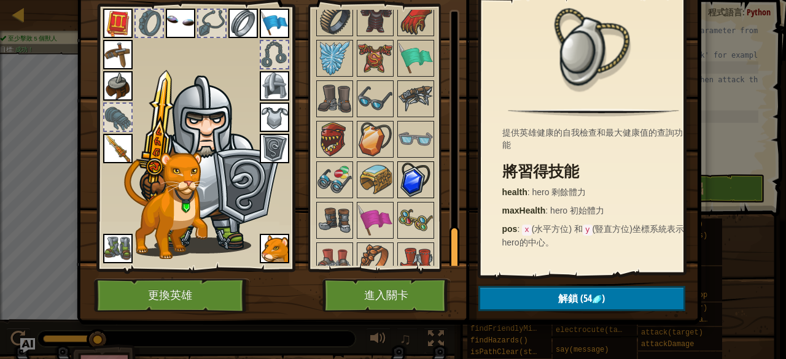
click at [411, 168] on img at bounding box center [415, 180] width 34 height 34
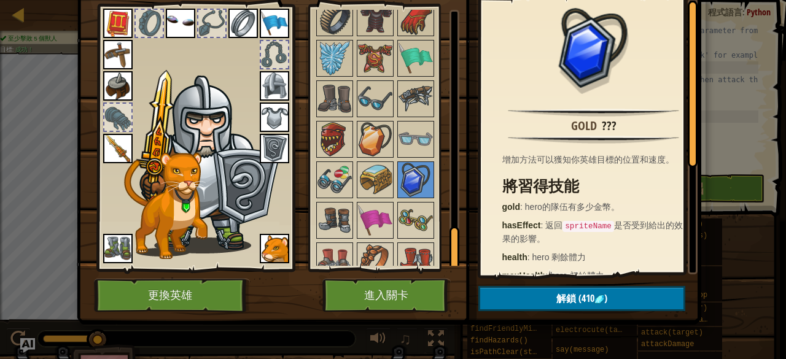
click at [519, 278] on img at bounding box center [389, 102] width 624 height 446
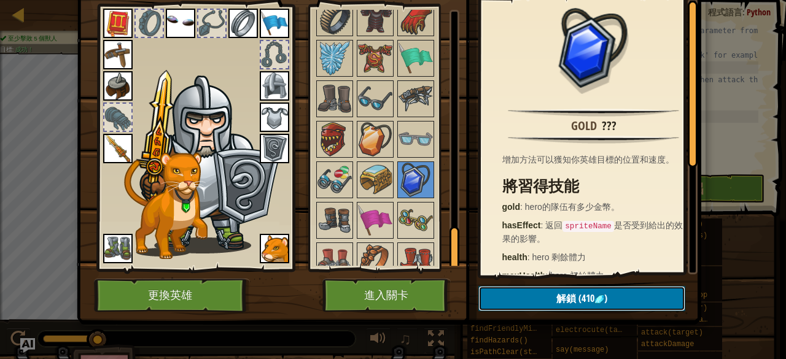
click at [528, 292] on button "解鎖 (410 )" at bounding box center [581, 298] width 207 height 25
click at [497, 294] on button "確認" at bounding box center [581, 298] width 207 height 25
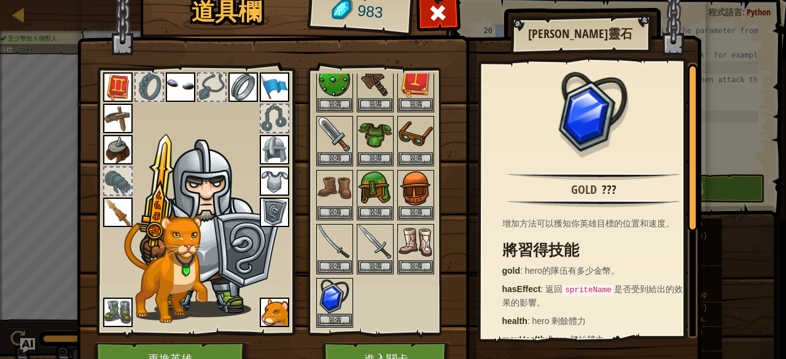
scroll to position [61, 0]
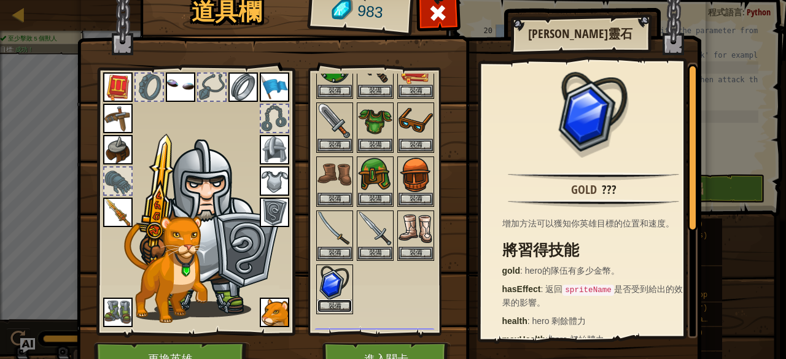
click at [334, 303] on button "裝備" at bounding box center [334, 306] width 34 height 13
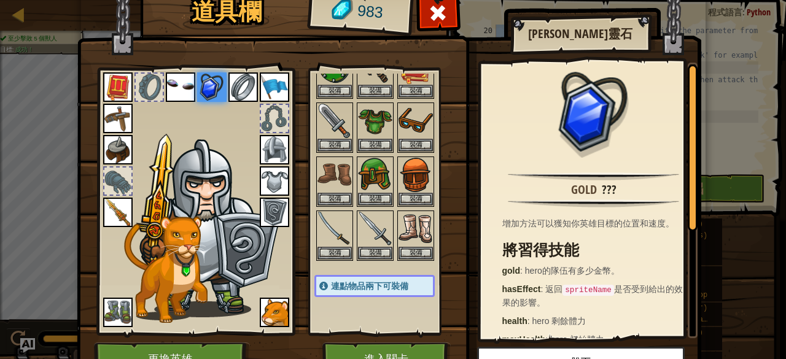
click at [213, 91] on img at bounding box center [211, 86] width 29 height 29
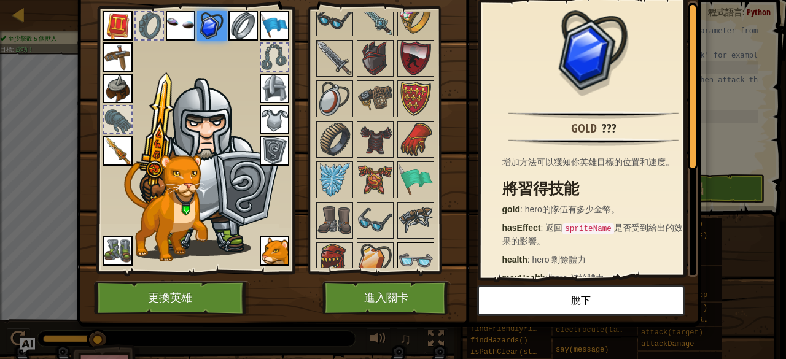
scroll to position [1228, 0]
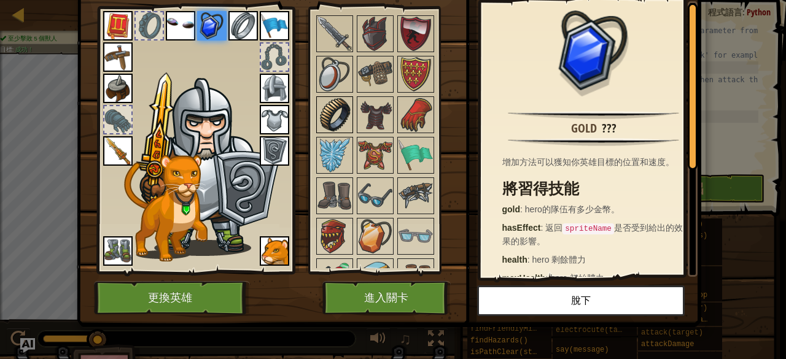
click at [338, 105] on img at bounding box center [334, 115] width 34 height 34
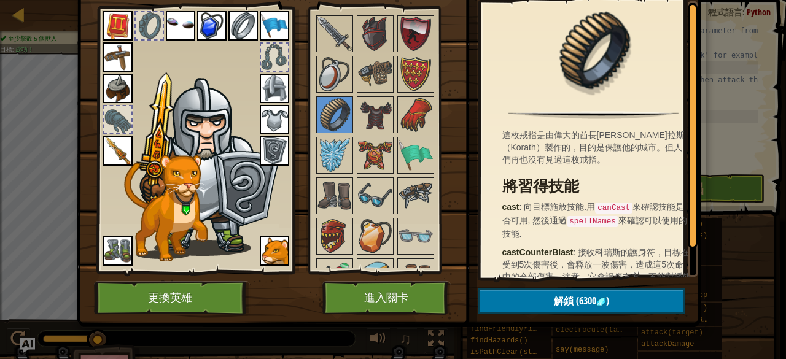
click at [140, 26] on div at bounding box center [149, 25] width 27 height 27
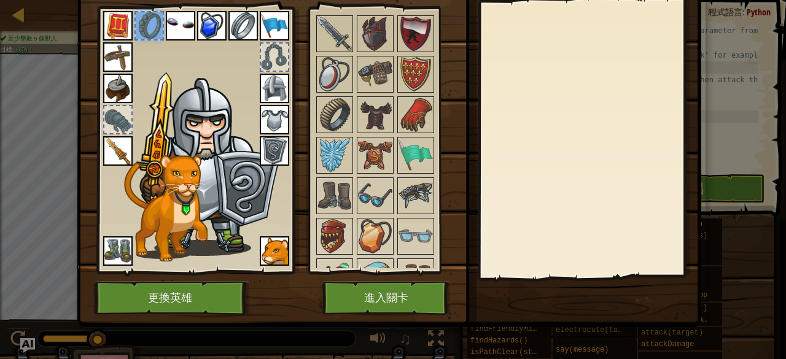
scroll to position [0, 0]
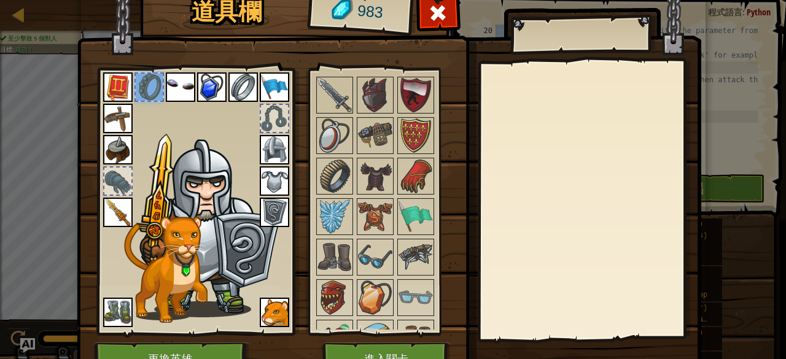
drag, startPoint x: 148, startPoint y: 82, endPoint x: 144, endPoint y: 201, distance: 119.7
click at [144, 201] on img at bounding box center [209, 228] width 150 height 179
click at [402, 163] on img at bounding box center [415, 176] width 34 height 34
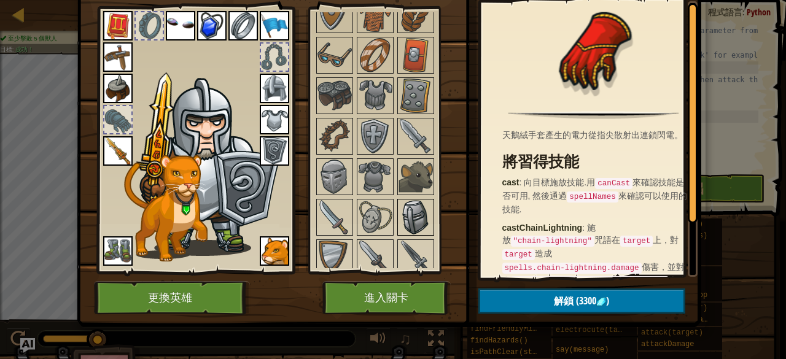
scroll to position [463, 0]
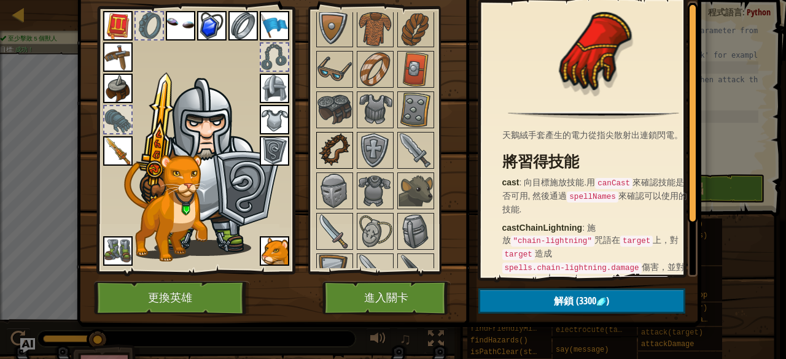
click at [338, 153] on img at bounding box center [334, 150] width 34 height 34
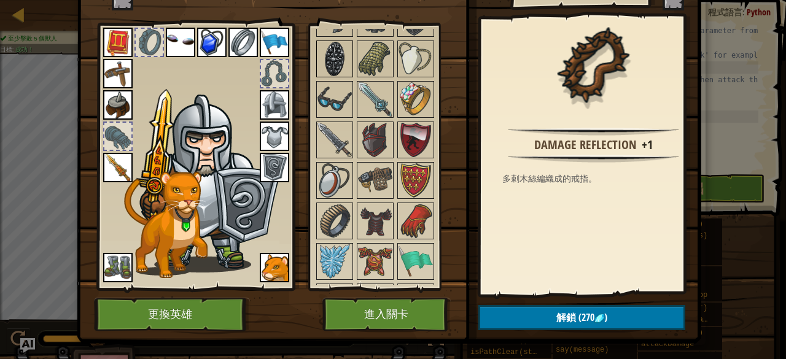
scroll to position [0, 0]
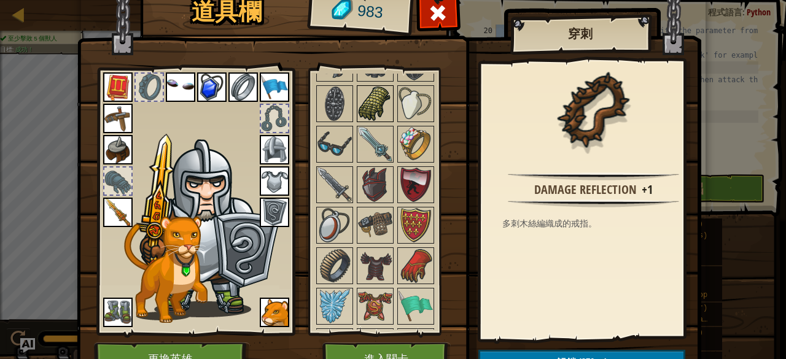
click at [367, 99] on img at bounding box center [375, 104] width 34 height 34
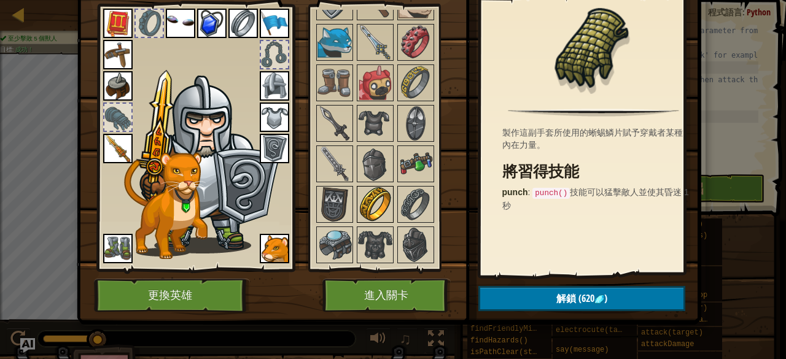
scroll to position [831, 0]
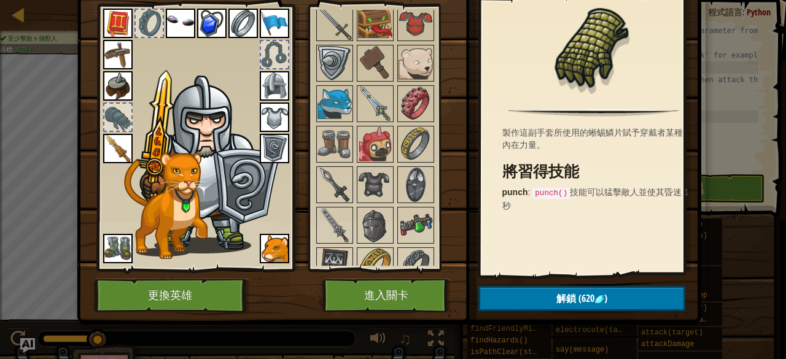
click at [369, 273] on img at bounding box center [389, 102] width 624 height 446
click at [358, 284] on button "進入關卡" at bounding box center [386, 296] width 128 height 34
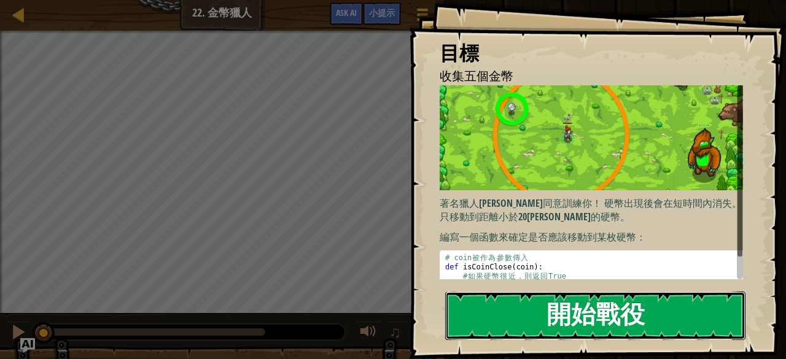
click at [539, 301] on button "開始戰役" at bounding box center [595, 316] width 300 height 48
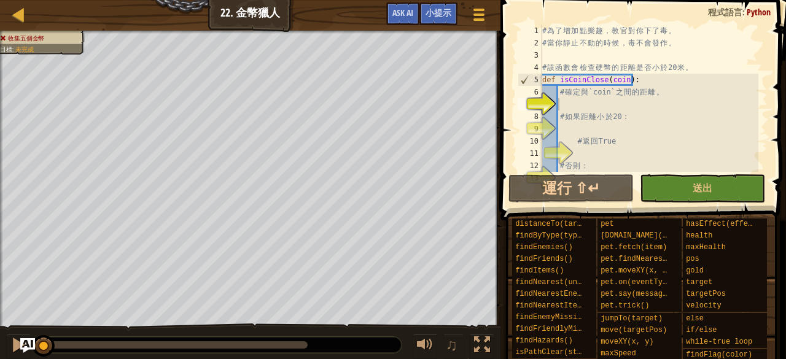
click at [692, 174] on span at bounding box center [644, 92] width 295 height 257
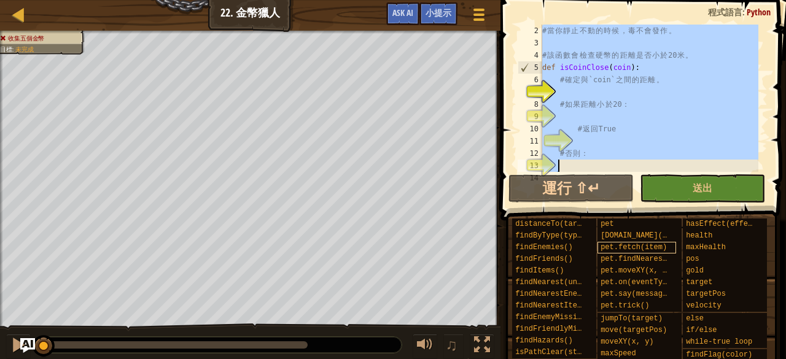
scroll to position [147, 0]
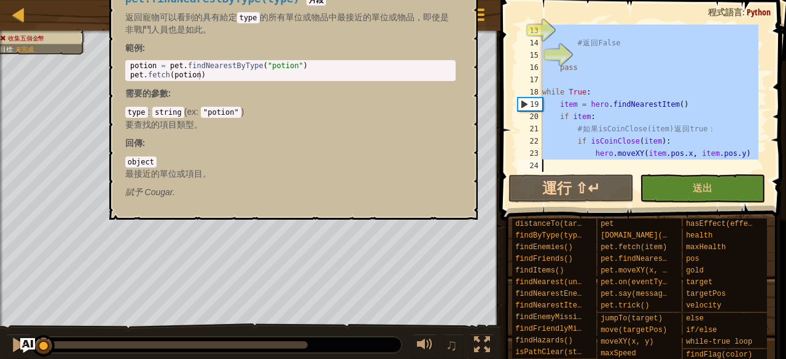
drag, startPoint x: 543, startPoint y: 29, endPoint x: 625, endPoint y: 152, distance: 148.1
click at [626, 248] on div "小提示 13 14 15 16 17 18 19 20 21 22 23 24 # 返 回 False pass while True : item = he…" at bounding box center [641, 176] width 289 height 353
type textarea "hero.moveXY(item.pos.x, item.pos.y)"
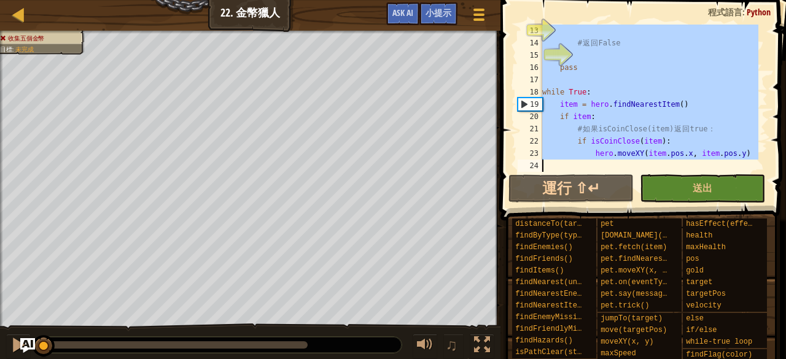
paste textarea
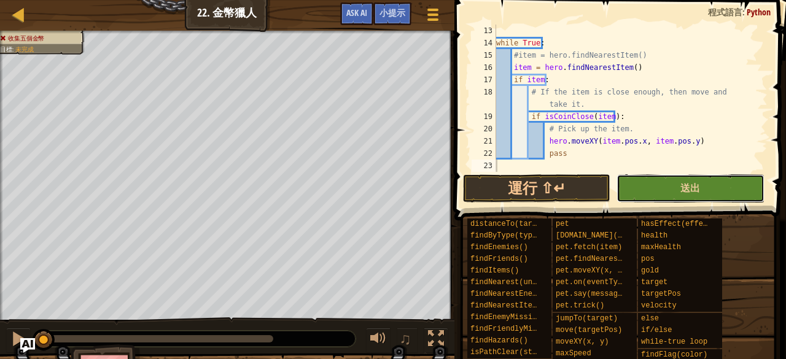
click at [694, 179] on button "送出" at bounding box center [689, 188] width 147 height 28
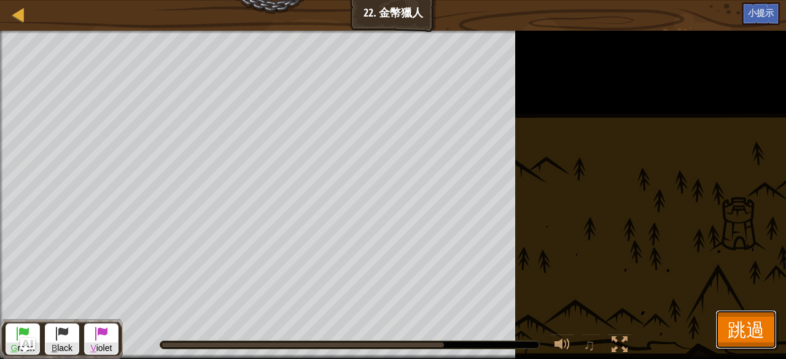
click at [740, 338] on span "跳過" at bounding box center [745, 329] width 37 height 25
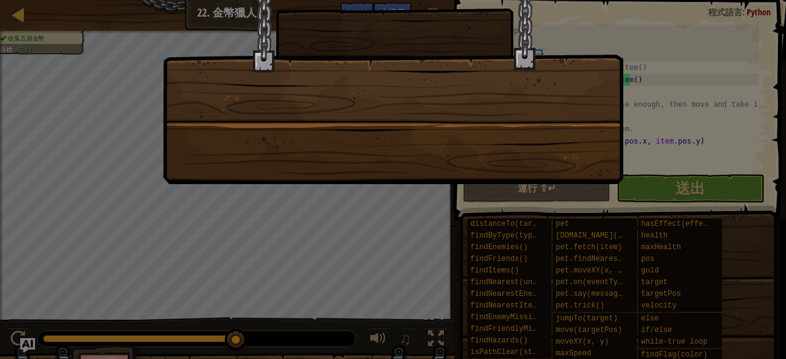
click at [495, 129] on div at bounding box center [393, 76] width 460 height 215
click at [494, 125] on div at bounding box center [393, 76] width 460 height 215
click at [493, 125] on div at bounding box center [393, 76] width 460 height 215
click at [578, 125] on div at bounding box center [393, 76] width 460 height 215
drag, startPoint x: 137, startPoint y: 66, endPoint x: 171, endPoint y: 9, distance: 65.5
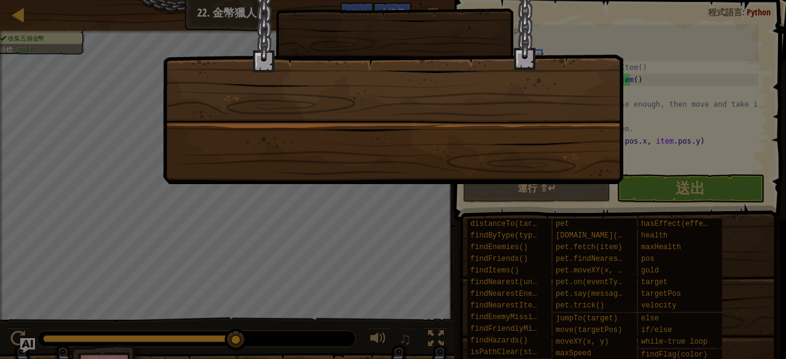
click at [123, 125] on div at bounding box center [393, 179] width 786 height 359
